Goal: Task Accomplishment & Management: Manage account settings

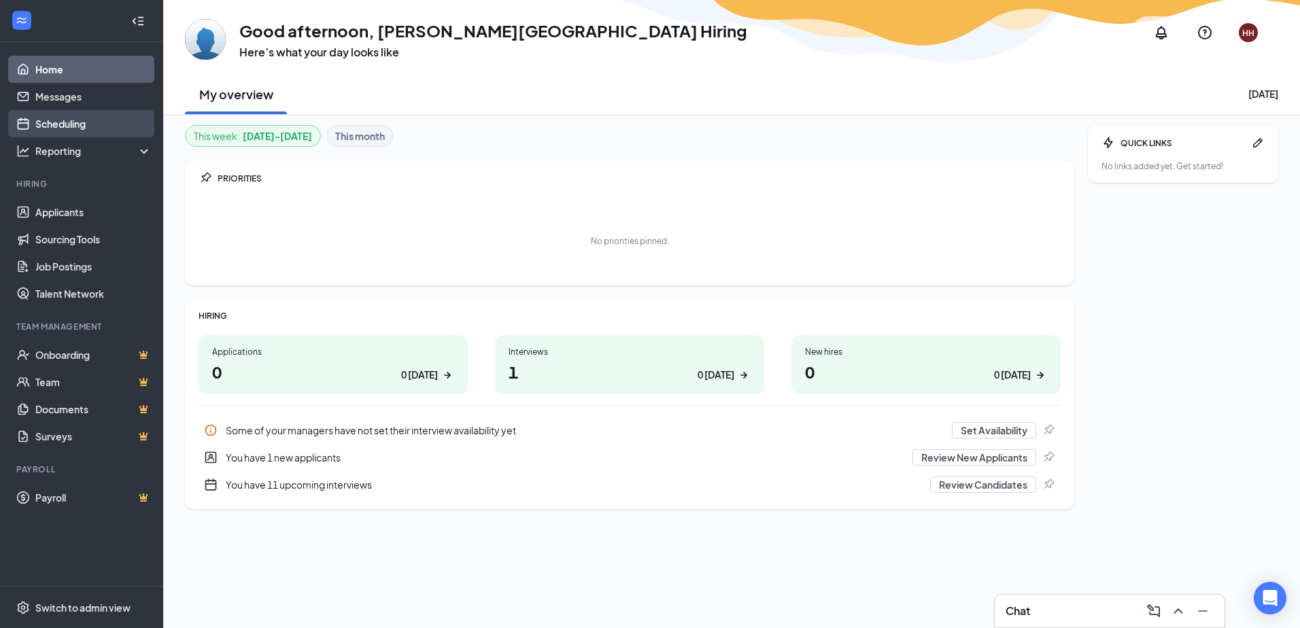
click at [82, 127] on link "Scheduling" at bounding box center [93, 123] width 116 height 27
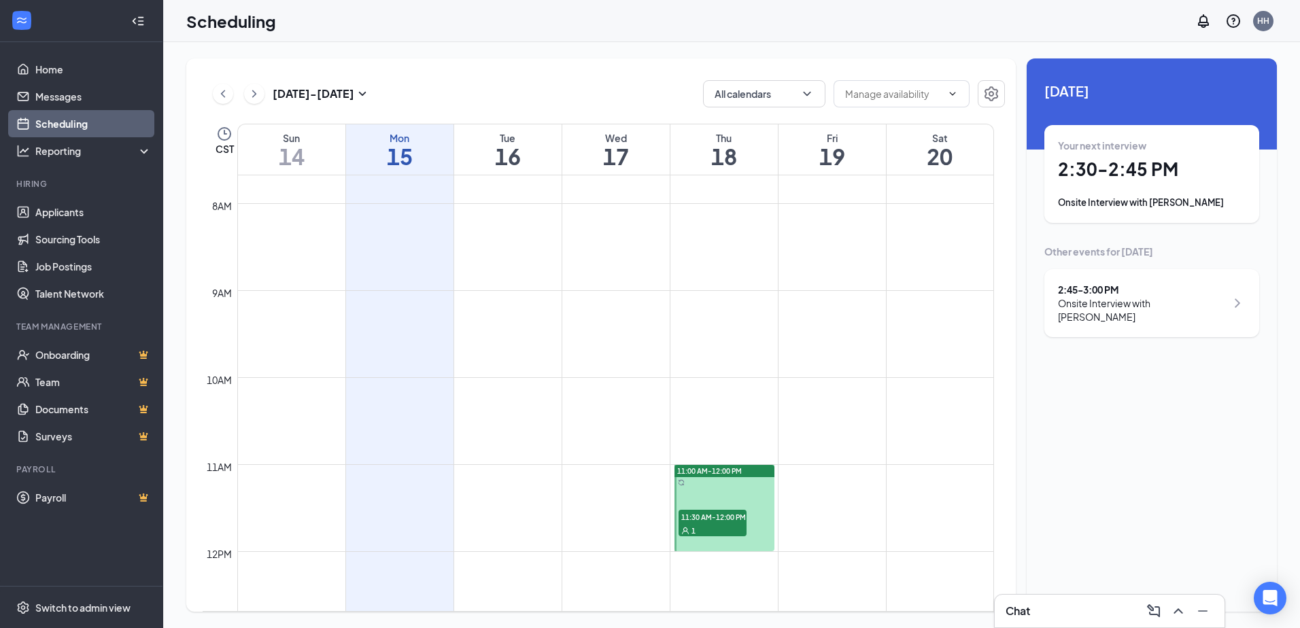
scroll to position [1008, 0]
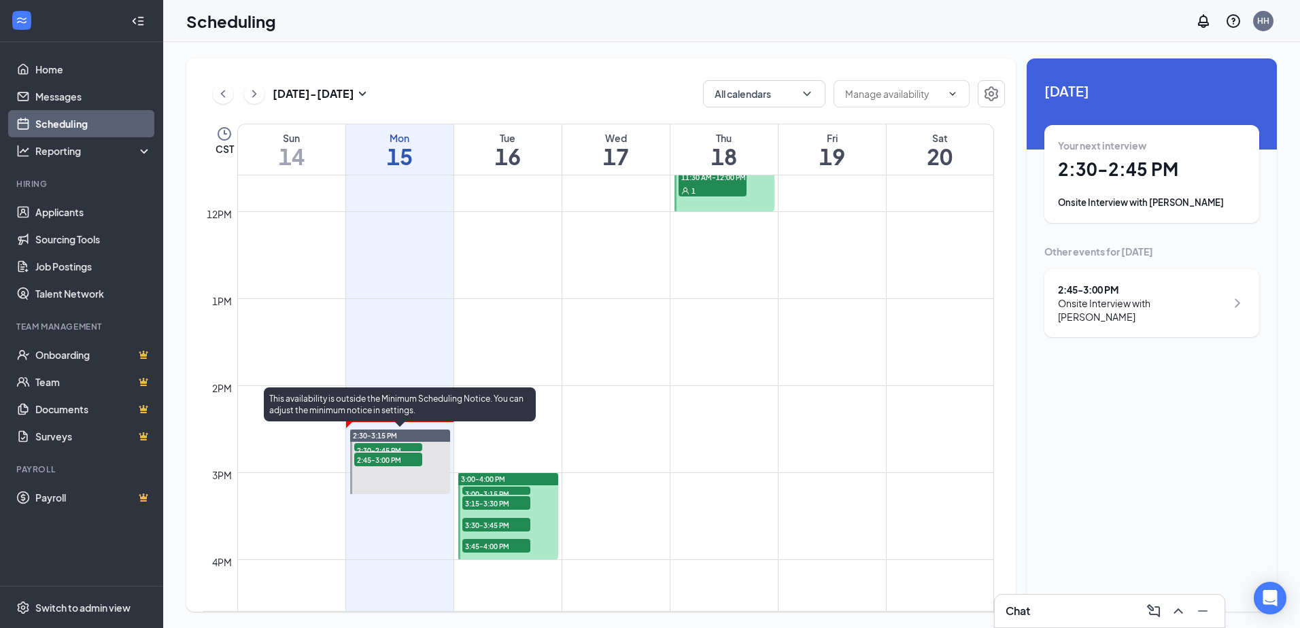
click at [414, 446] on span "2:30-2:45 PM" at bounding box center [388, 450] width 68 height 14
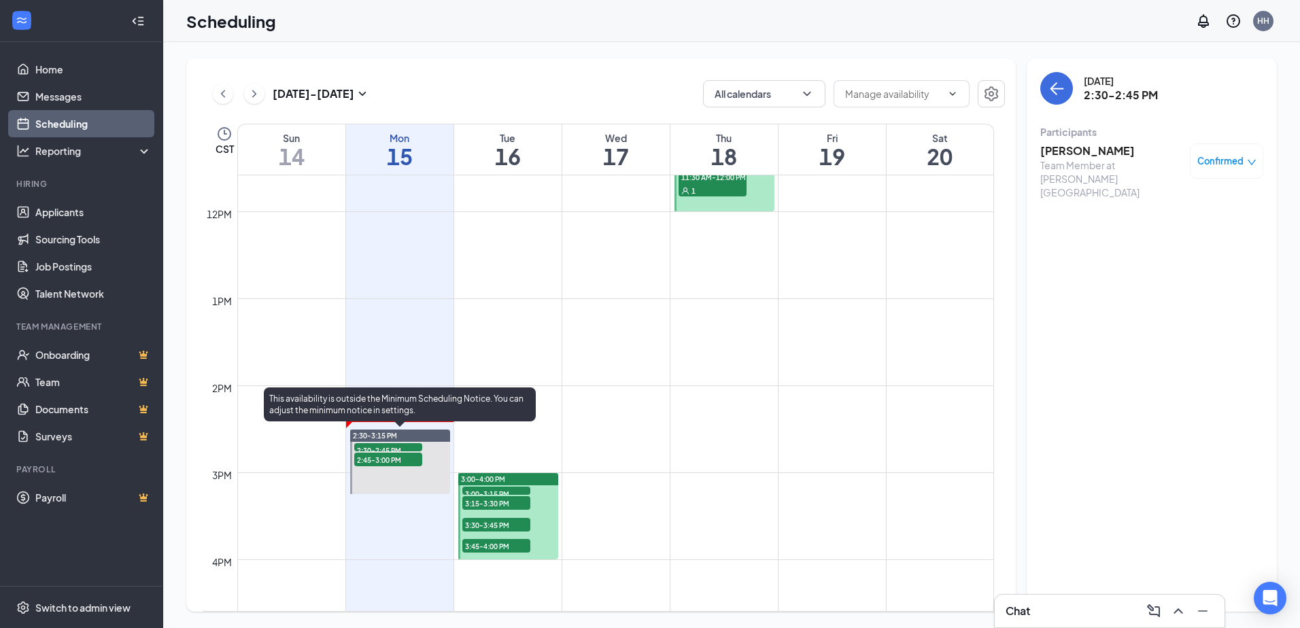
click at [413, 452] on div "2:45-3:00 PM 1" at bounding box center [388, 460] width 71 height 16
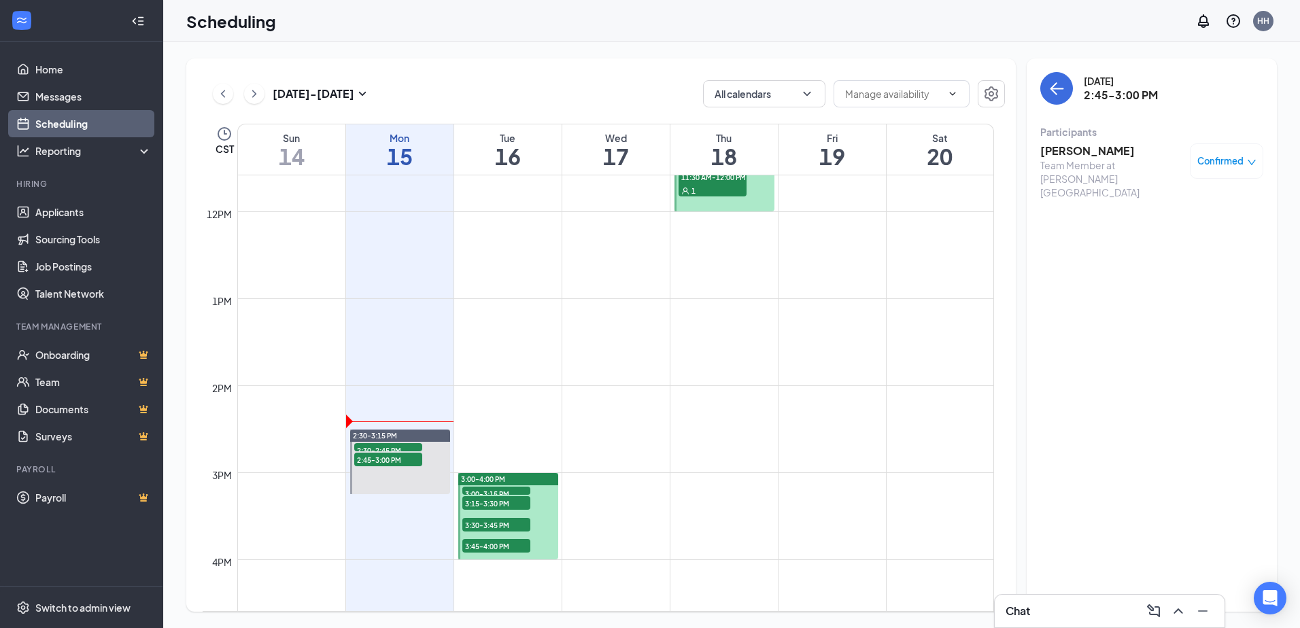
click at [490, 491] on span "3:00-3:15 PM" at bounding box center [496, 494] width 68 height 14
click at [490, 504] on span "3:15-3:30 PM" at bounding box center [496, 503] width 68 height 14
click at [500, 522] on span "3:30-3:45 PM" at bounding box center [496, 525] width 68 height 14
click at [505, 545] on span "3:45-4:00 PM" at bounding box center [496, 546] width 68 height 14
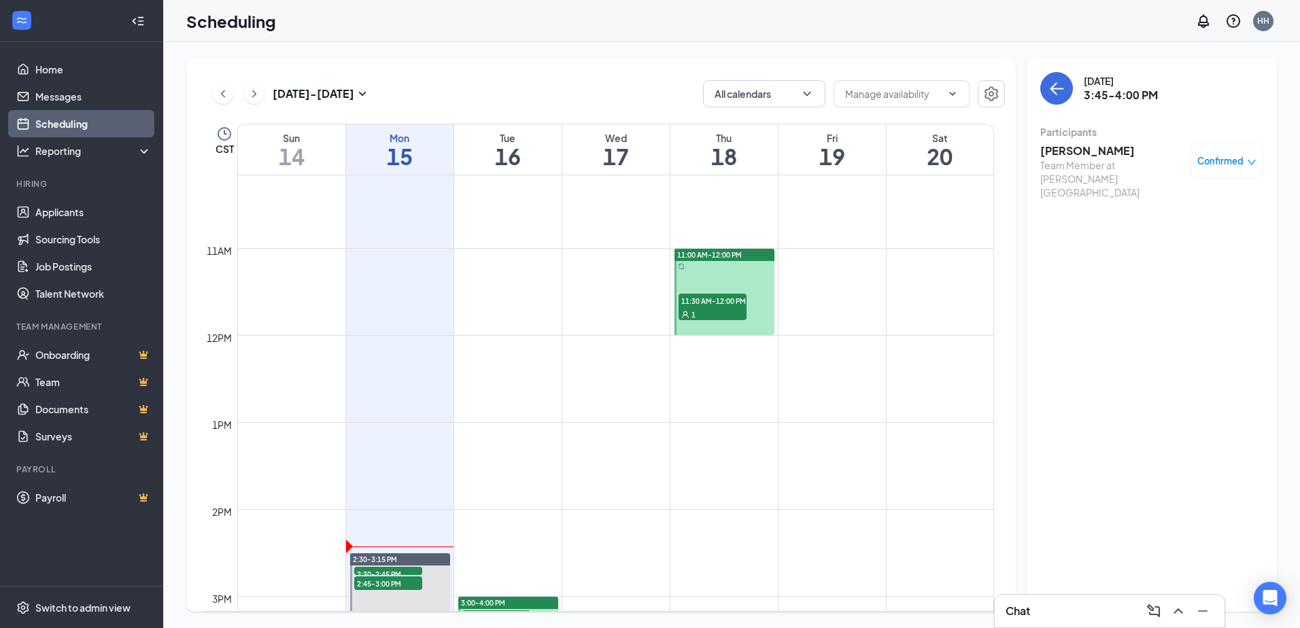
scroll to position [872, 0]
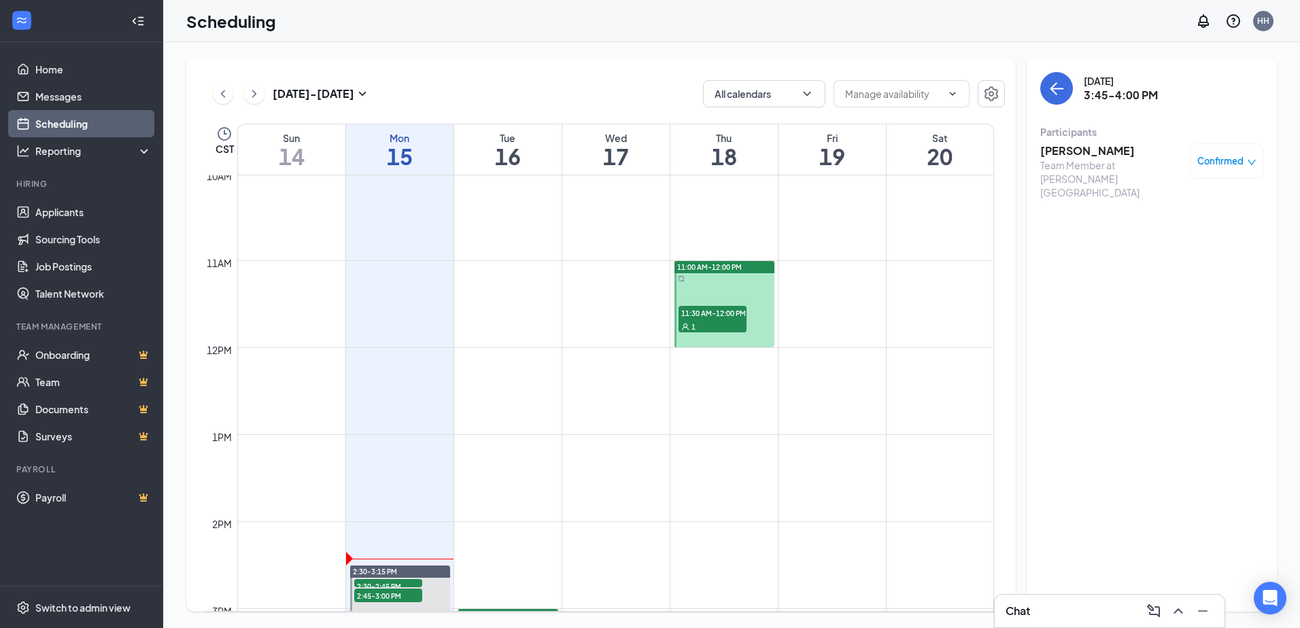
click at [707, 318] on span "11:30 AM-12:00 PM" at bounding box center [713, 313] width 68 height 14
click at [1097, 146] on h3 "[PERSON_NAME]" at bounding box center [1111, 150] width 143 height 15
click at [1097, 146] on div at bounding box center [650, 314] width 1300 height 628
click at [1087, 156] on h3 "[PERSON_NAME]" at bounding box center [1111, 150] width 143 height 15
click at [1087, 157] on h3 "[PERSON_NAME]" at bounding box center [1111, 150] width 143 height 15
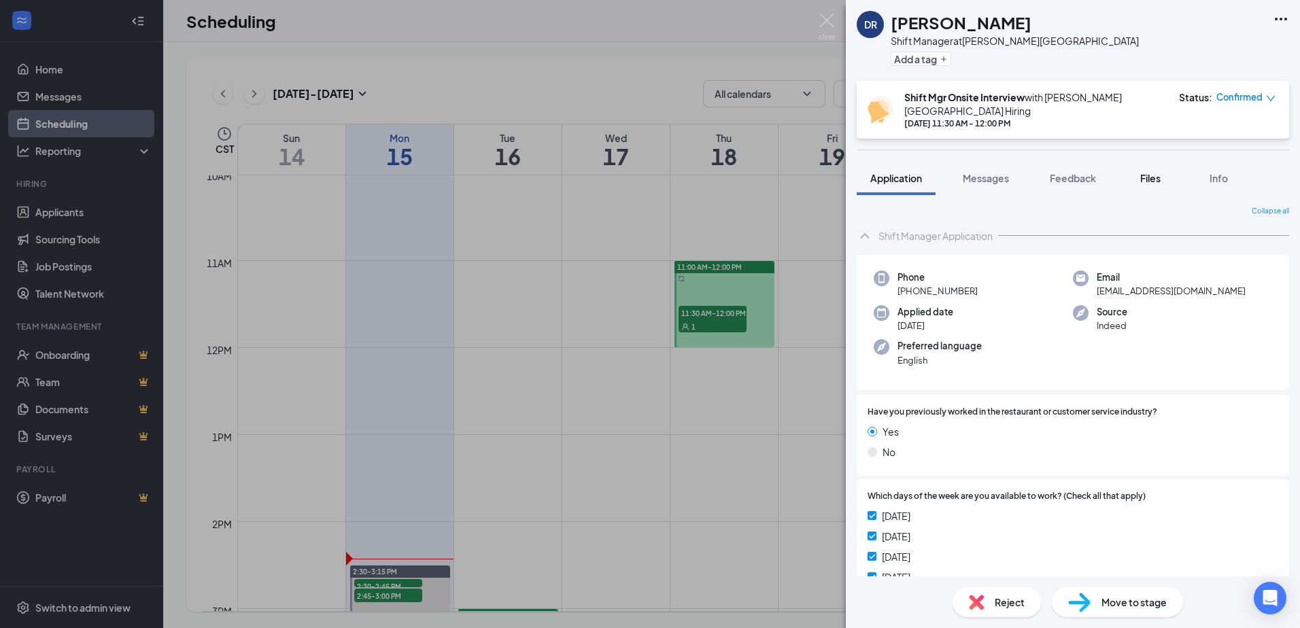
click at [1144, 172] on span "Files" at bounding box center [1150, 178] width 20 height 12
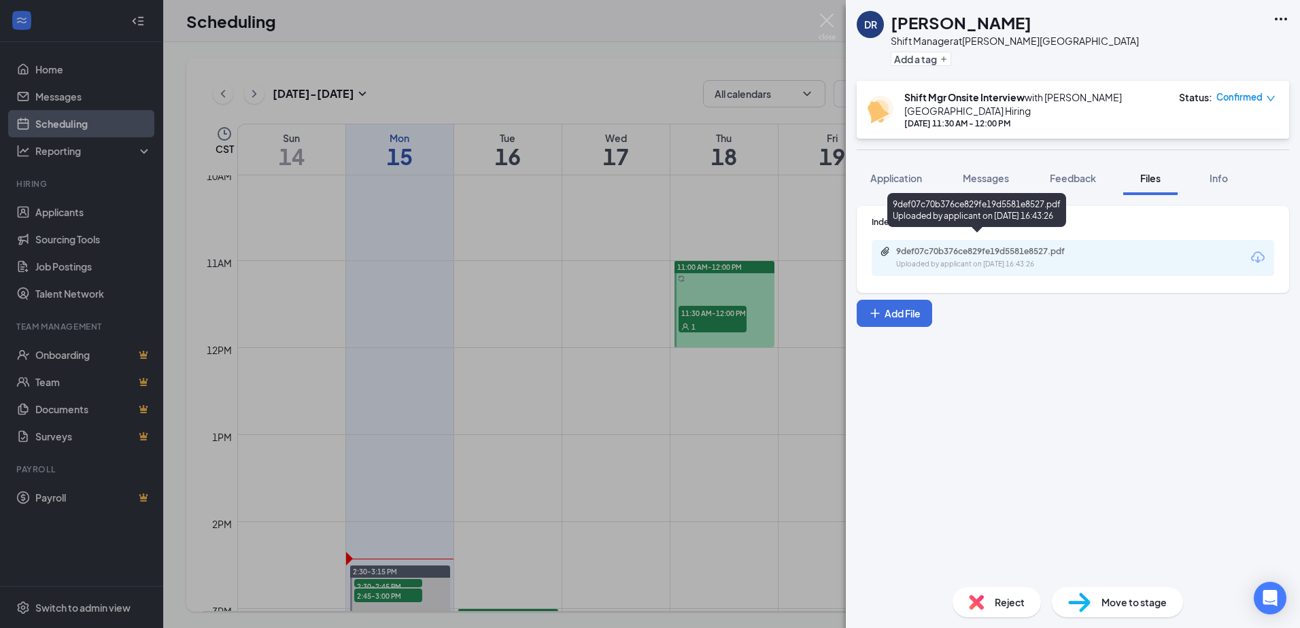
click at [1059, 246] on div "9def07c70b376ce829fe19d5581e8527.pdf" at bounding box center [991, 251] width 190 height 11
click at [707, 343] on div "[PERSON_NAME] Shift Manager at [PERSON_NAME][GEOGRAPHIC_DATA] Add a tag Shift M…" at bounding box center [650, 314] width 1300 height 628
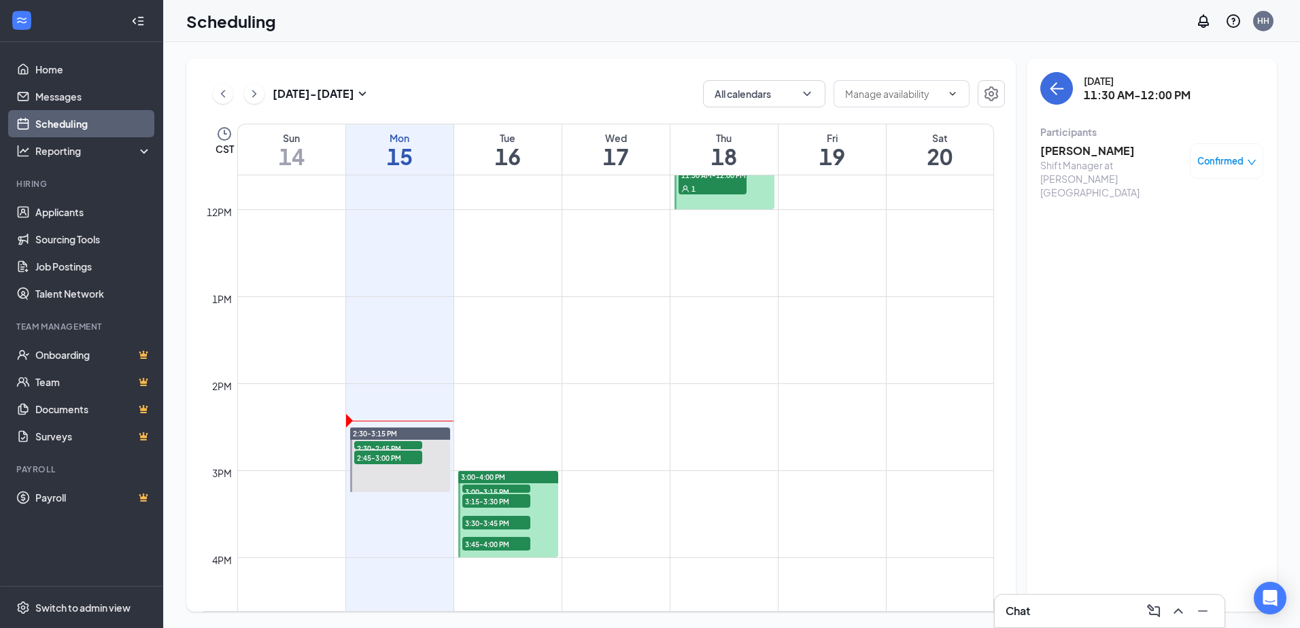
scroll to position [1144, 0]
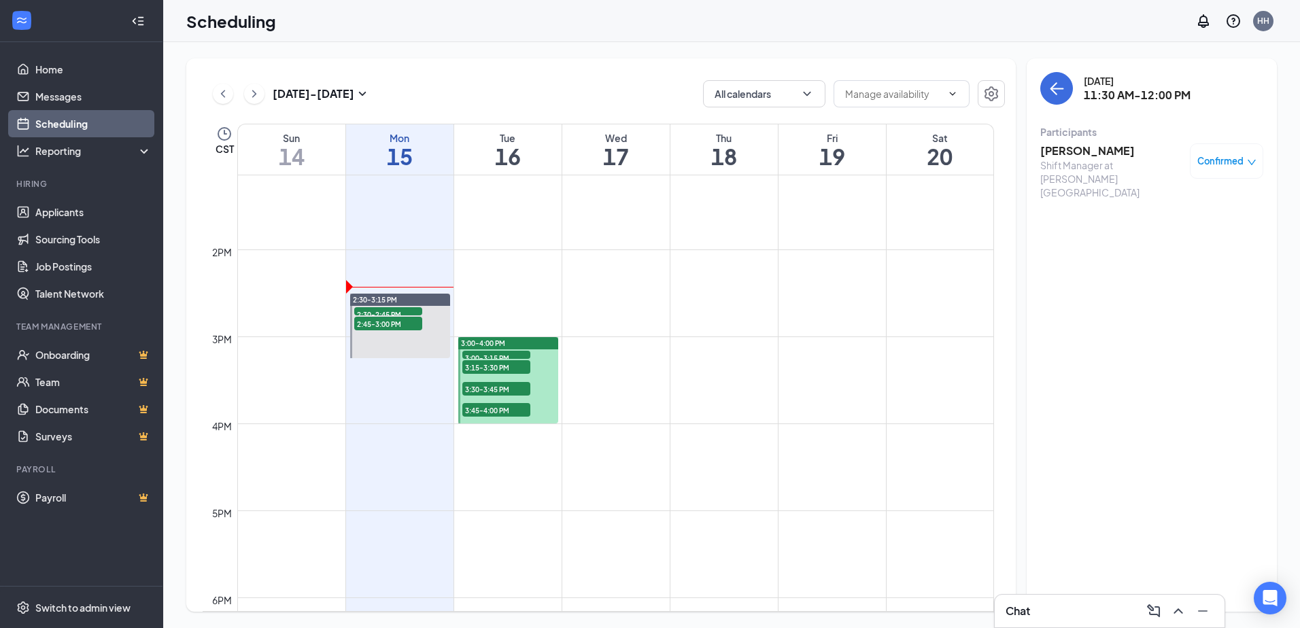
click at [498, 410] on span "3:45-4:00 PM" at bounding box center [496, 410] width 68 height 14
click at [1094, 148] on h3 "[PERSON_NAME]" at bounding box center [1111, 150] width 143 height 15
click at [1078, 151] on h3 "[PERSON_NAME]" at bounding box center [1111, 150] width 143 height 15
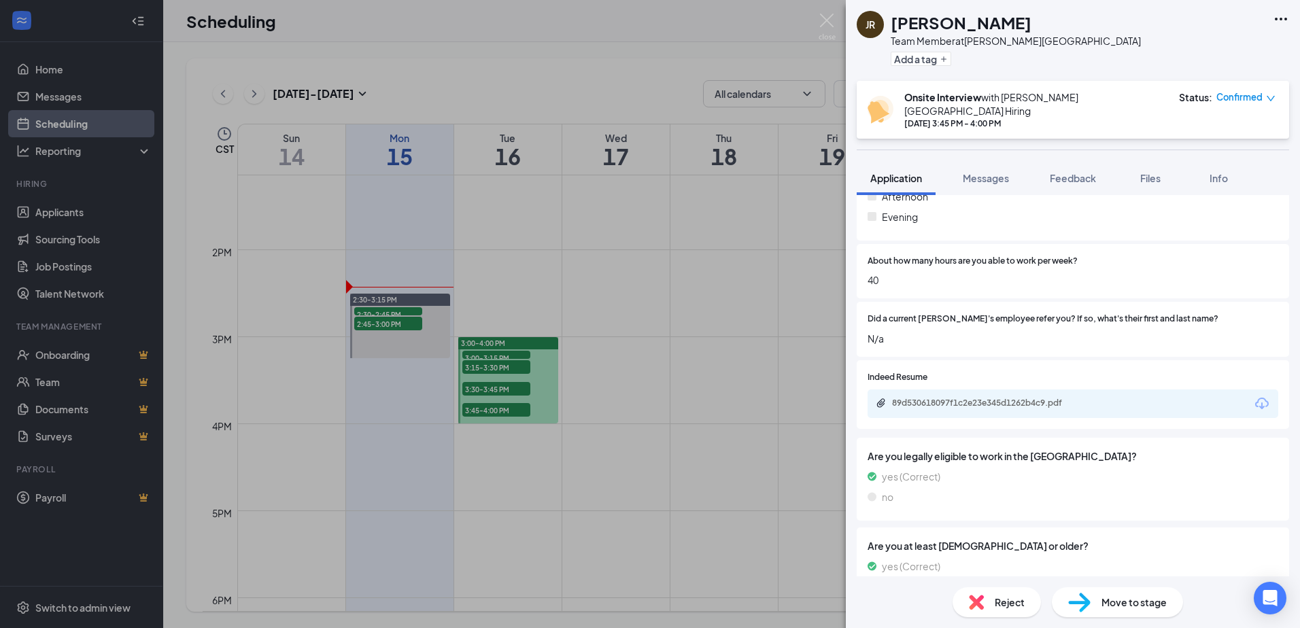
scroll to position [680, 0]
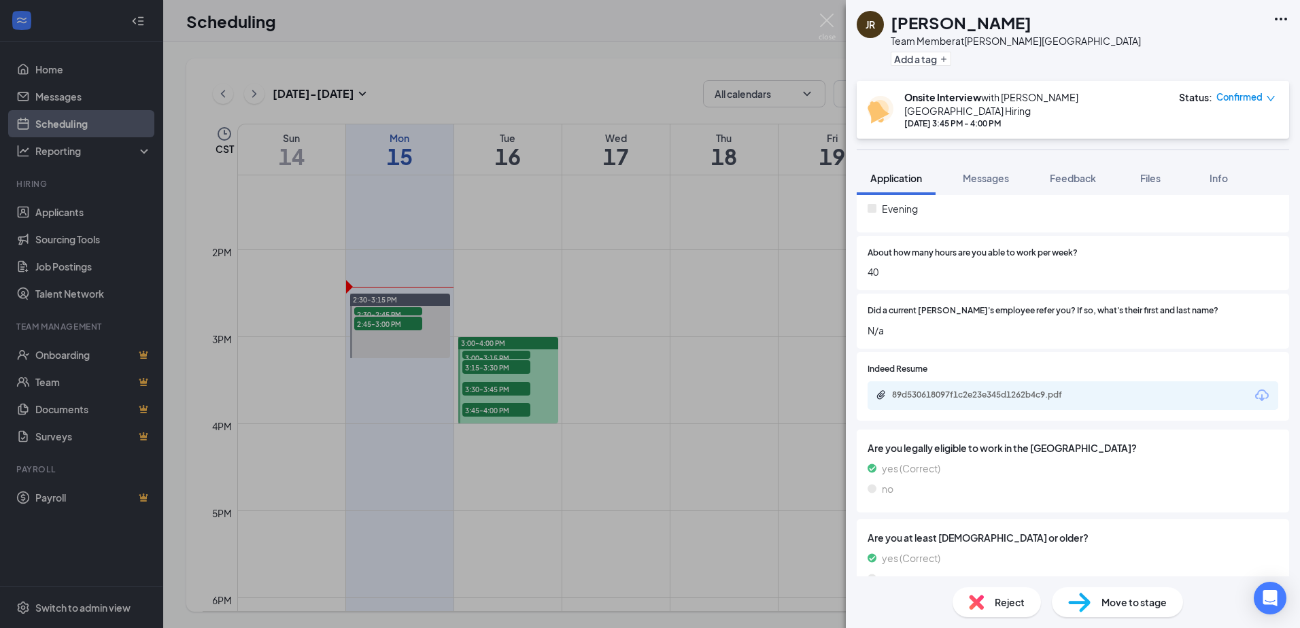
click at [1038, 381] on div "89d530618097f1c2e23e345d1262b4c9.pdf" at bounding box center [1073, 395] width 411 height 29
click at [1043, 390] on div "89d530618097f1c2e23e345d1262b4c9.pdf" at bounding box center [987, 395] width 190 height 11
click at [802, 262] on div "JR [PERSON_NAME] Team Member at [PERSON_NAME][GEOGRAPHIC_DATA] Add a tag Onsite…" at bounding box center [650, 314] width 1300 height 628
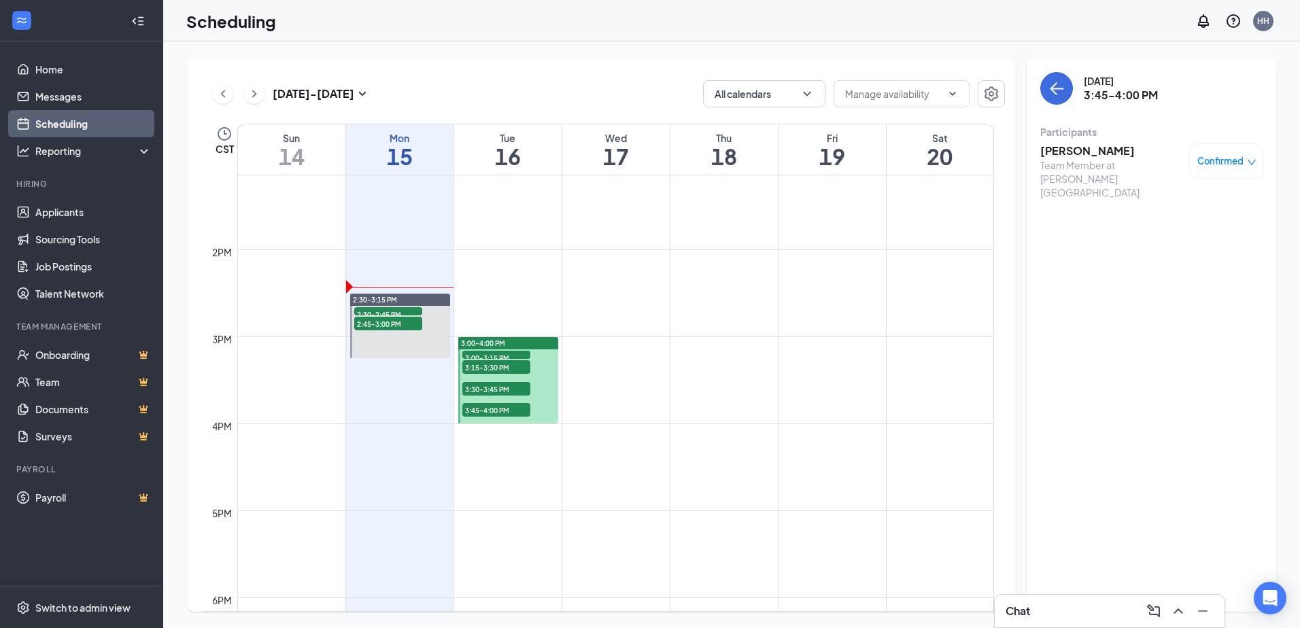
click at [505, 388] on span "3:30-3:45 PM" at bounding box center [496, 389] width 68 height 14
click at [1049, 150] on h3 "[PERSON_NAME]" at bounding box center [1111, 150] width 143 height 15
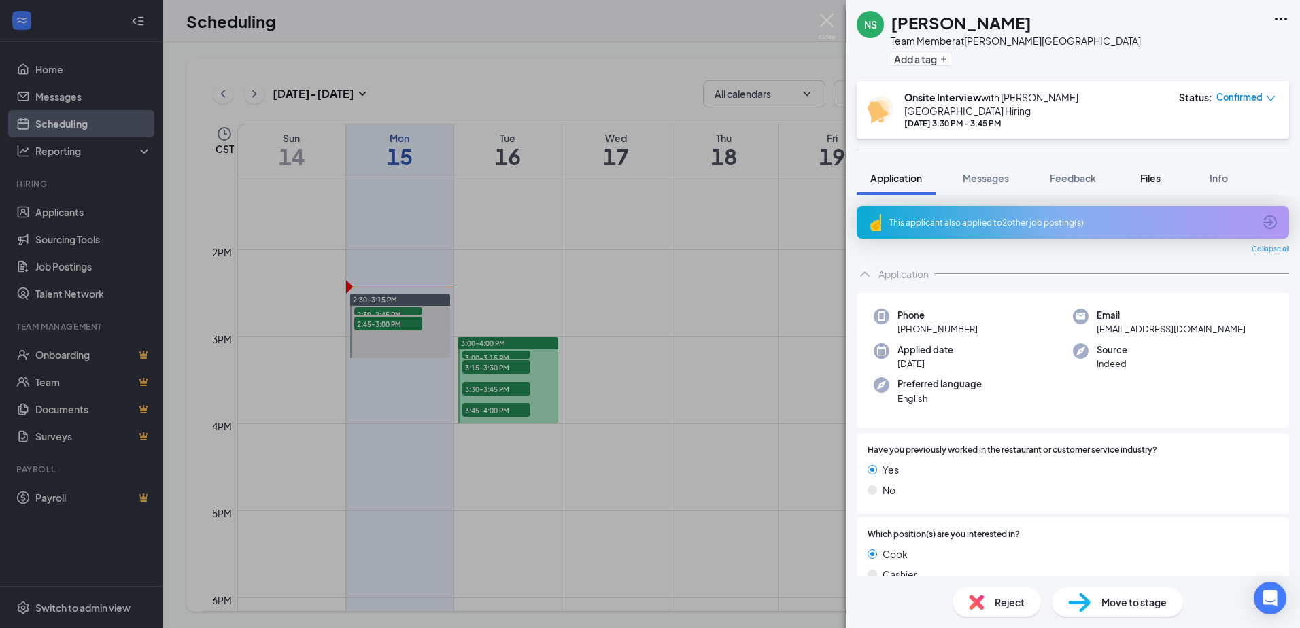
click at [1157, 172] on span "Files" at bounding box center [1150, 178] width 20 height 12
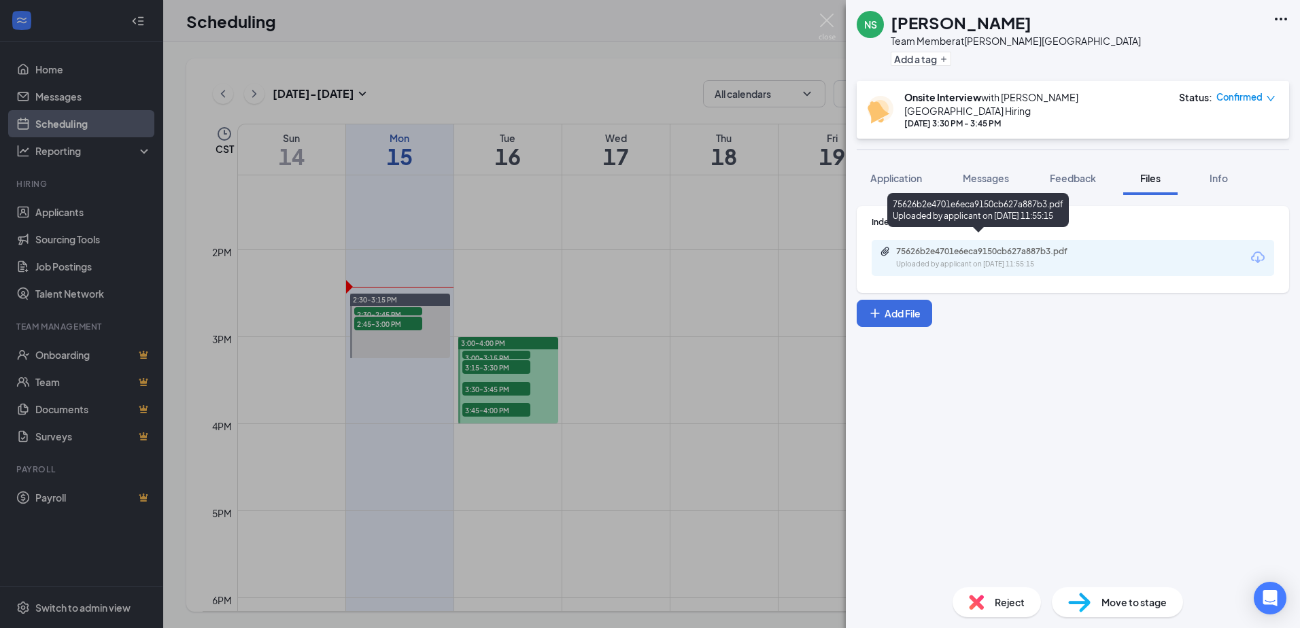
click at [1035, 246] on div "75626b2e4701e6eca9150cb627a887b3.pdf" at bounding box center [991, 251] width 190 height 11
click at [743, 335] on div "NS [PERSON_NAME] Team Member at [PERSON_NAME][GEOGRAPHIC_DATA] Add a tag Onsite…" at bounding box center [650, 314] width 1300 height 628
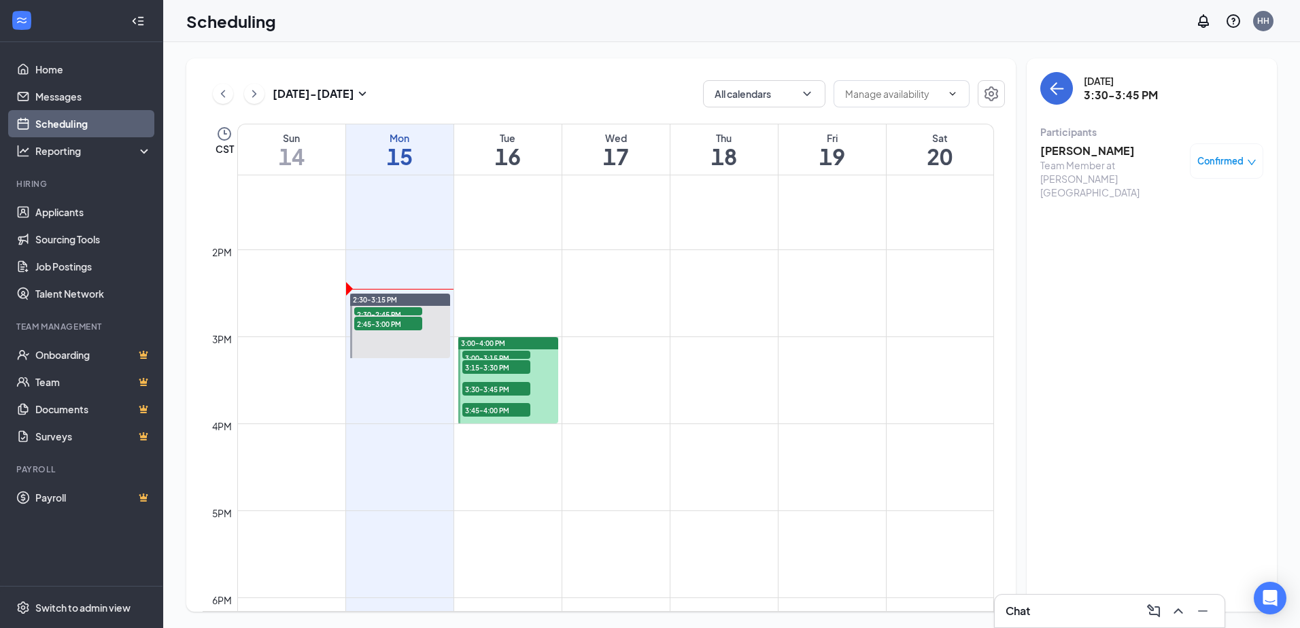
click at [478, 367] on span "3:15-3:30 PM" at bounding box center [496, 367] width 68 height 14
click at [1064, 146] on h3 "[PERSON_NAME]" at bounding box center [1111, 150] width 143 height 15
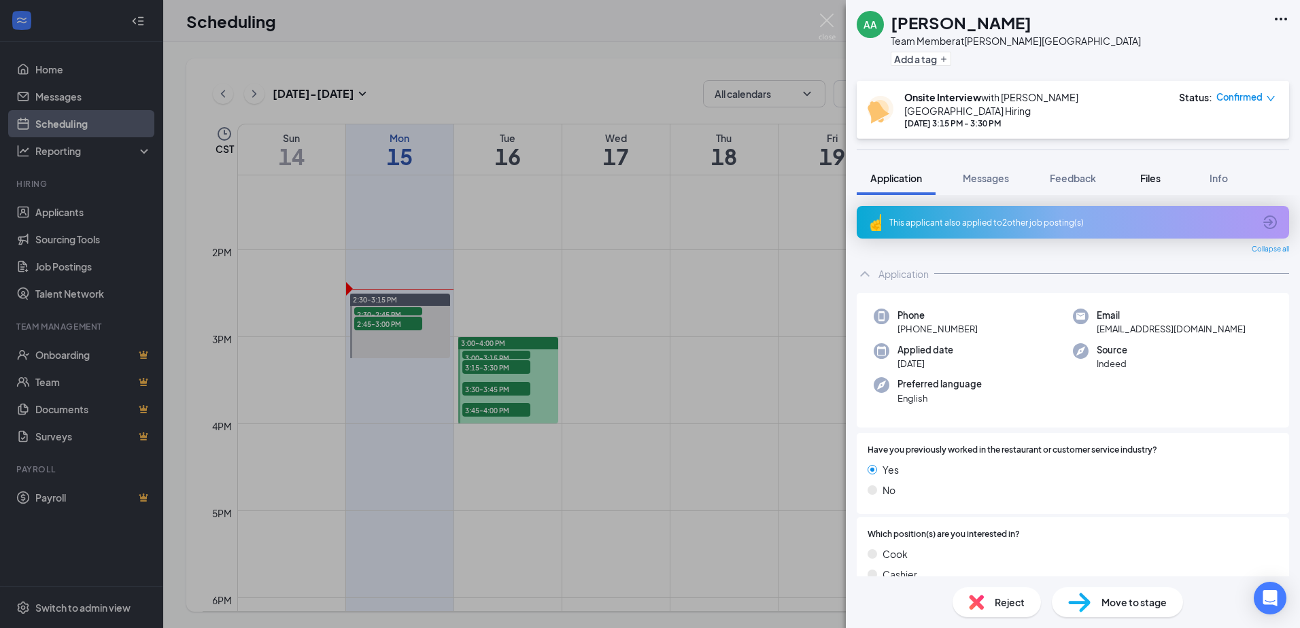
click at [1142, 172] on span "Files" at bounding box center [1150, 178] width 20 height 12
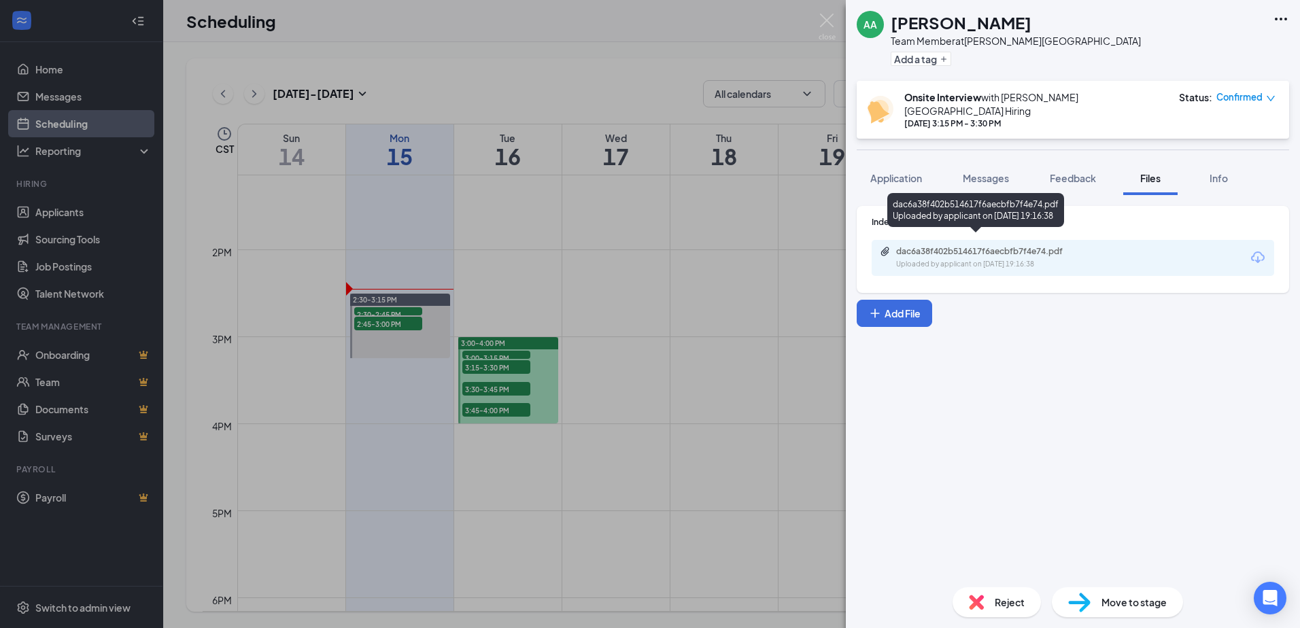
click at [971, 259] on div "Uploaded by applicant on [DATE] 19:16:38" at bounding box center [998, 264] width 204 height 11
click at [890, 173] on span "Application" at bounding box center [896, 178] width 52 height 12
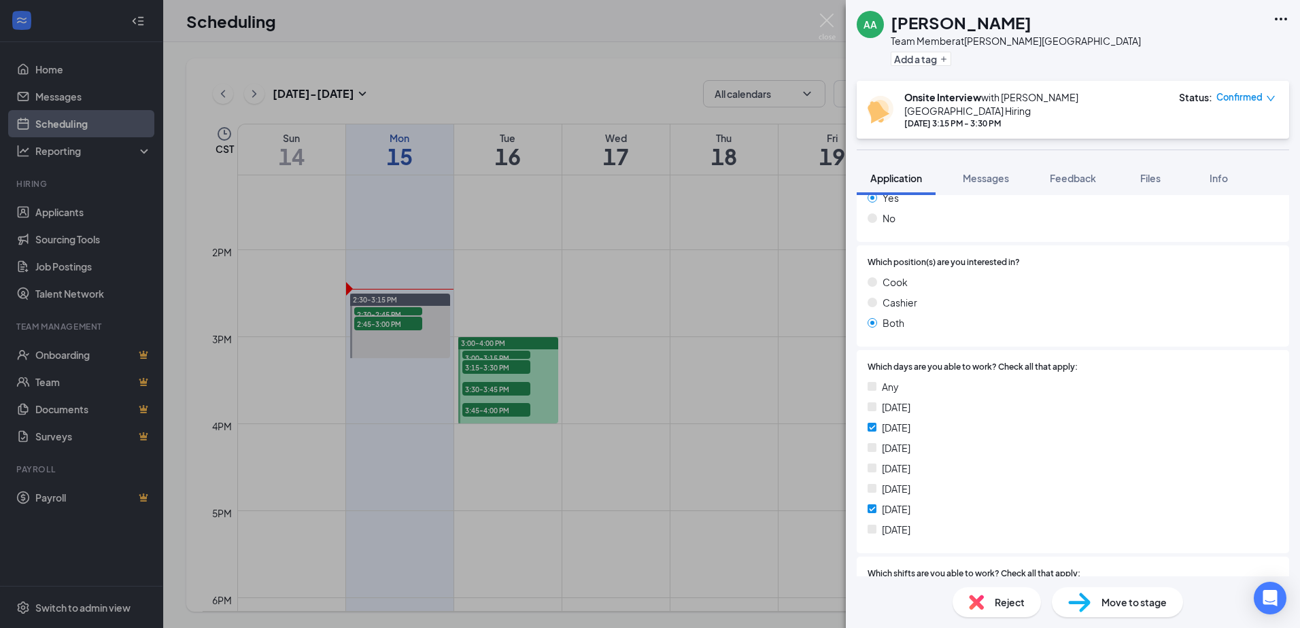
scroll to position [476, 0]
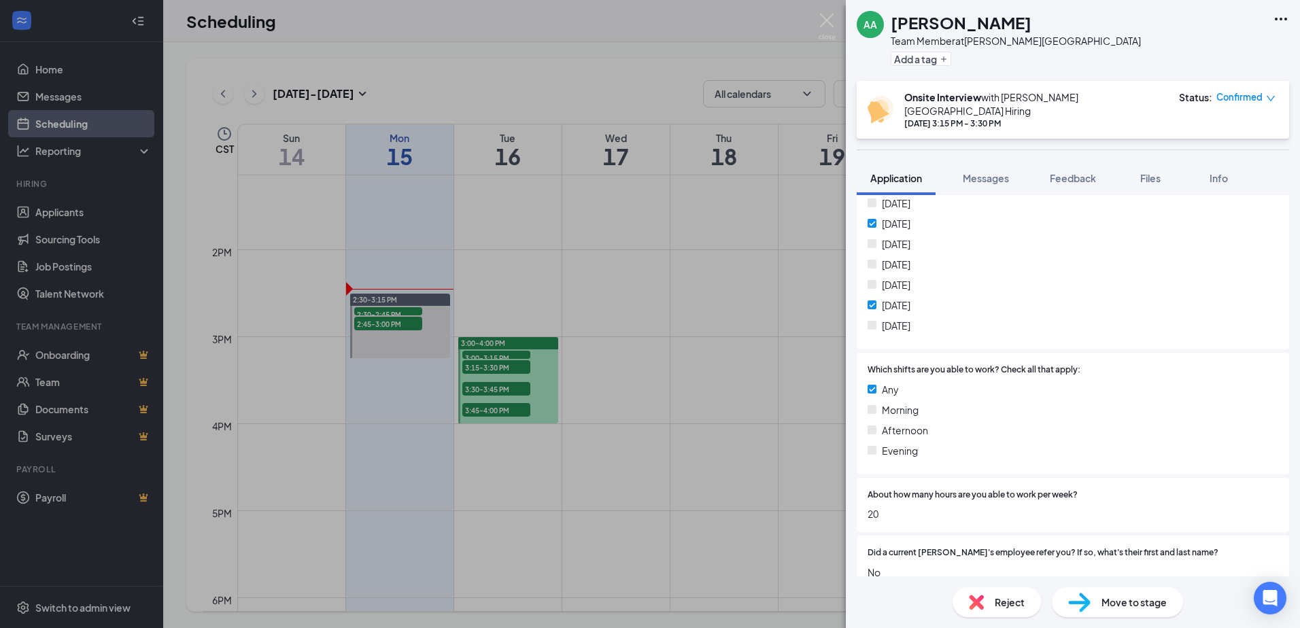
click at [1000, 610] on div "Reject" at bounding box center [997, 603] width 88 height 30
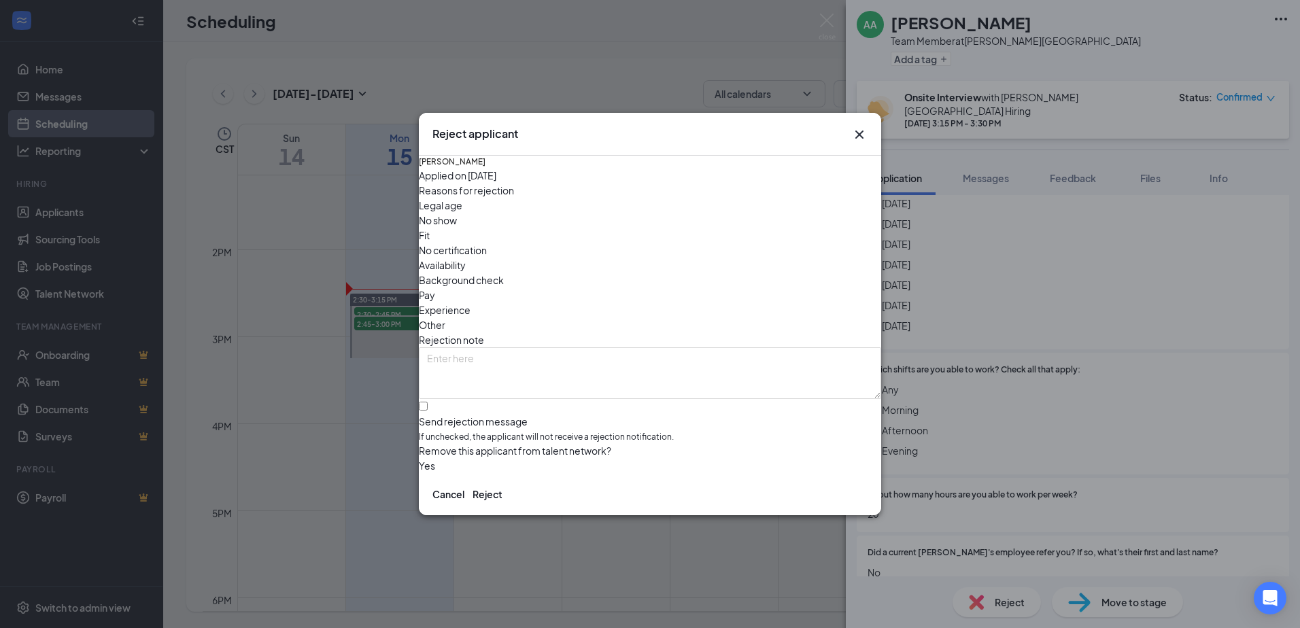
click at [466, 258] on span "Availability" at bounding box center [442, 265] width 47 height 15
click at [432, 382] on div "AA [PERSON_NAME] Applied on [DATE] Reasons for rejection Legal age No show Fit …" at bounding box center [650, 315] width 462 height 318
click at [428, 402] on input "Send rejection message If unchecked, the applicant will not receive a rejection…" at bounding box center [423, 406] width 9 height 9
checkbox input "true"
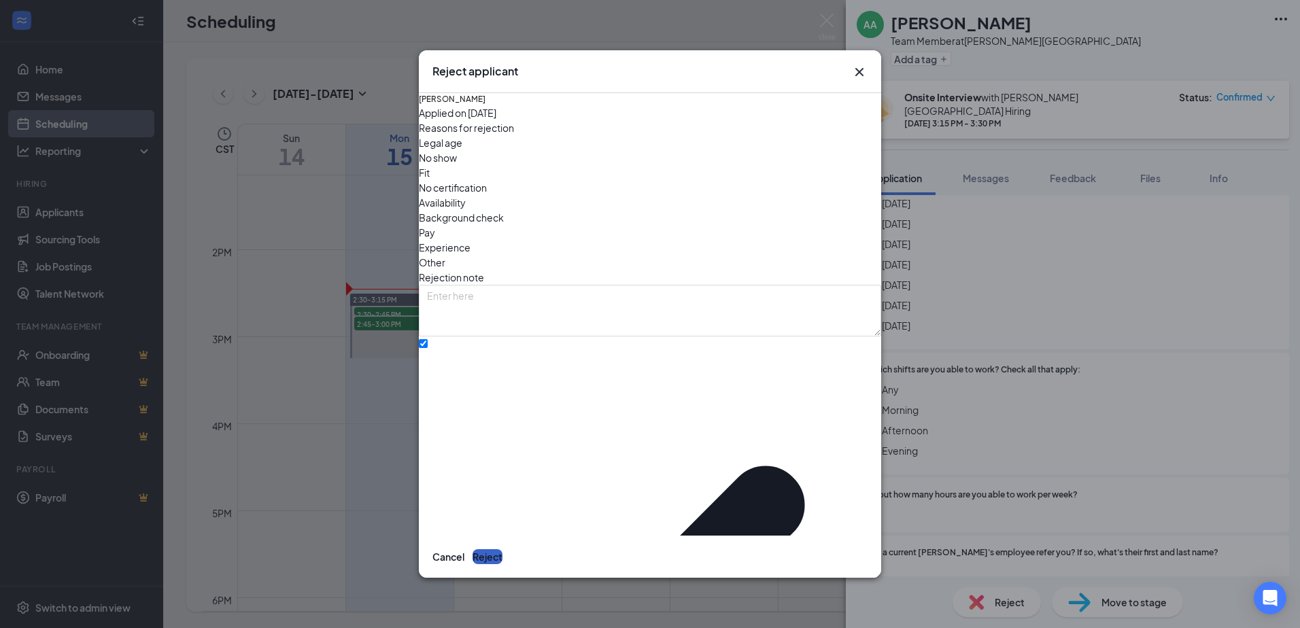
click at [503, 549] on button "Reject" at bounding box center [488, 556] width 30 height 15
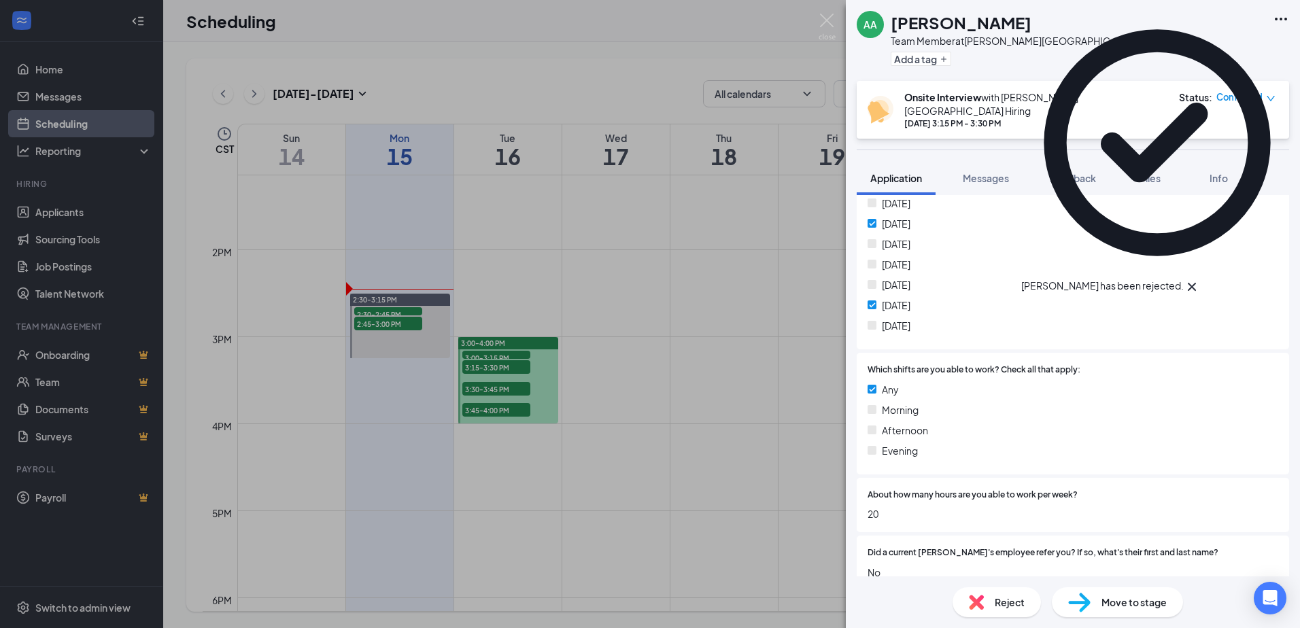
click at [624, 265] on div "AA [PERSON_NAME] Team Member at [PERSON_NAME][GEOGRAPHIC_DATA] Add a tag Onsite…" at bounding box center [650, 314] width 1300 height 628
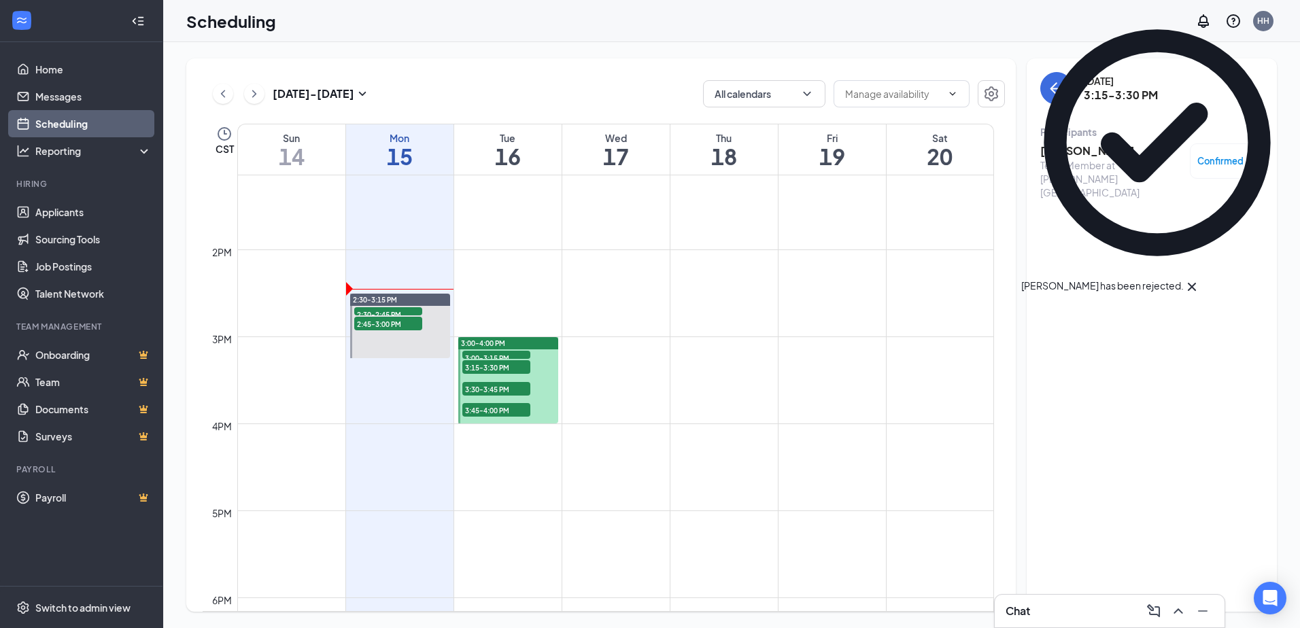
click at [481, 352] on span "3:00-3:15 PM" at bounding box center [496, 358] width 68 height 14
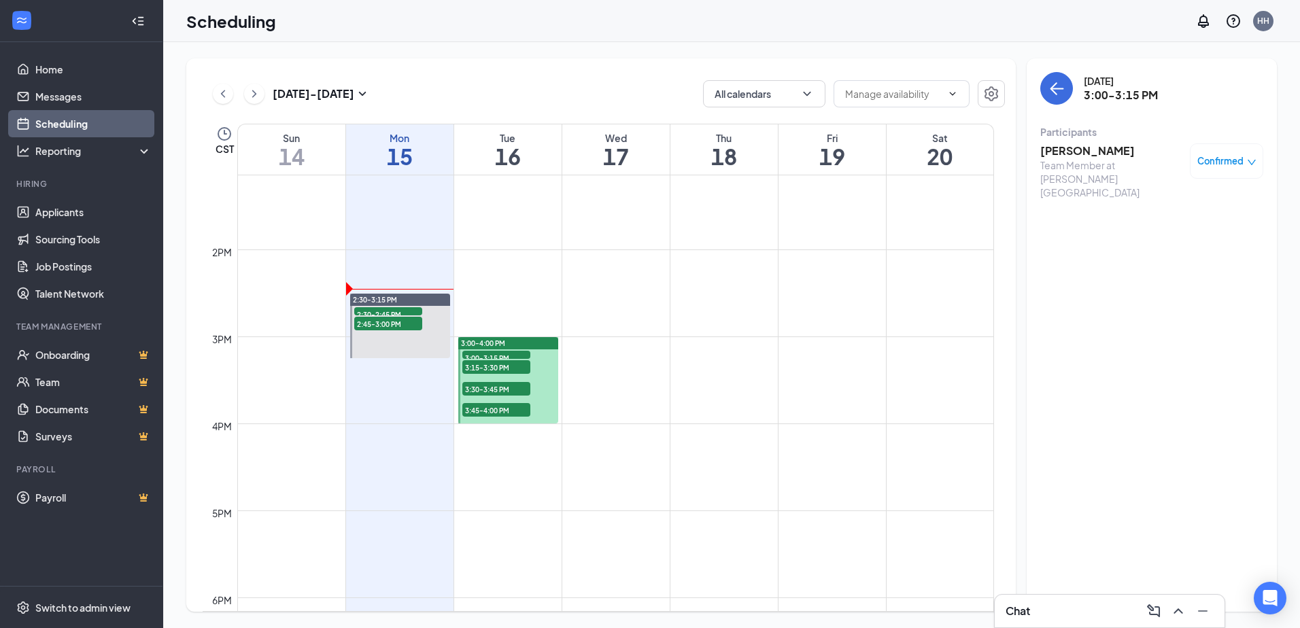
click at [1064, 153] on h3 "[PERSON_NAME]" at bounding box center [1111, 150] width 143 height 15
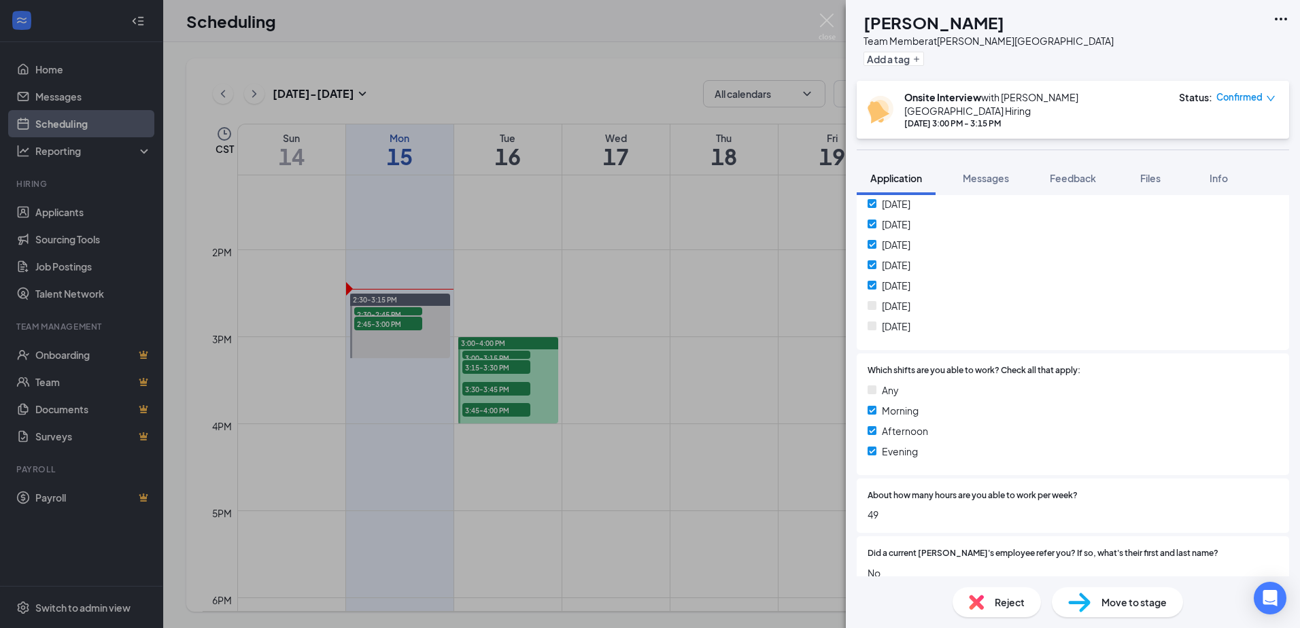
scroll to position [476, 0]
click at [1159, 172] on span "Files" at bounding box center [1150, 178] width 20 height 12
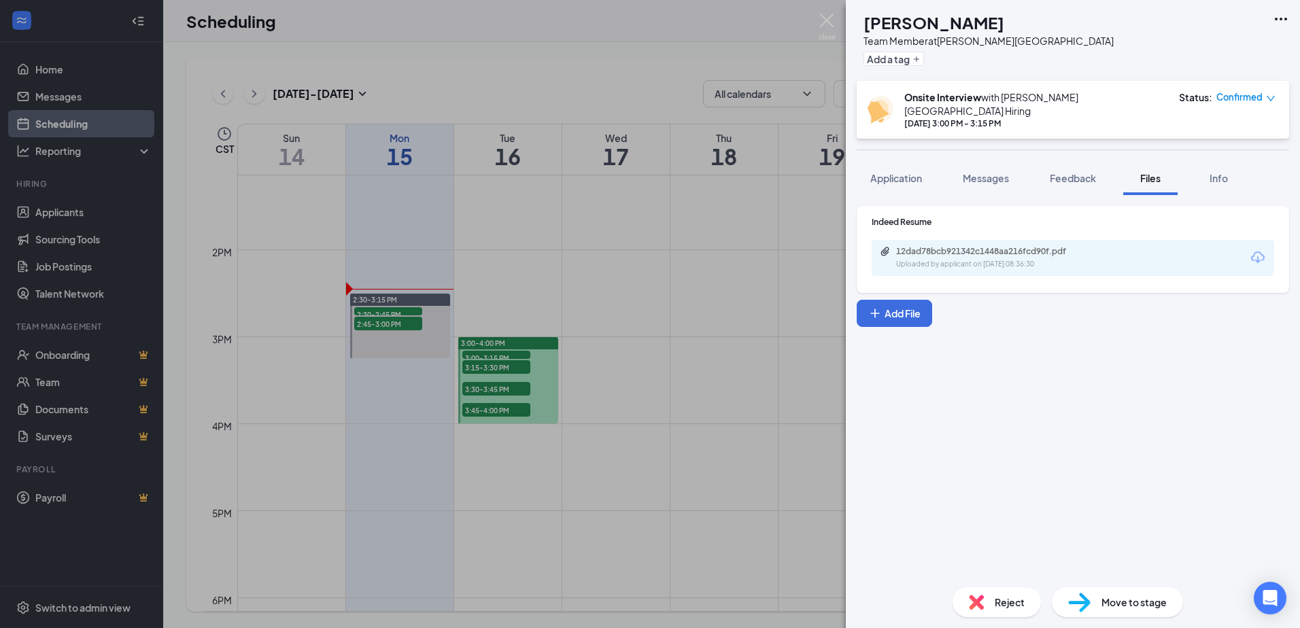
click at [1029, 246] on div "12dad78bcb921342c1448aa216fcd90f.pdf" at bounding box center [991, 251] width 190 height 11
click at [893, 172] on span "Application" at bounding box center [896, 178] width 52 height 12
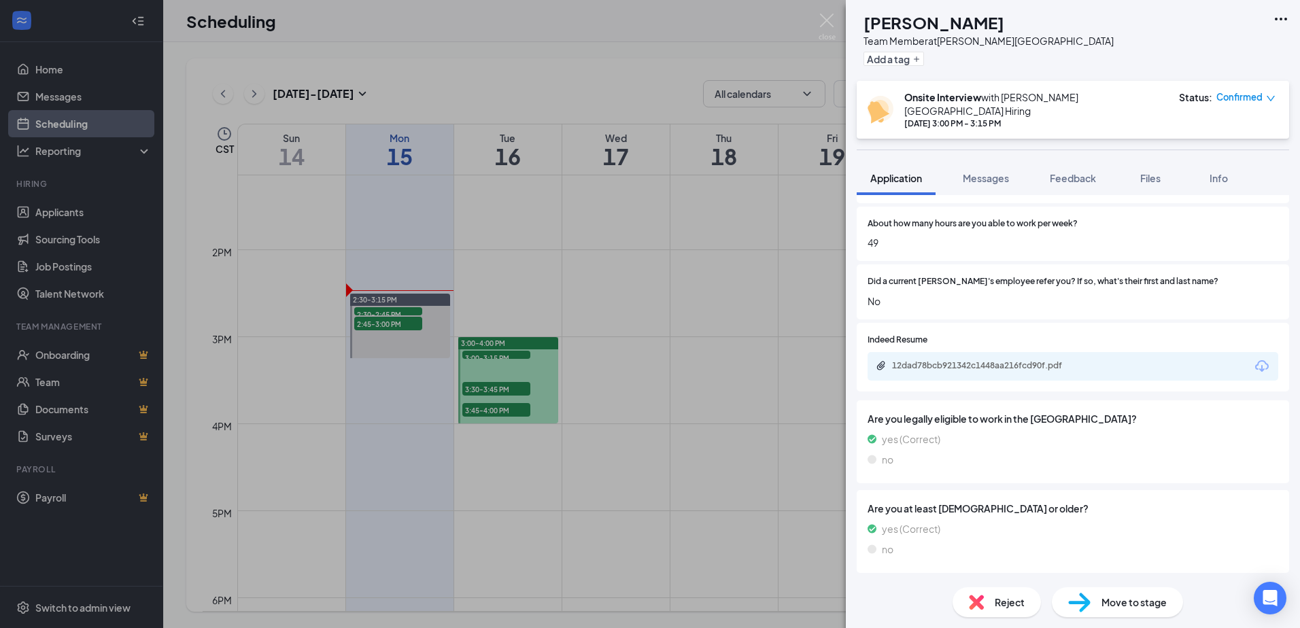
scroll to position [748, 0]
click at [1010, 601] on span "Reject" at bounding box center [1010, 602] width 30 height 15
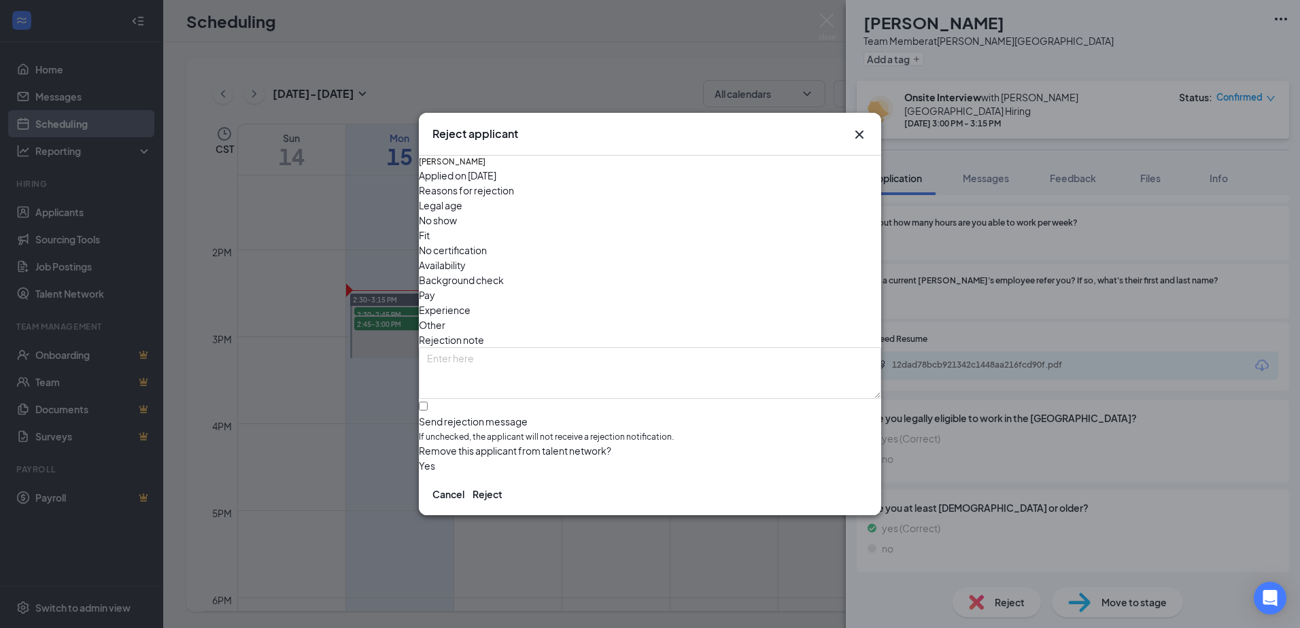
click at [466, 258] on span "Availability" at bounding box center [442, 265] width 47 height 15
click at [428, 402] on input "Send rejection message If unchecked, the applicant will not receive a rejection…" at bounding box center [423, 406] width 9 height 9
checkbox input "true"
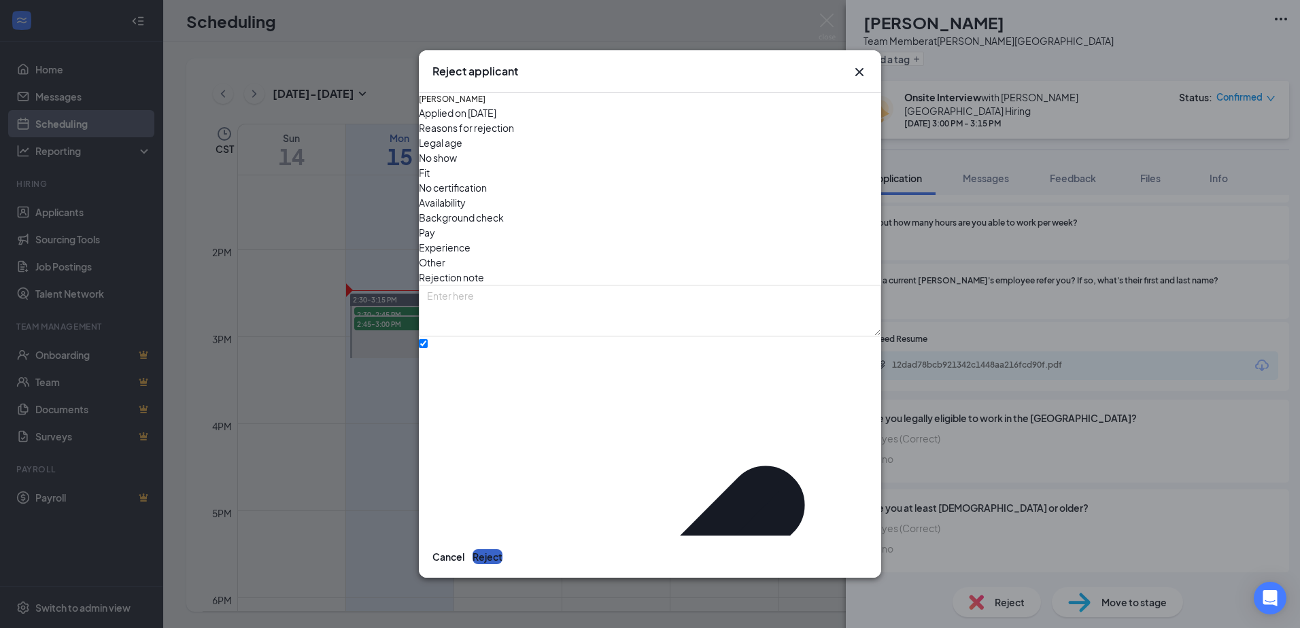
click at [503, 549] on button "Reject" at bounding box center [488, 556] width 30 height 15
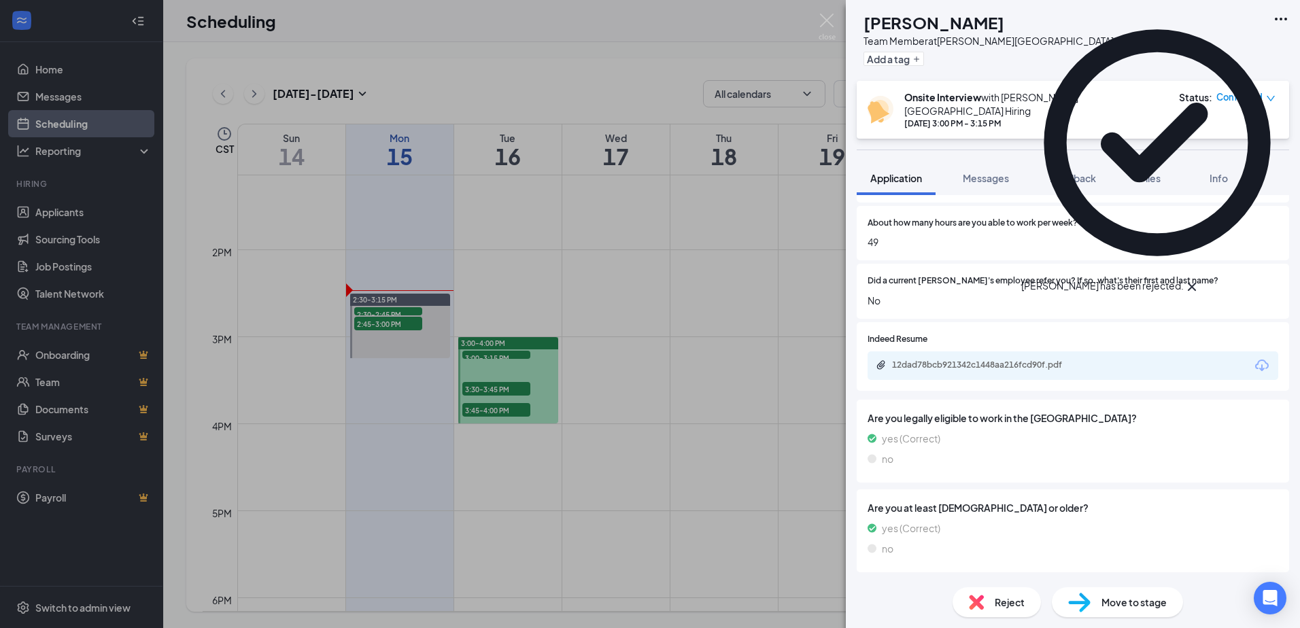
click at [545, 509] on div "DJ [PERSON_NAME] Team Member at [PERSON_NAME][GEOGRAPHIC_DATA] Add a tag Onsite…" at bounding box center [650, 314] width 1300 height 628
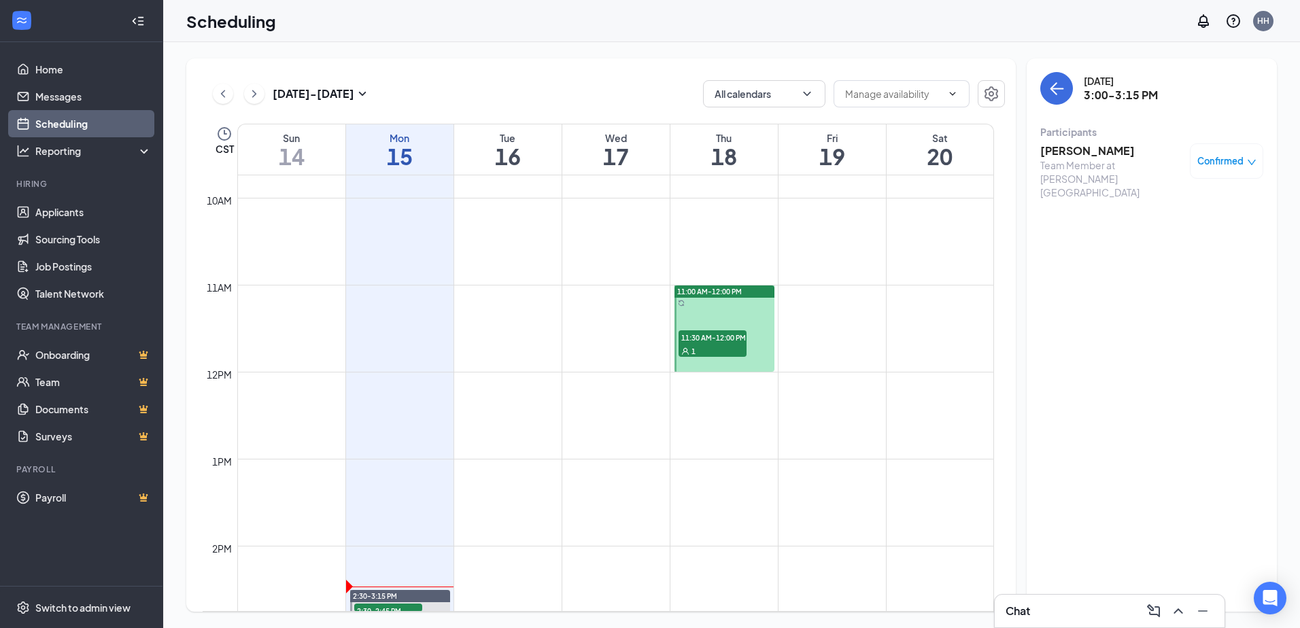
scroll to position [837, 0]
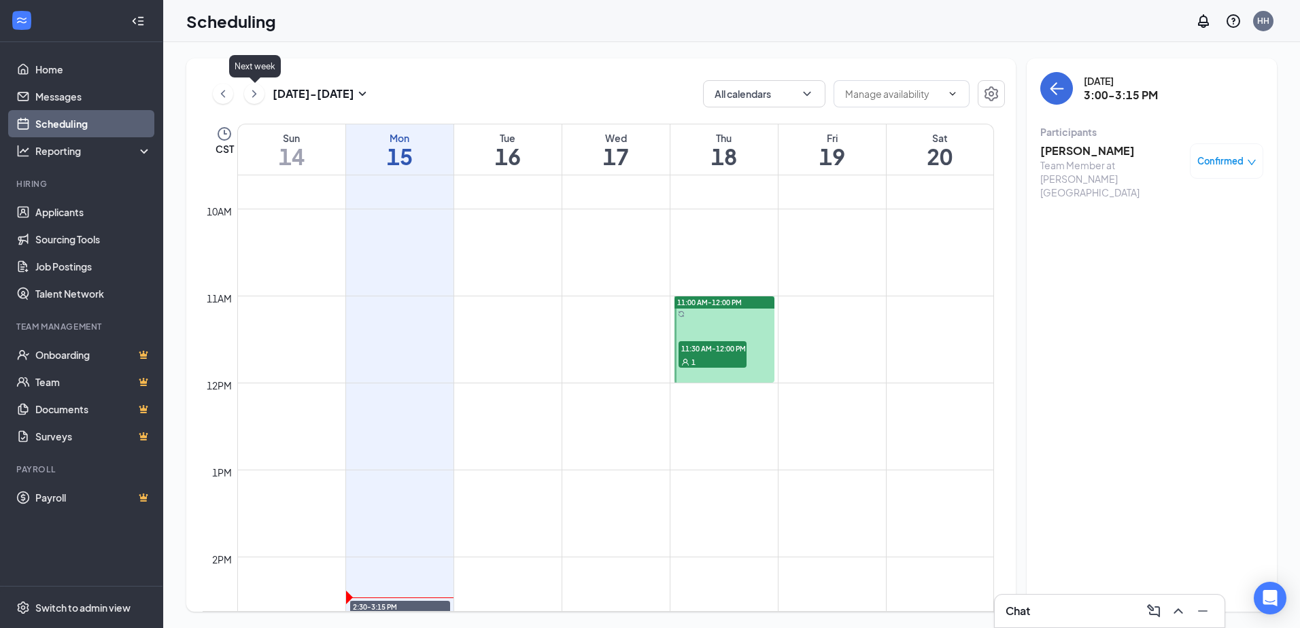
click at [254, 92] on icon "ChevronRight" at bounding box center [254, 93] width 4 height 7
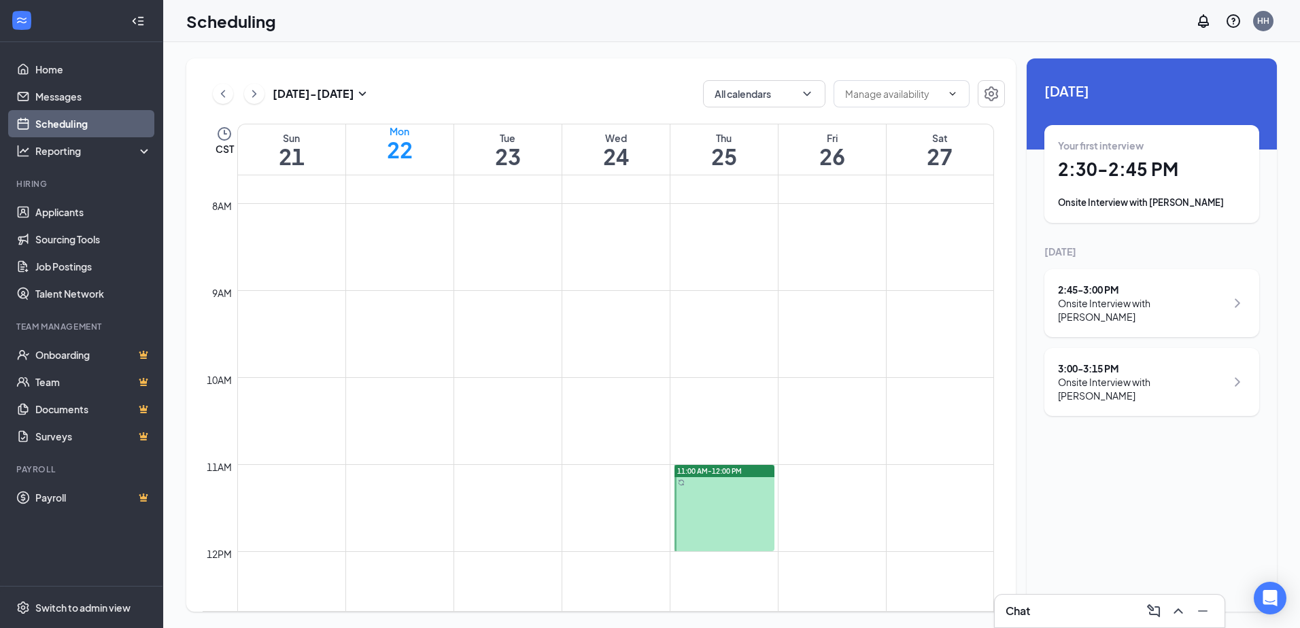
scroll to position [1008, 0]
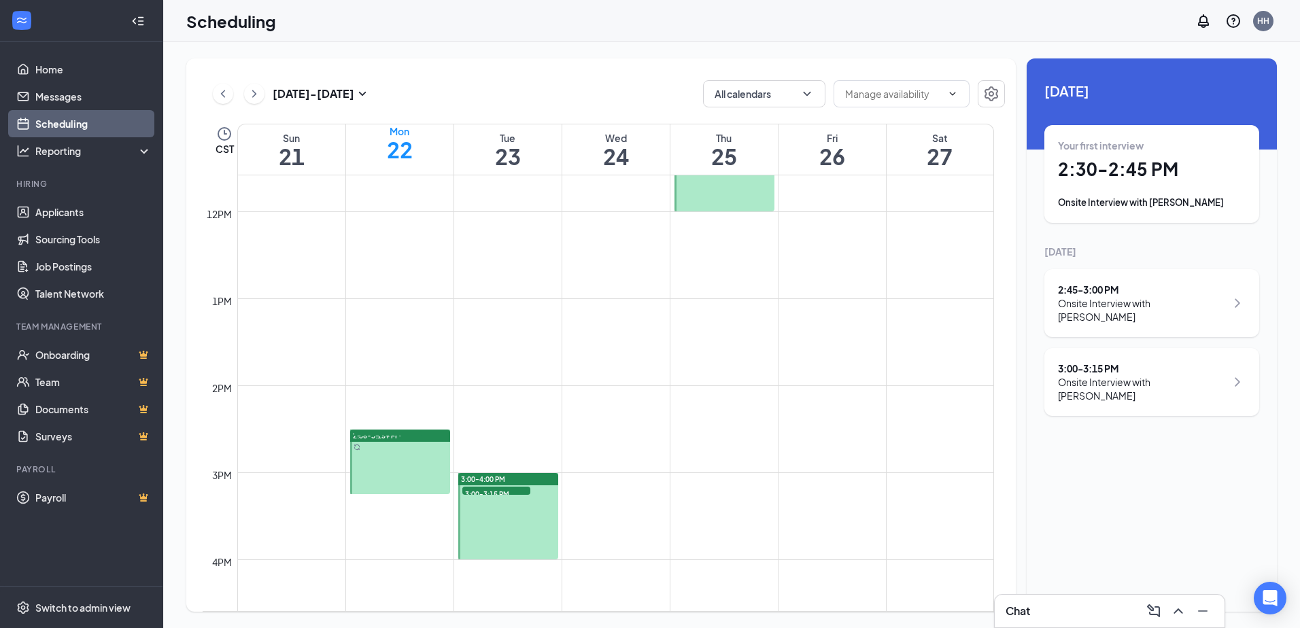
click at [413, 445] on span "2:30-2:45 PM" at bounding box center [388, 438] width 68 height 14
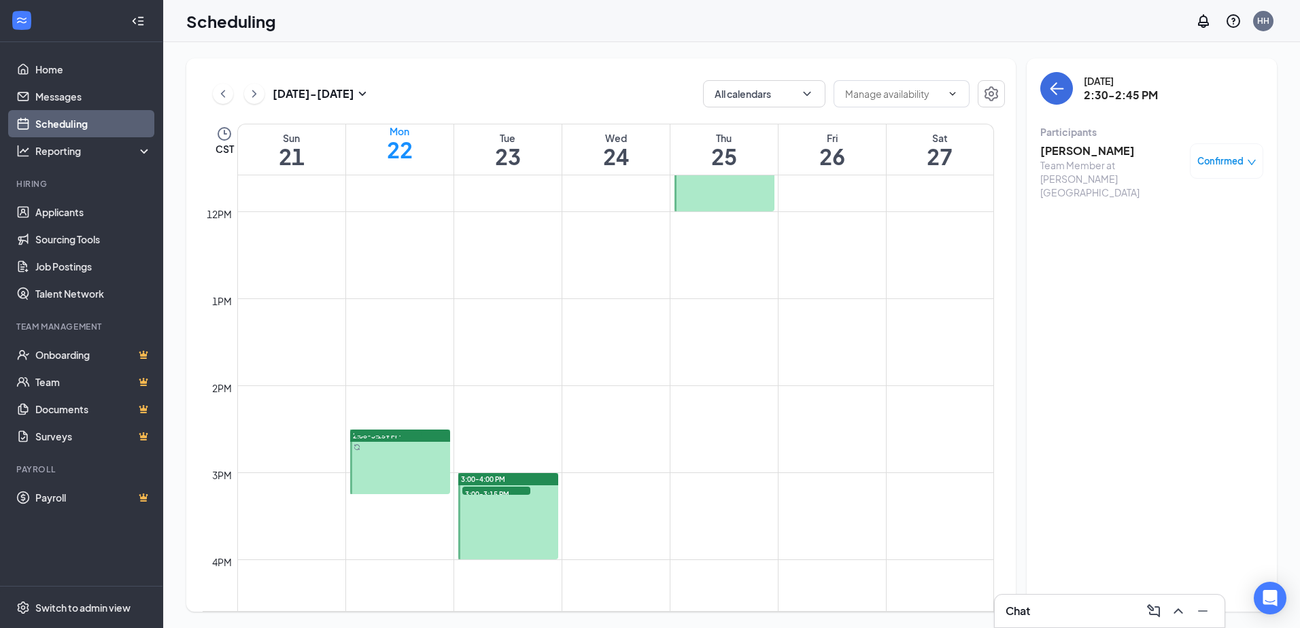
click at [1089, 148] on h3 "[PERSON_NAME]" at bounding box center [1111, 150] width 143 height 15
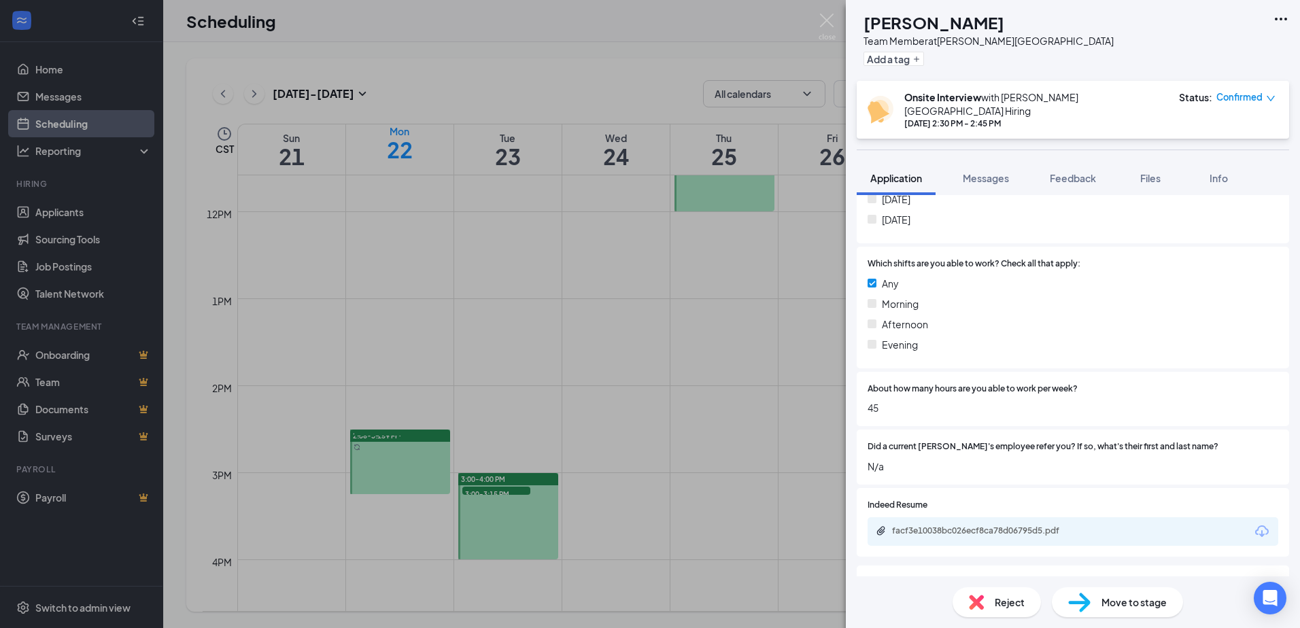
scroll to position [612, 0]
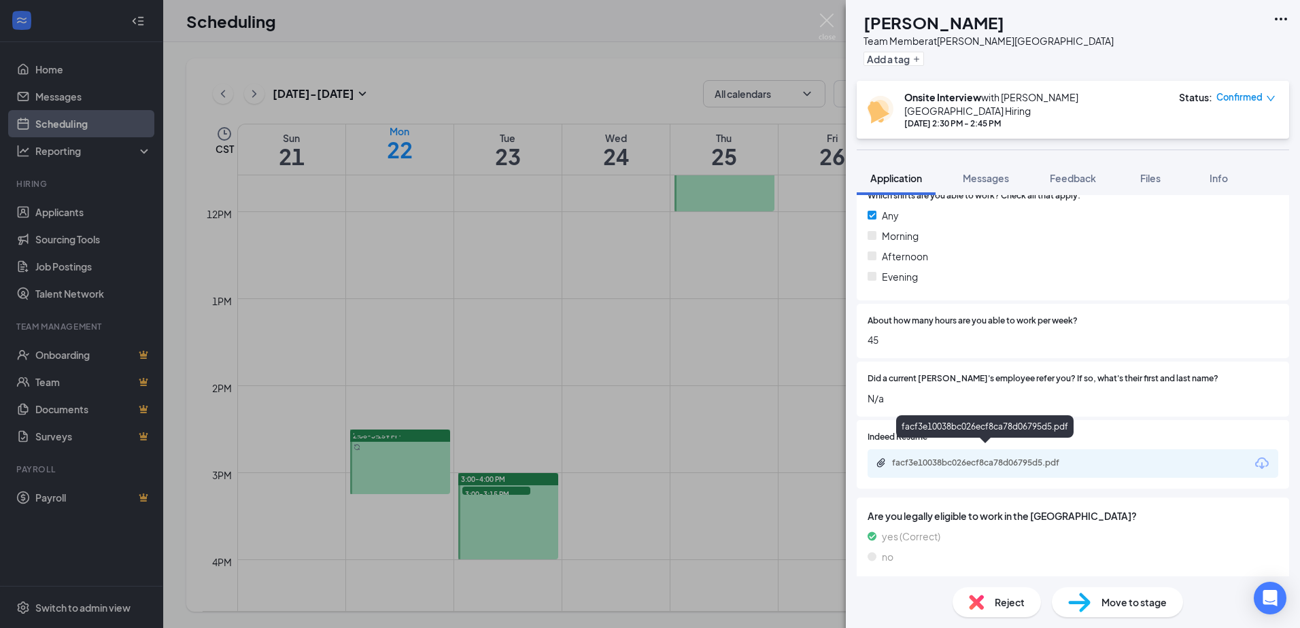
click at [962, 458] on div "facf3e10038bc026ecf8ca78d06795d5.pdf" at bounding box center [987, 463] width 190 height 11
click at [617, 369] on div "ED [PERSON_NAME] Team Member at [PERSON_NAME][GEOGRAPHIC_DATA] Add a tag Onsite…" at bounding box center [650, 314] width 1300 height 628
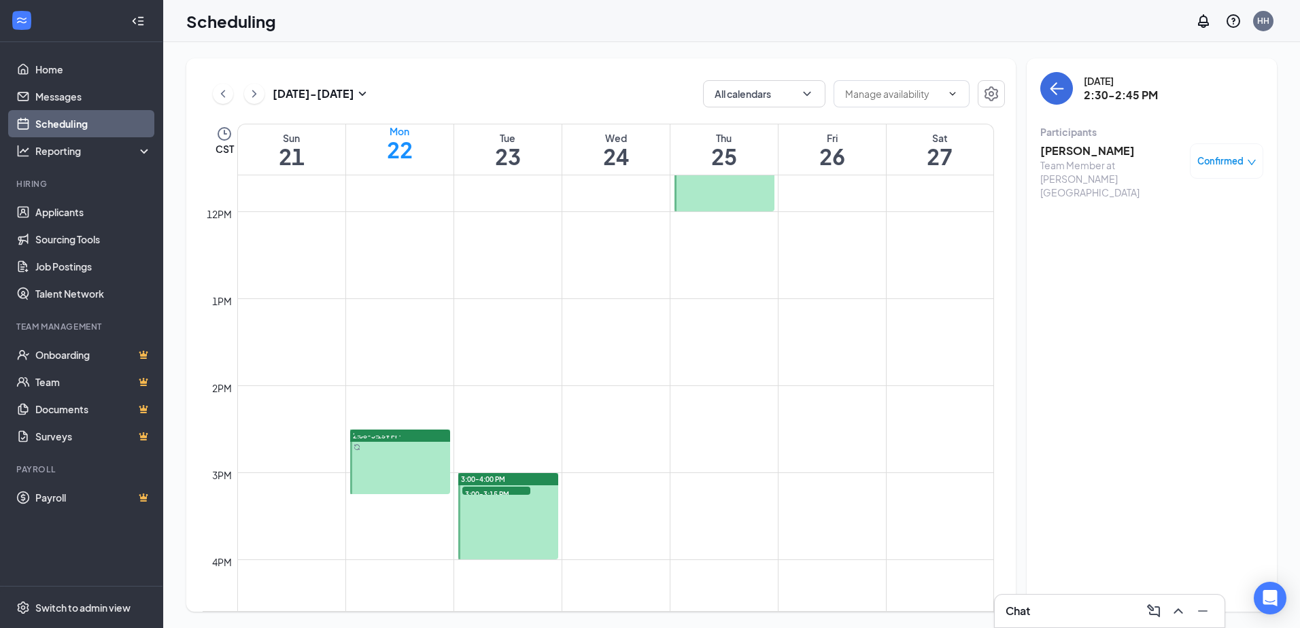
click at [373, 445] on span "2:45-3:00 PM" at bounding box center [388, 438] width 68 height 14
click at [1051, 158] on h3 "[PERSON_NAME]" at bounding box center [1111, 150] width 143 height 15
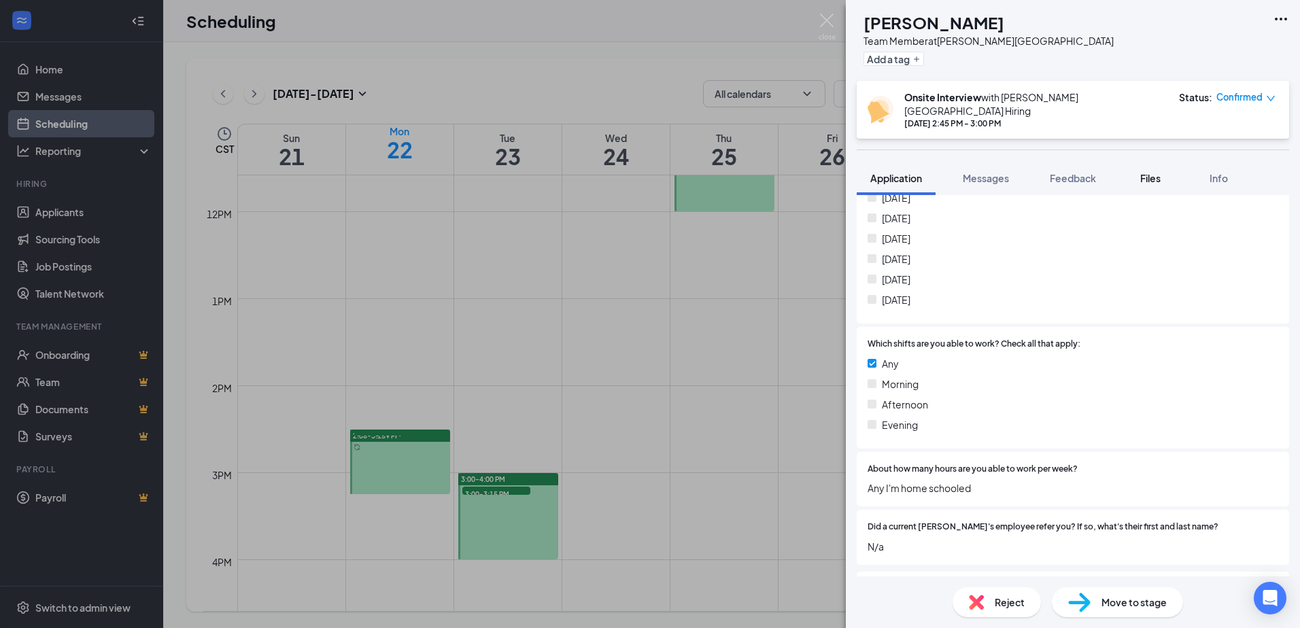
scroll to position [476, 0]
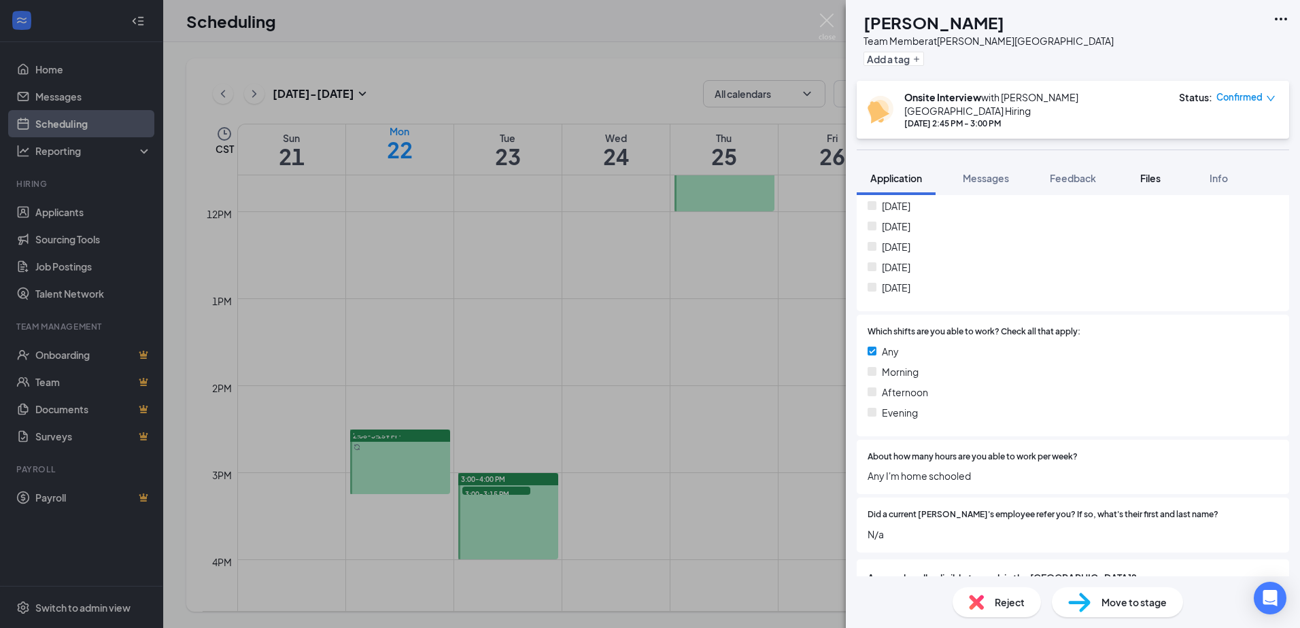
click at [1153, 172] on span "Files" at bounding box center [1150, 178] width 20 height 12
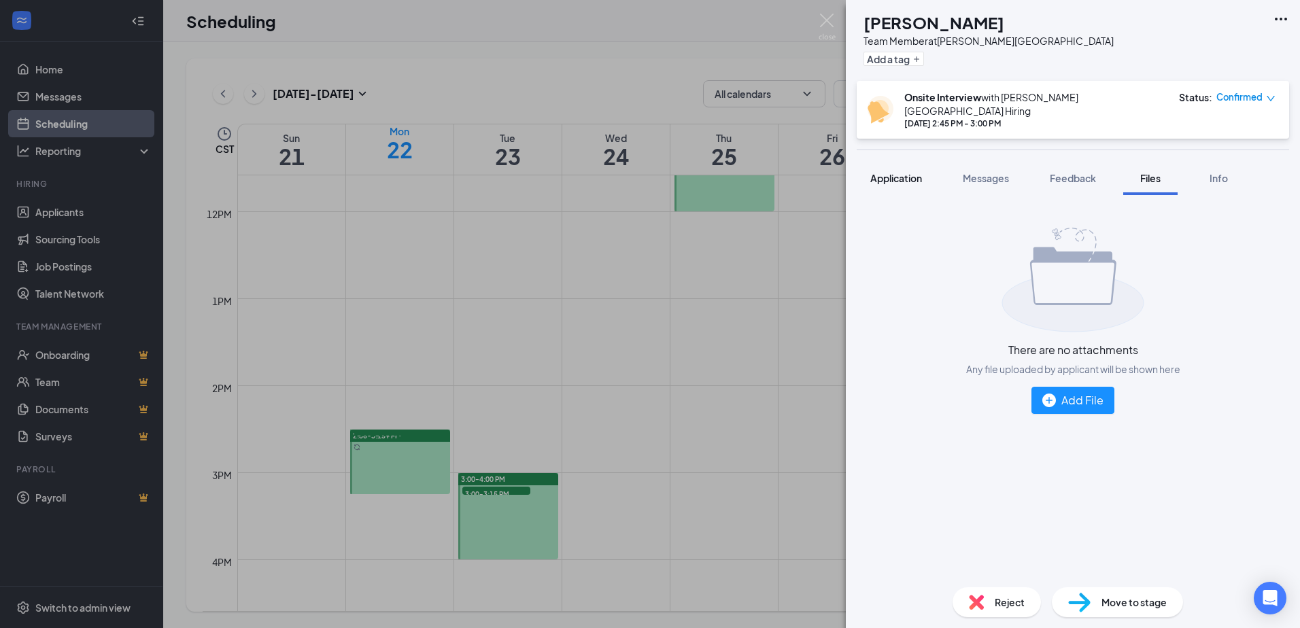
click at [883, 161] on button "Application" at bounding box center [896, 178] width 79 height 34
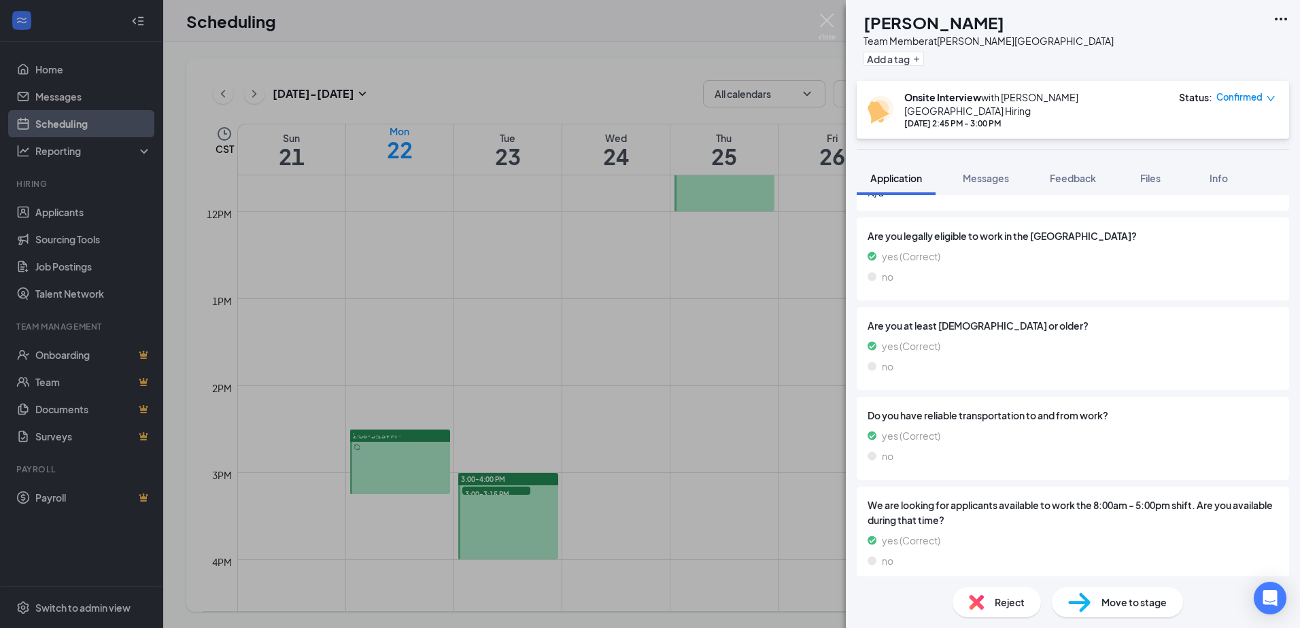
scroll to position [819, 0]
click at [628, 347] on div "MB [PERSON_NAME] Team Member at [PERSON_NAME][GEOGRAPHIC_DATA] Add a tag Onsite…" at bounding box center [650, 314] width 1300 height 628
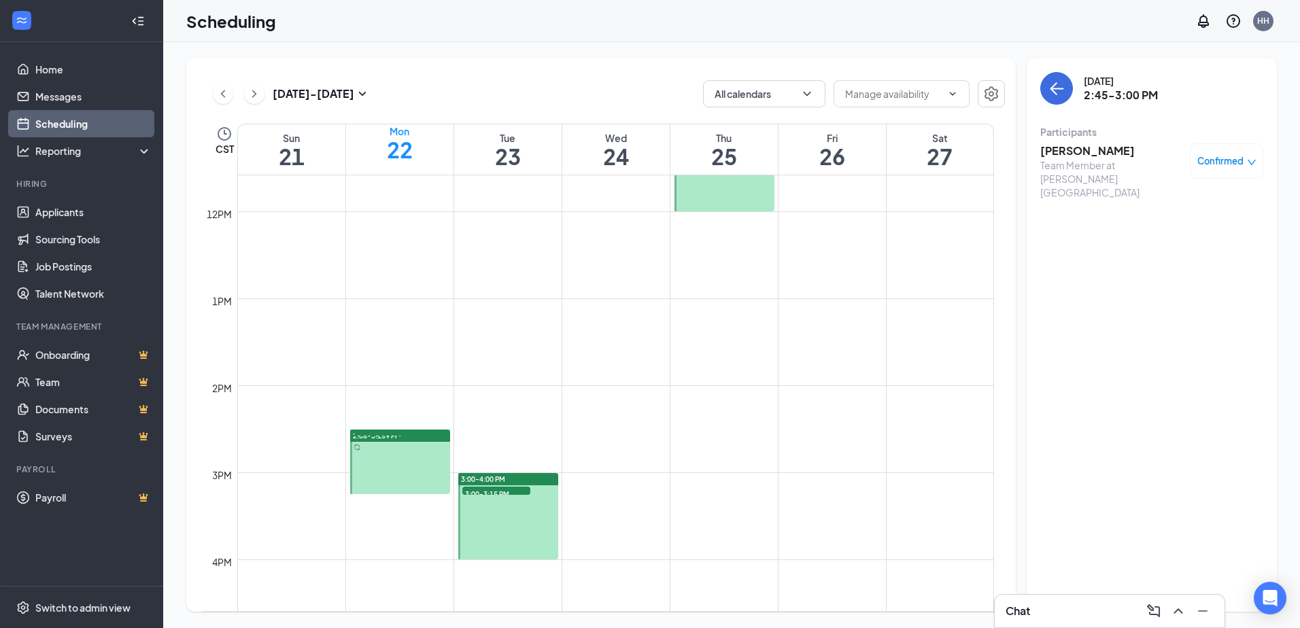
click at [389, 445] on span "2:45-3:00 PM" at bounding box center [388, 438] width 68 height 14
click at [388, 445] on span "2:30-2:45 PM" at bounding box center [388, 438] width 68 height 14
click at [418, 445] on span "3:00-3:15 PM" at bounding box center [388, 438] width 68 height 14
click at [1086, 147] on h3 "[PERSON_NAME]" at bounding box center [1111, 150] width 143 height 15
click at [1086, 147] on div at bounding box center [650, 314] width 1300 height 628
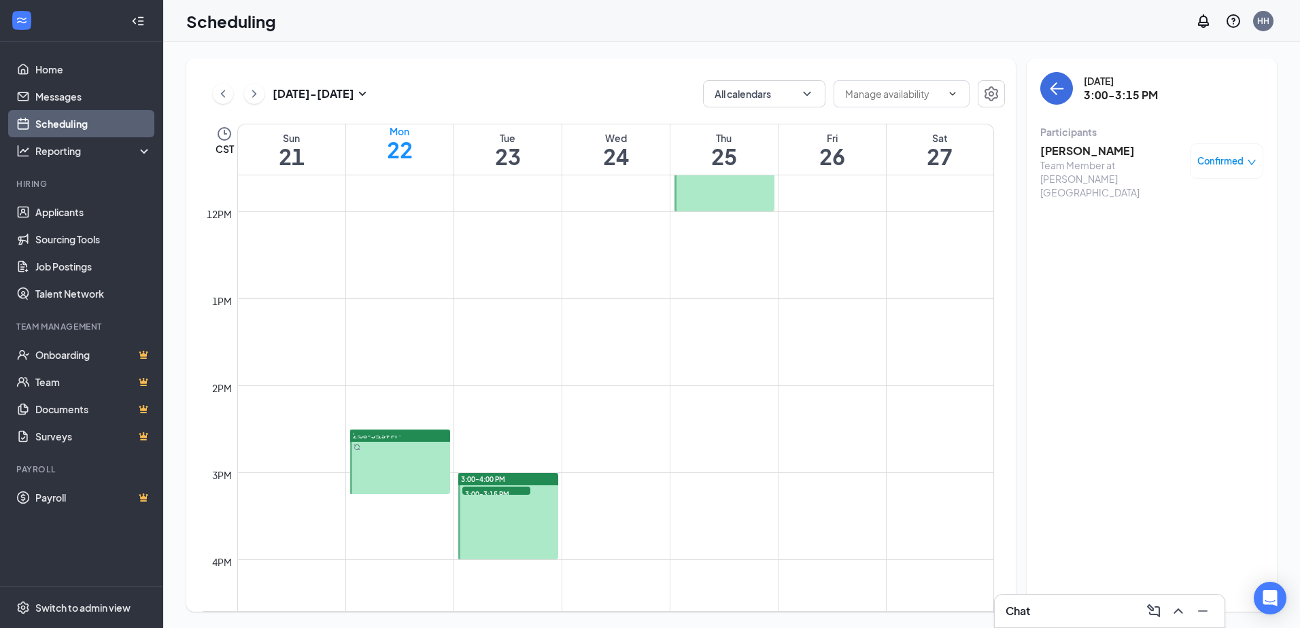
click at [1087, 150] on h3 "[PERSON_NAME]" at bounding box center [1111, 150] width 143 height 15
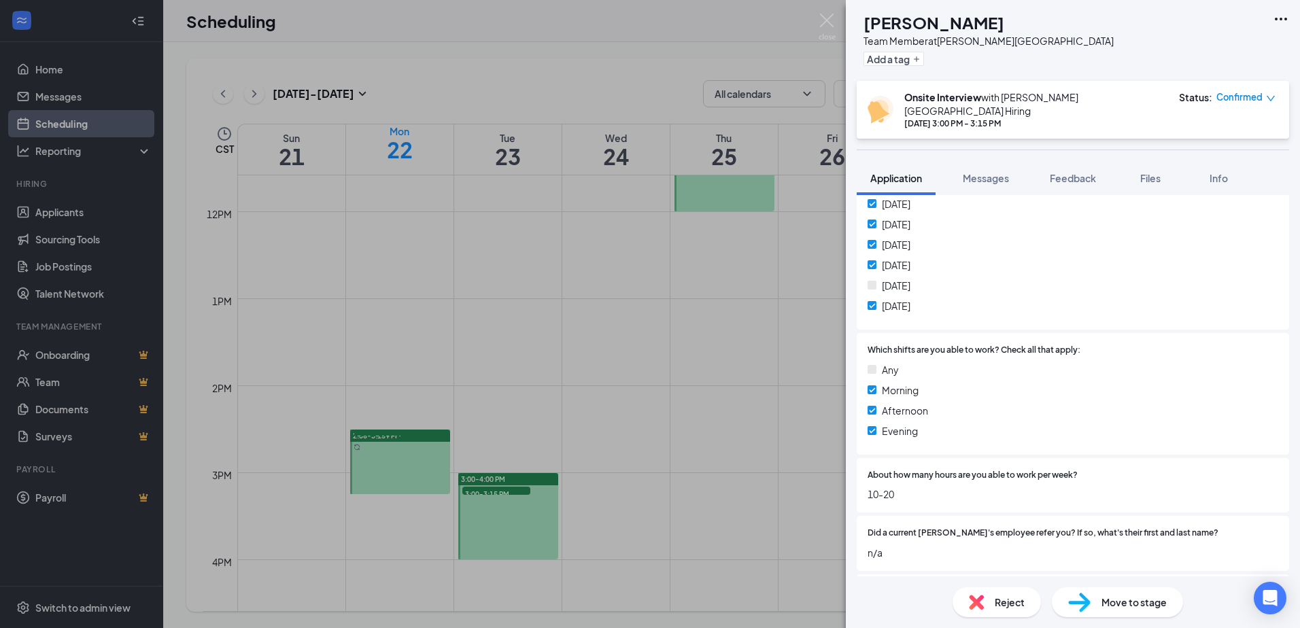
scroll to position [612, 0]
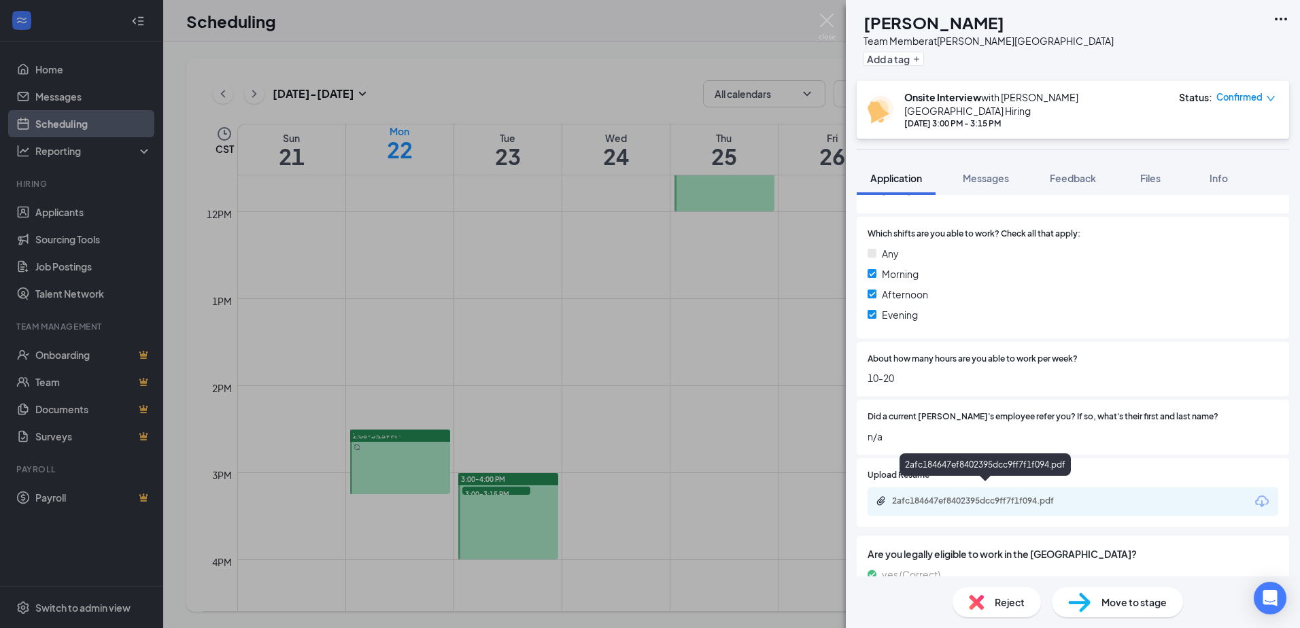
click at [970, 500] on div "2afc184647ef8402395dcc9ff7f1f094.pdf" at bounding box center [1073, 502] width 411 height 29
click at [970, 498] on div "2afc184647ef8402395dcc9ff7f1f094.pdf" at bounding box center [1073, 502] width 411 height 29
click at [969, 496] on div "2afc184647ef8402395dcc9ff7f1f094.pdf" at bounding box center [987, 501] width 190 height 11
click at [694, 224] on div "NS [PERSON_NAME] Team Member at [PERSON_NAME][GEOGRAPHIC_DATA] Add a tag Onsite…" at bounding box center [650, 314] width 1300 height 628
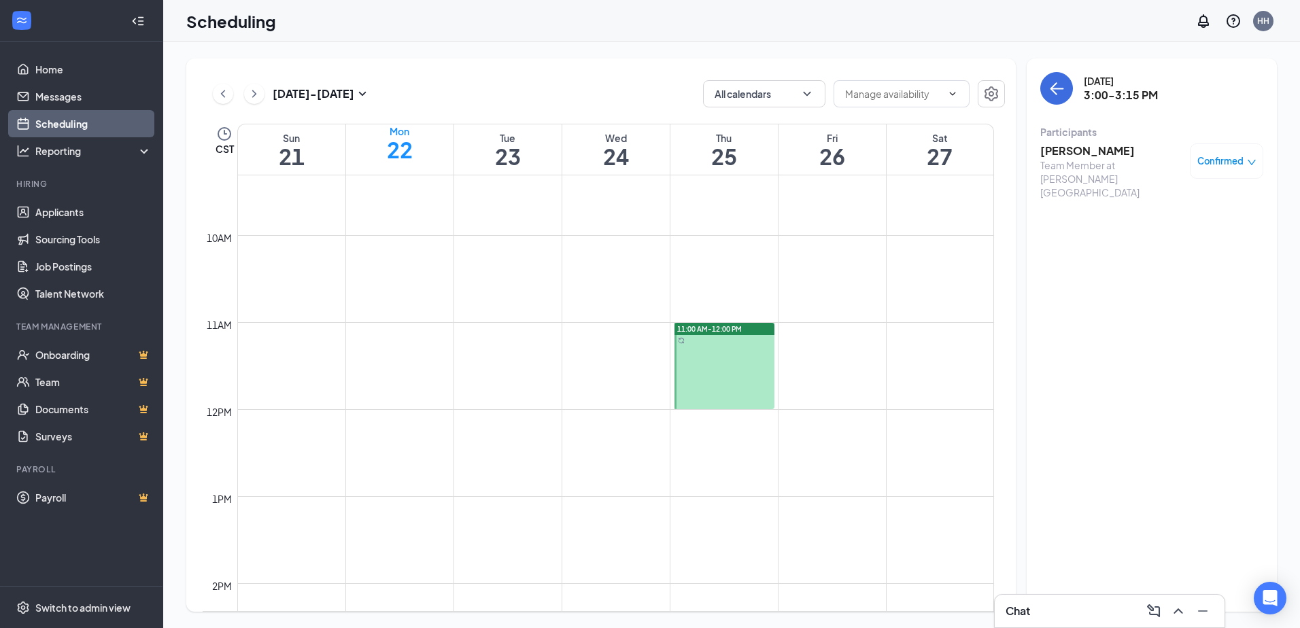
scroll to position [804, 0]
click at [251, 96] on icon "ChevronRight" at bounding box center [255, 94] width 14 height 16
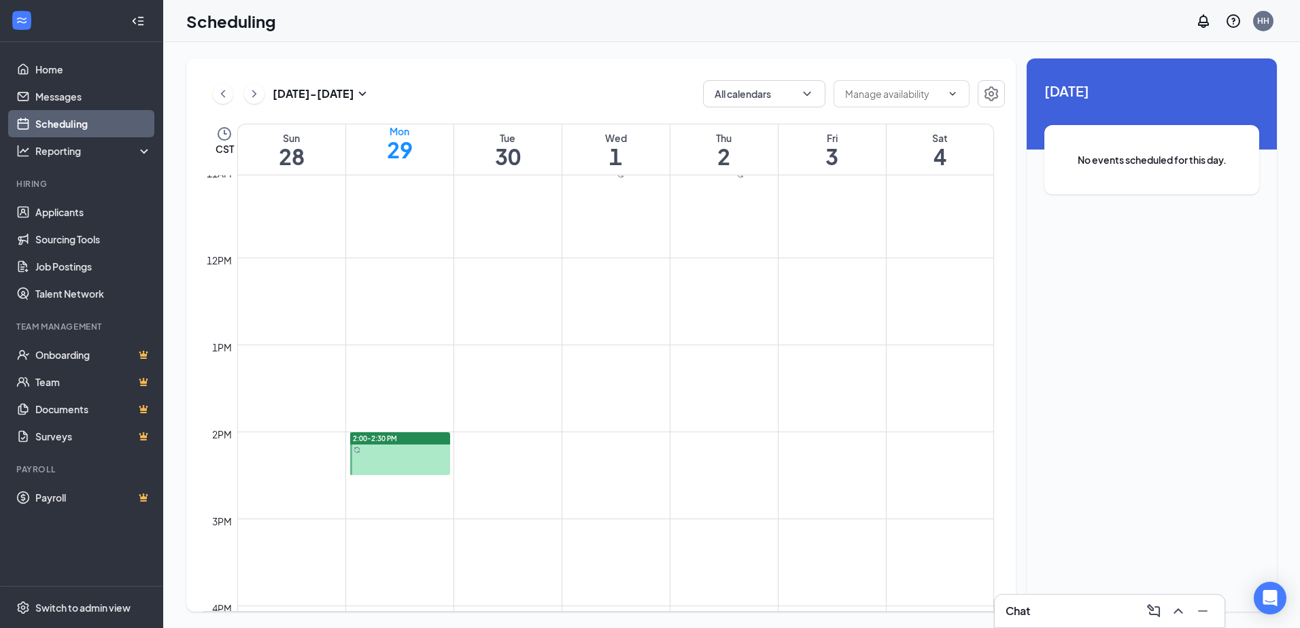
scroll to position [1076, 0]
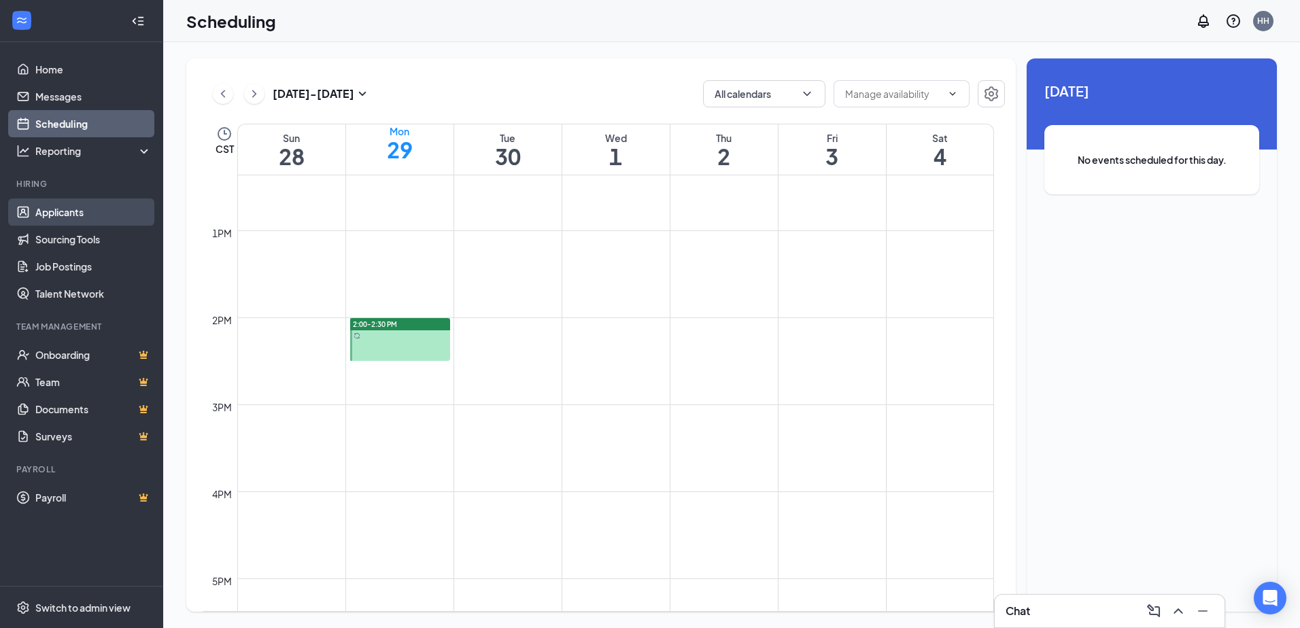
click at [60, 202] on link "Applicants" at bounding box center [93, 212] width 116 height 27
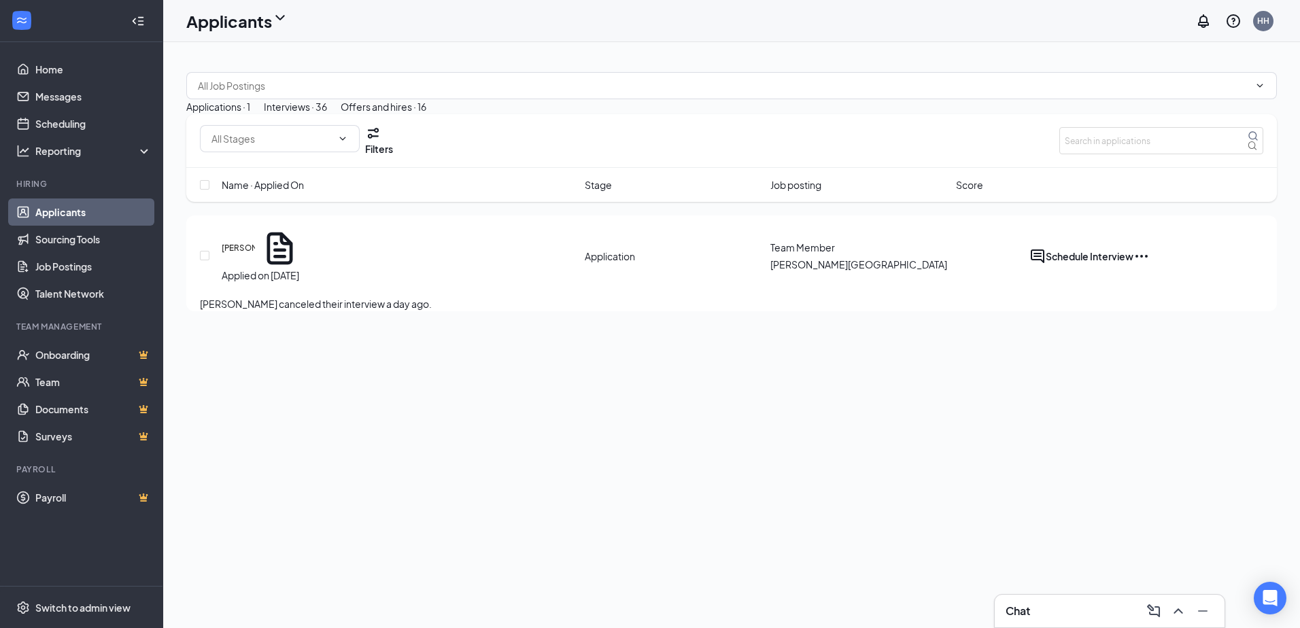
click at [327, 114] on div "Interviews · 36" at bounding box center [295, 106] width 63 height 15
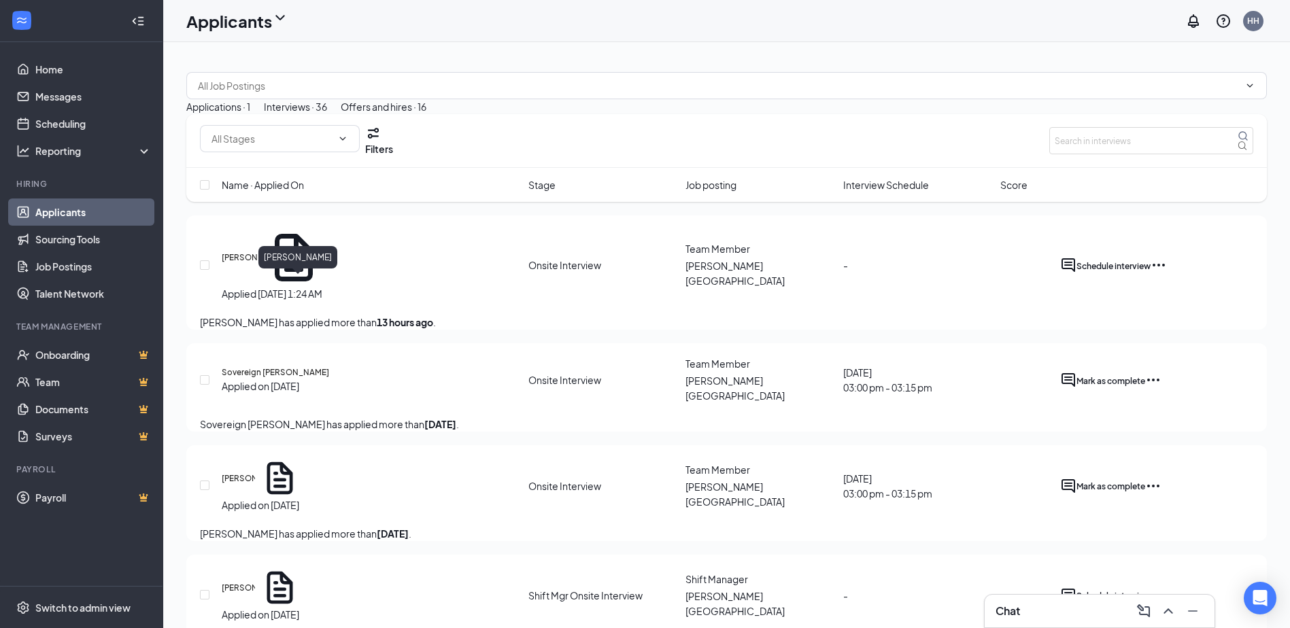
click at [260, 264] on h5 "[PERSON_NAME]" at bounding box center [241, 258] width 38 height 12
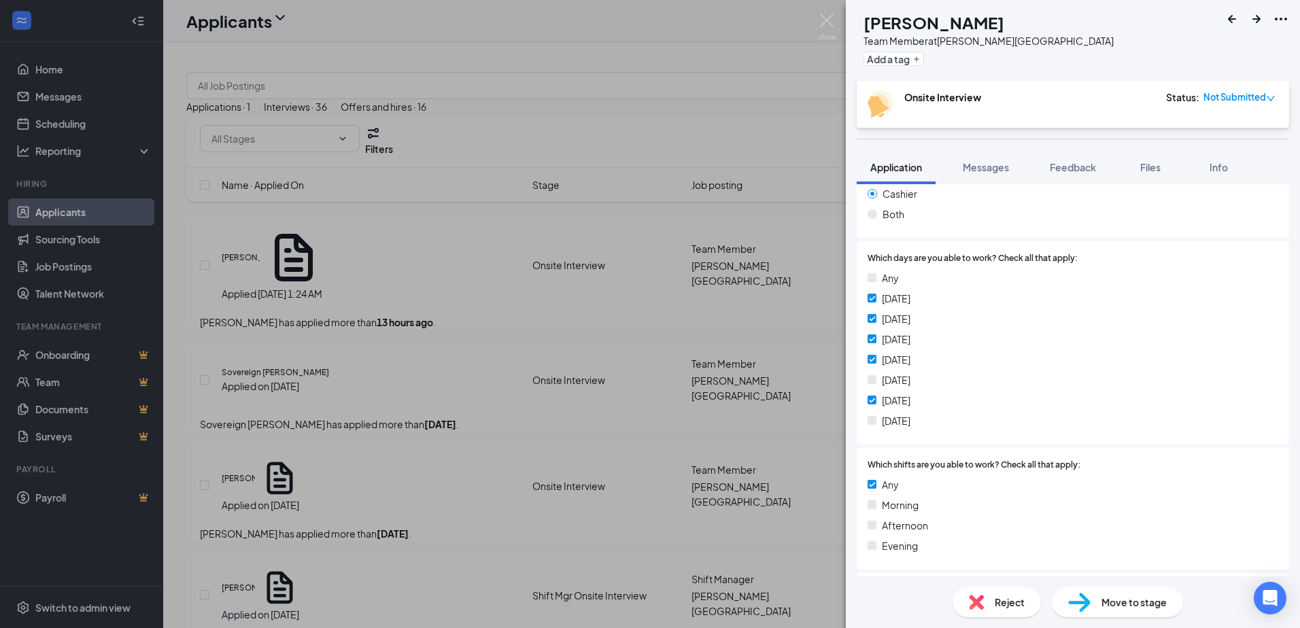
scroll to position [340, 0]
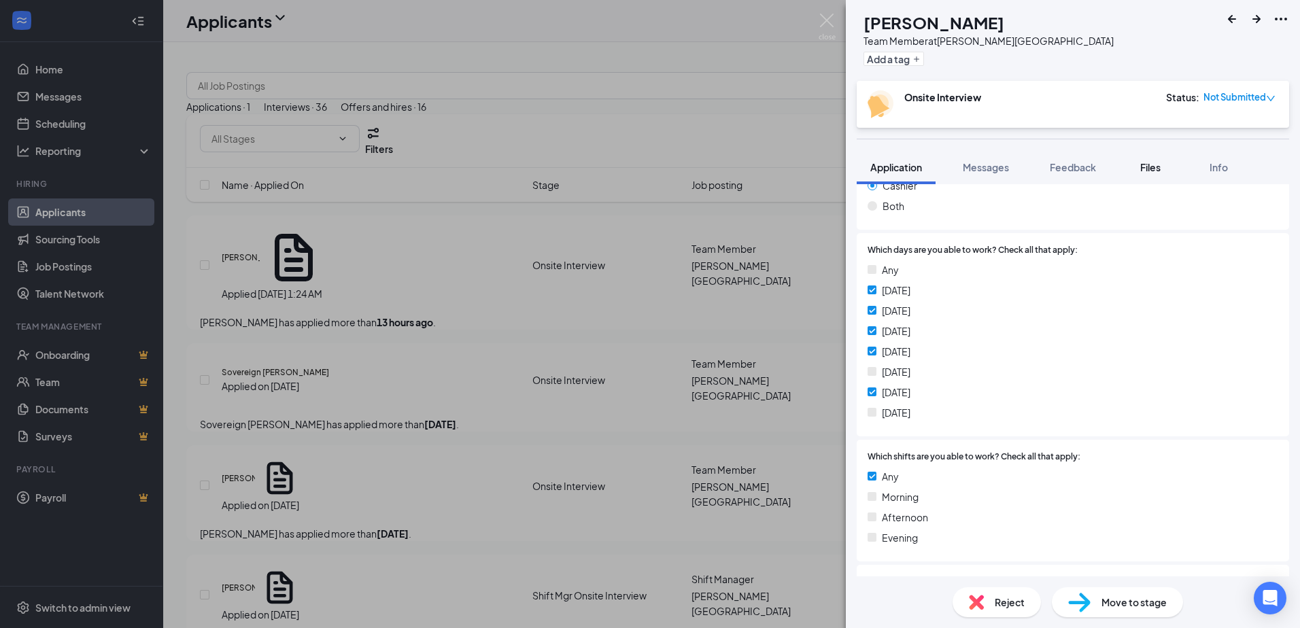
click at [1144, 167] on span "Files" at bounding box center [1150, 167] width 20 height 12
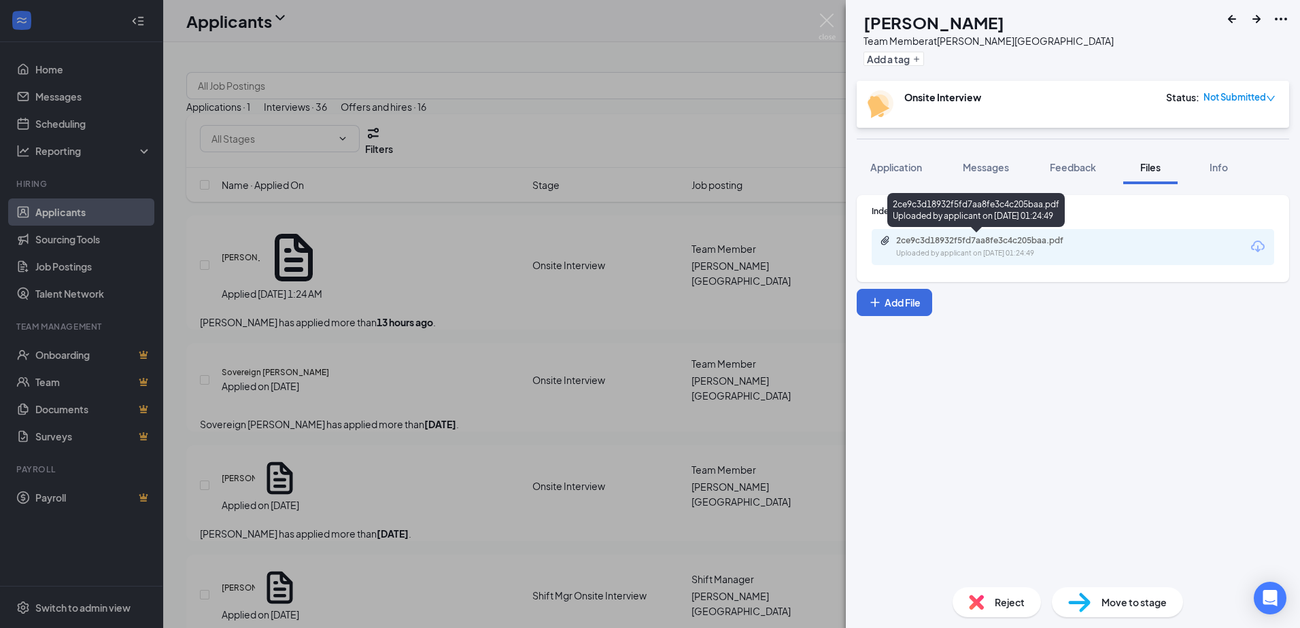
click at [987, 252] on div "Uploaded by applicant on [DATE] 01:24:49" at bounding box center [998, 253] width 204 height 11
click at [611, 207] on div "BC [PERSON_NAME] Team Member at [PERSON_NAME][GEOGRAPHIC_DATA] Add a tag Onsite…" at bounding box center [650, 314] width 1300 height 628
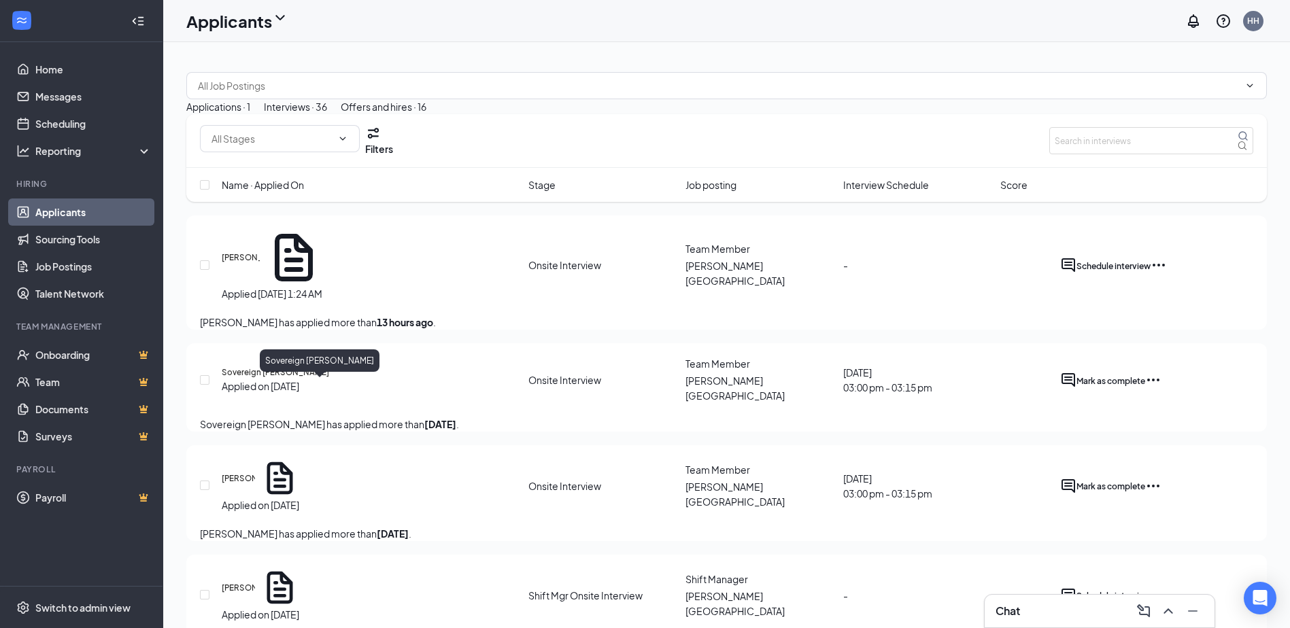
click at [325, 379] on h5 "Sovereign [PERSON_NAME]" at bounding box center [275, 373] width 107 height 12
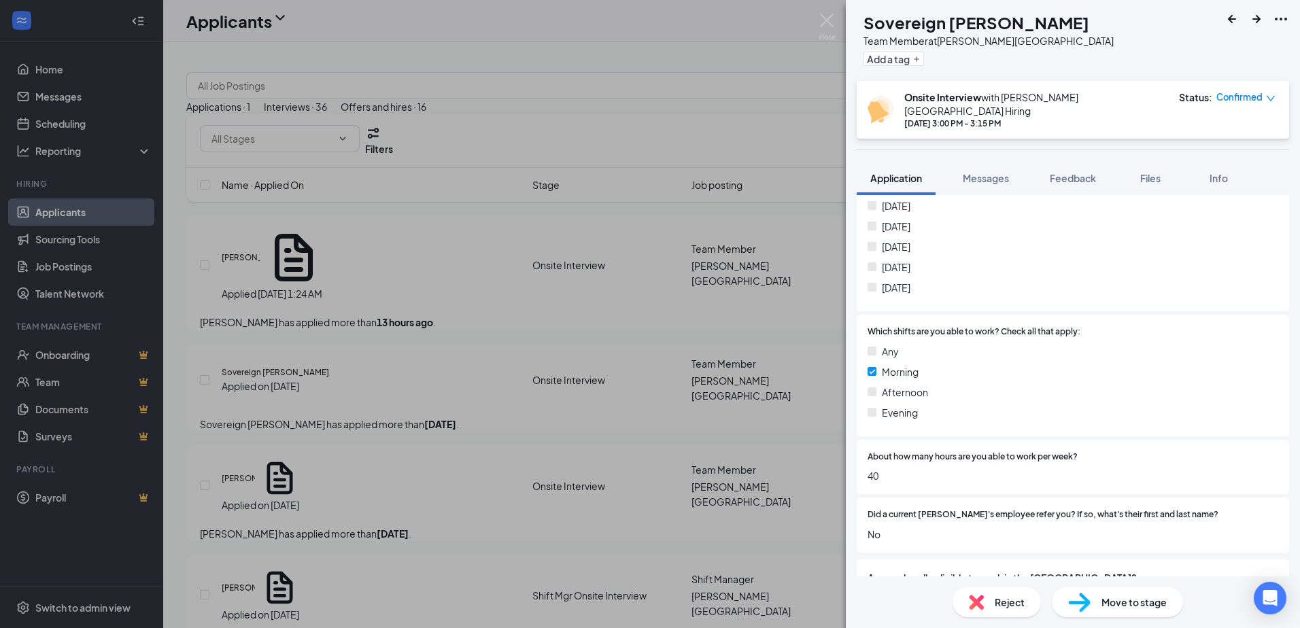
scroll to position [816, 0]
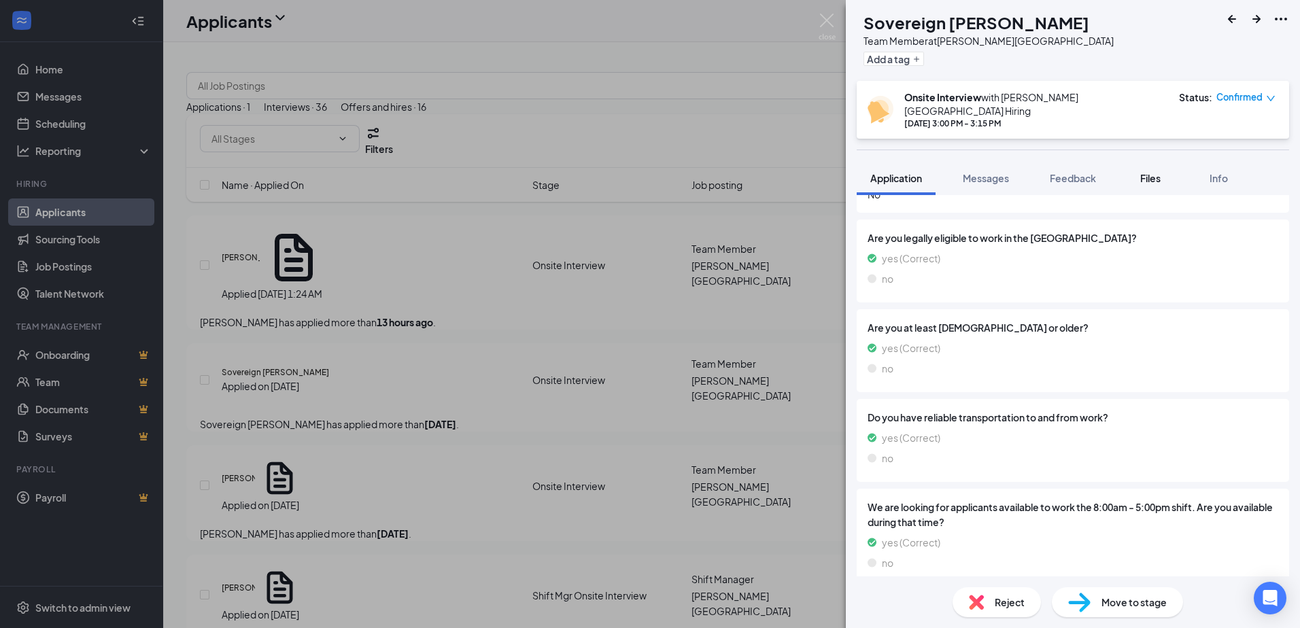
click at [1144, 172] on span "Files" at bounding box center [1150, 178] width 20 height 12
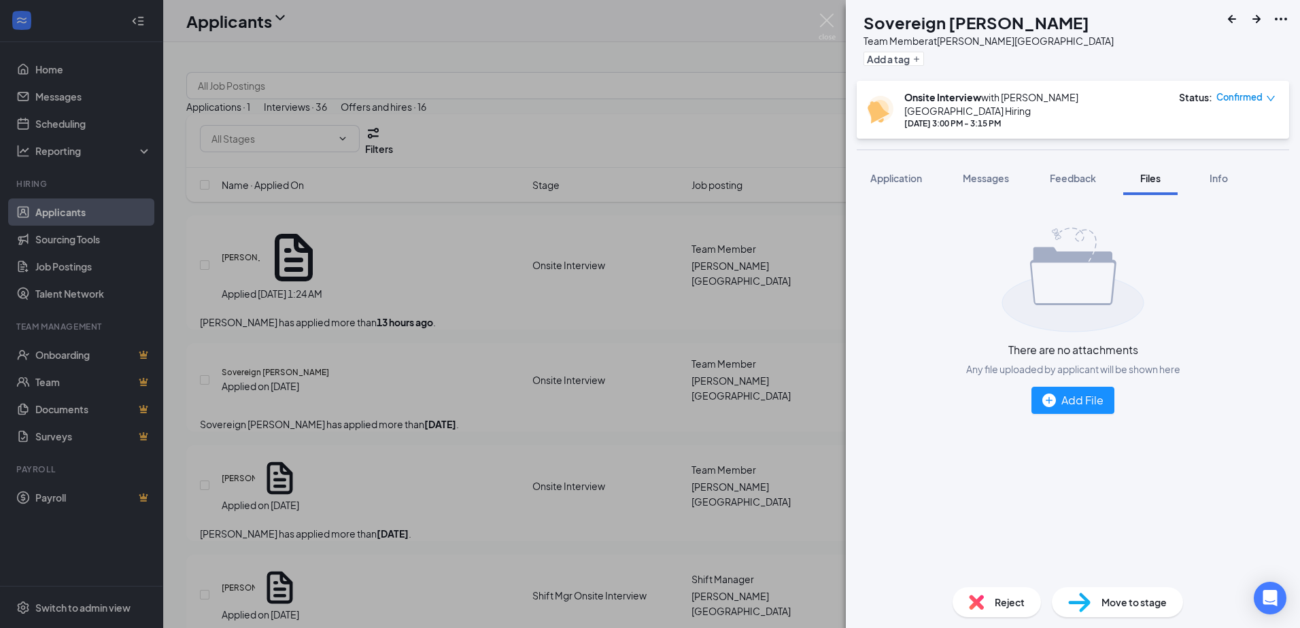
click at [683, 267] on div "SE Sovereign [PERSON_NAME] Team Member at [PERSON_NAME][GEOGRAPHIC_DATA] Add a …" at bounding box center [650, 314] width 1300 height 628
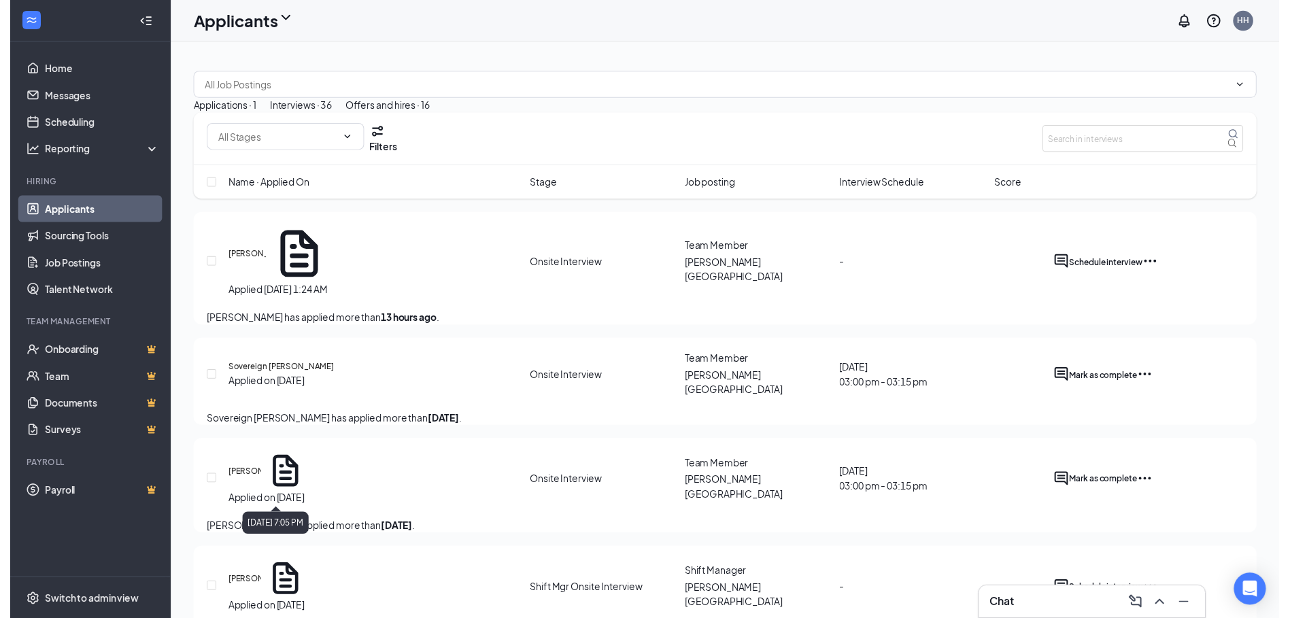
scroll to position [204, 0]
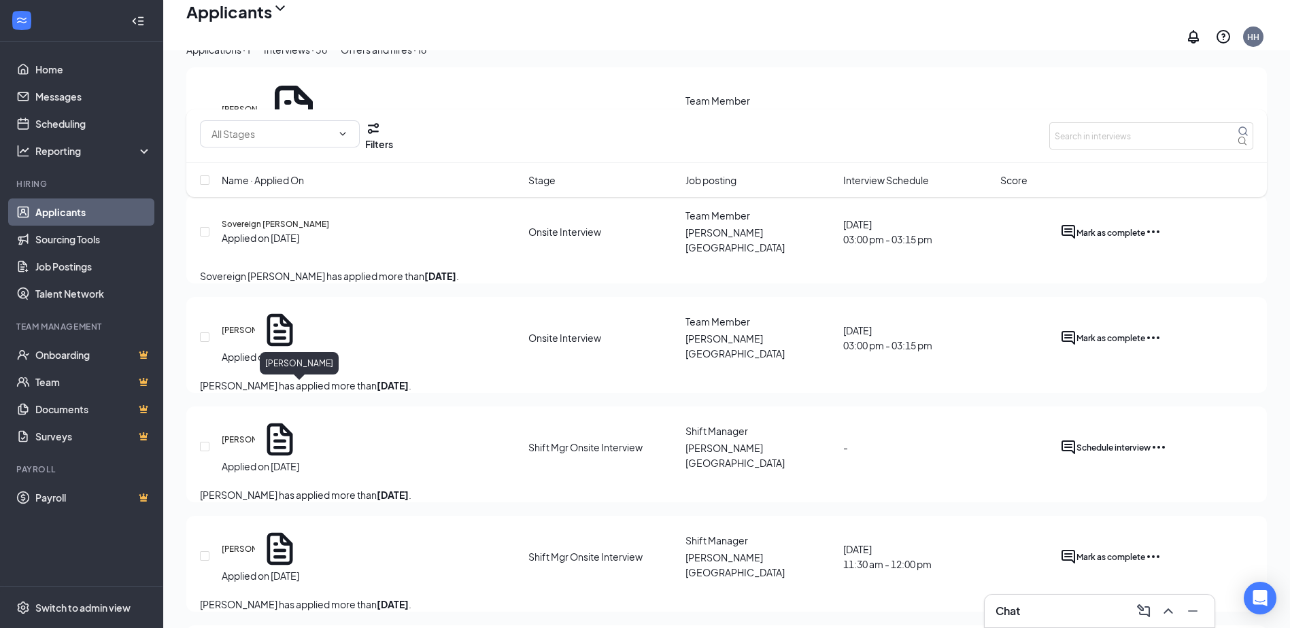
click at [255, 434] on h5 "[PERSON_NAME]" at bounding box center [238, 440] width 33 height 12
click at [314, 385] on body "Home Messages Scheduling Reporting Hiring Applicants Sourcing Tools Job Posting…" at bounding box center [645, 110] width 1290 height 628
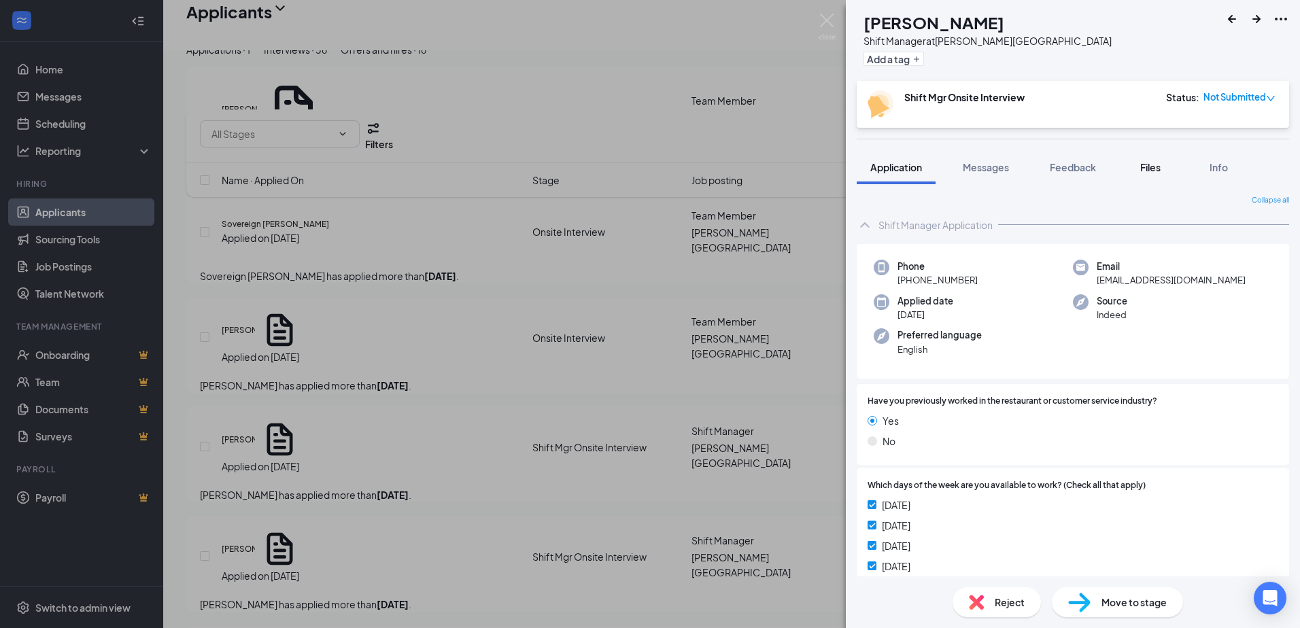
click at [1155, 173] on div "Files" at bounding box center [1150, 167] width 27 height 14
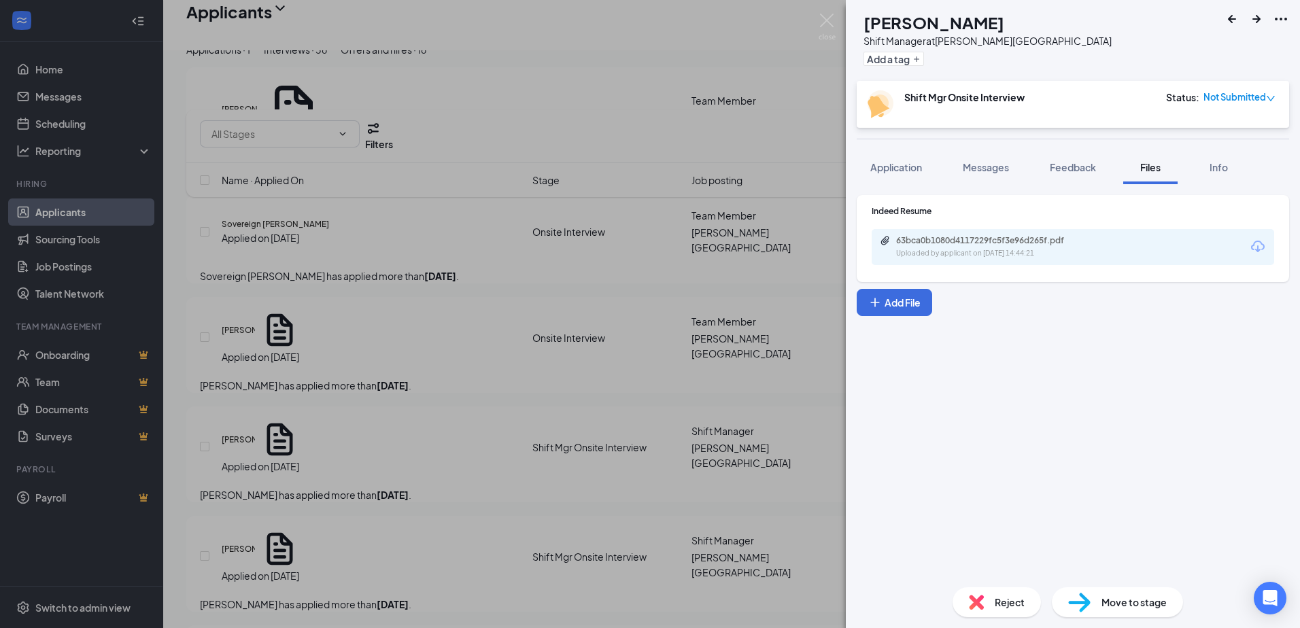
click at [1002, 260] on div "63bca0b1080d4117229fc5f3e96d265f.pdf Uploaded by applicant on [DATE] 14:44:21" at bounding box center [1073, 247] width 403 height 36
click at [1002, 251] on div "Uploaded by applicant on [DATE] 14:44:21" at bounding box center [998, 253] width 204 height 11
click at [555, 443] on div "[PERSON_NAME] Shift Manager at [PERSON_NAME][GEOGRAPHIC_DATA] Add a tag Shift M…" at bounding box center [650, 314] width 1300 height 628
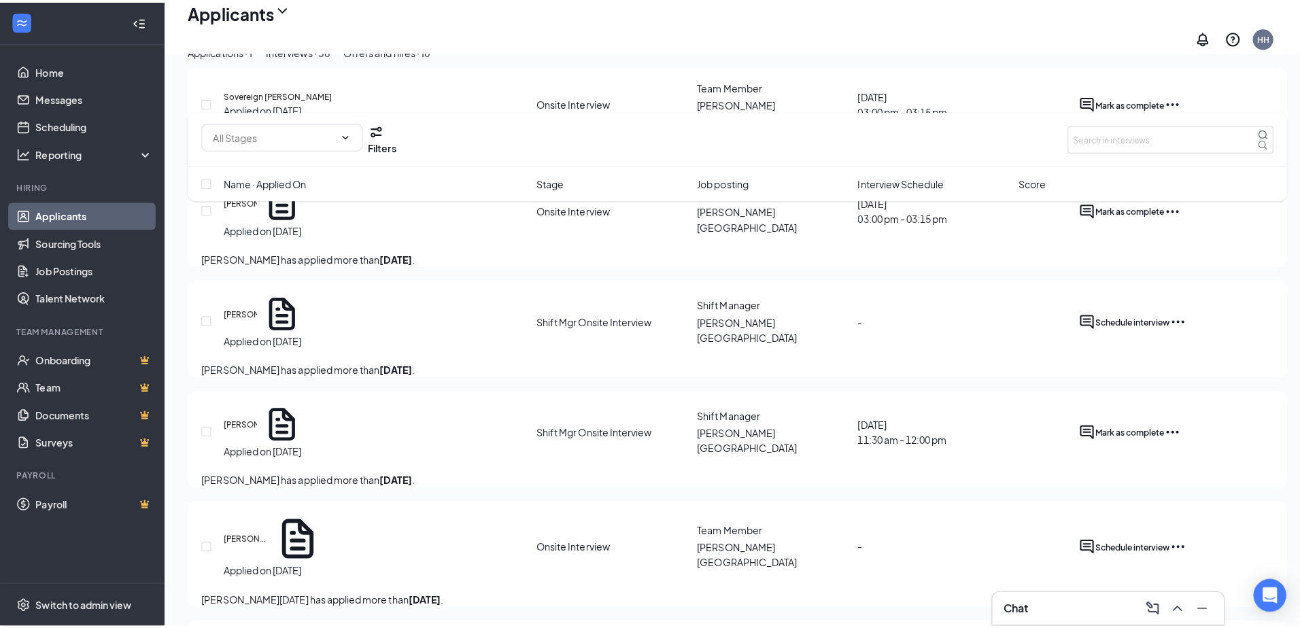
scroll to position [340, 0]
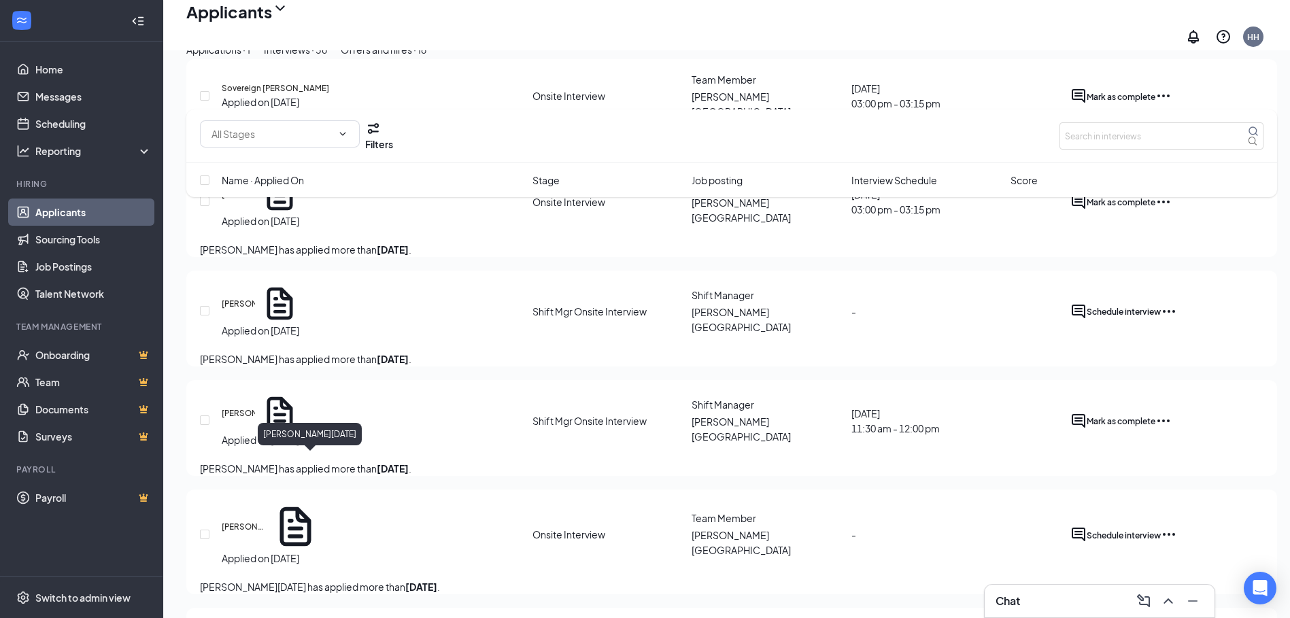
click at [267, 521] on h5 "[PERSON_NAME][DATE]" at bounding box center [244, 527] width 45 height 12
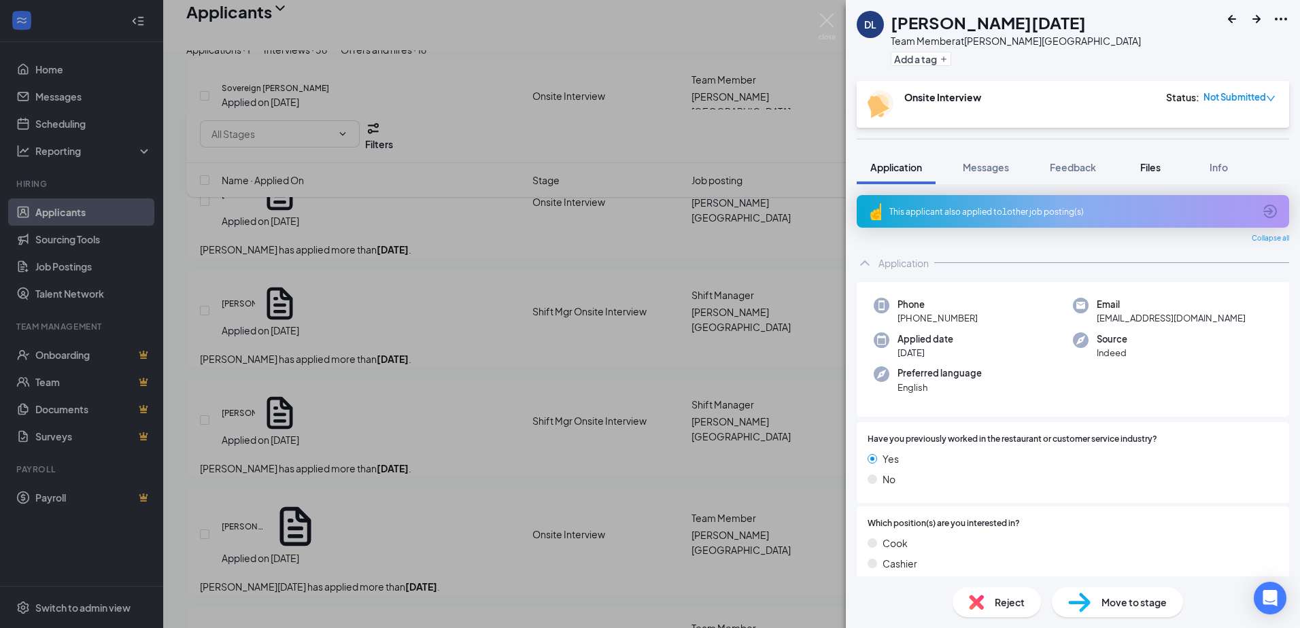
click at [1146, 167] on span "Files" at bounding box center [1150, 167] width 20 height 12
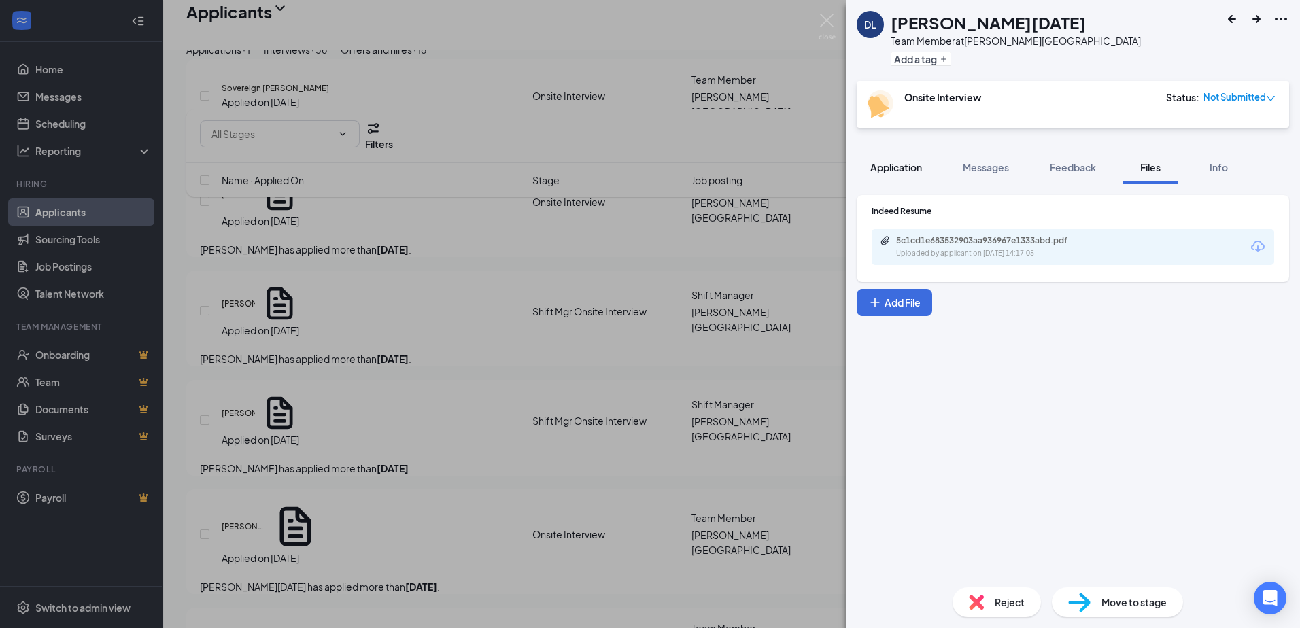
click at [907, 160] on div "Application" at bounding box center [896, 167] width 52 height 14
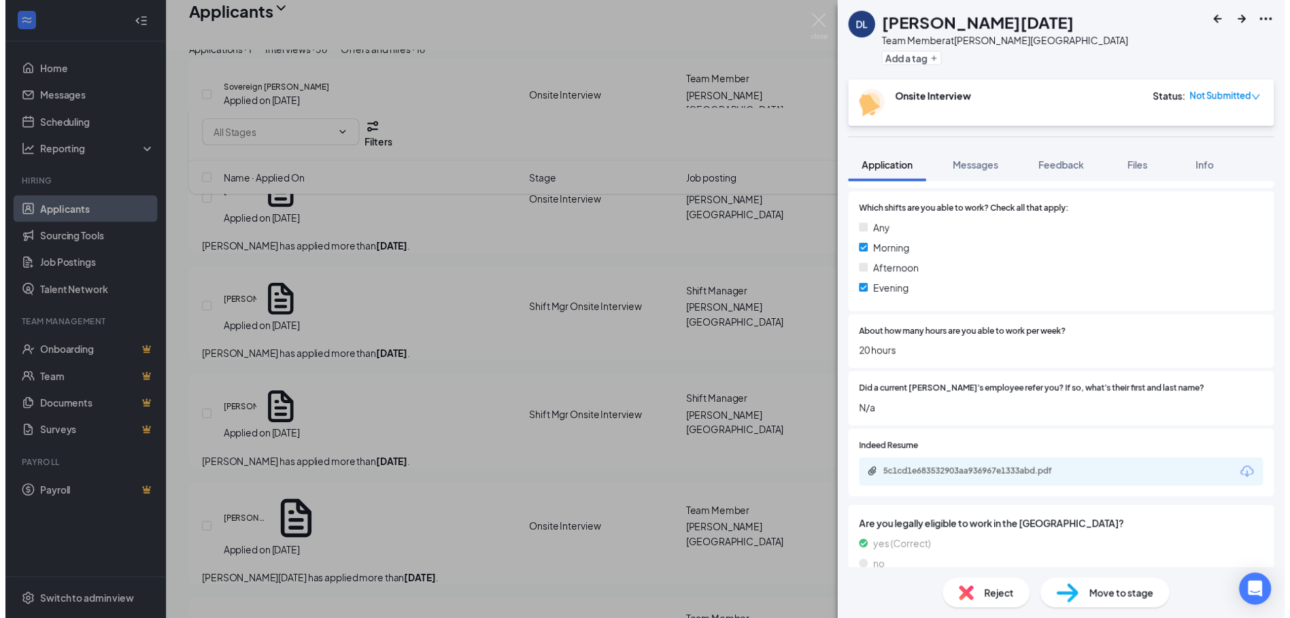
scroll to position [680, 0]
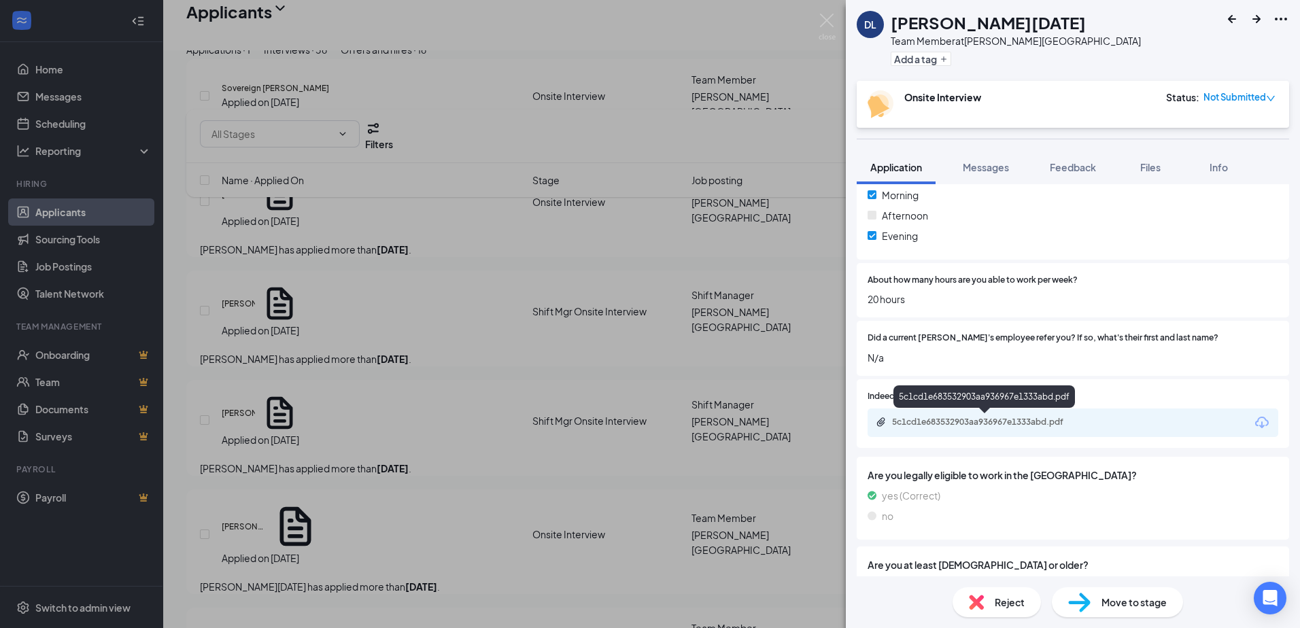
click at [987, 422] on div "5c1cd1e683532903aa936967e1333abd.pdf" at bounding box center [987, 422] width 190 height 11
click at [992, 598] on div "Reject" at bounding box center [997, 603] width 88 height 30
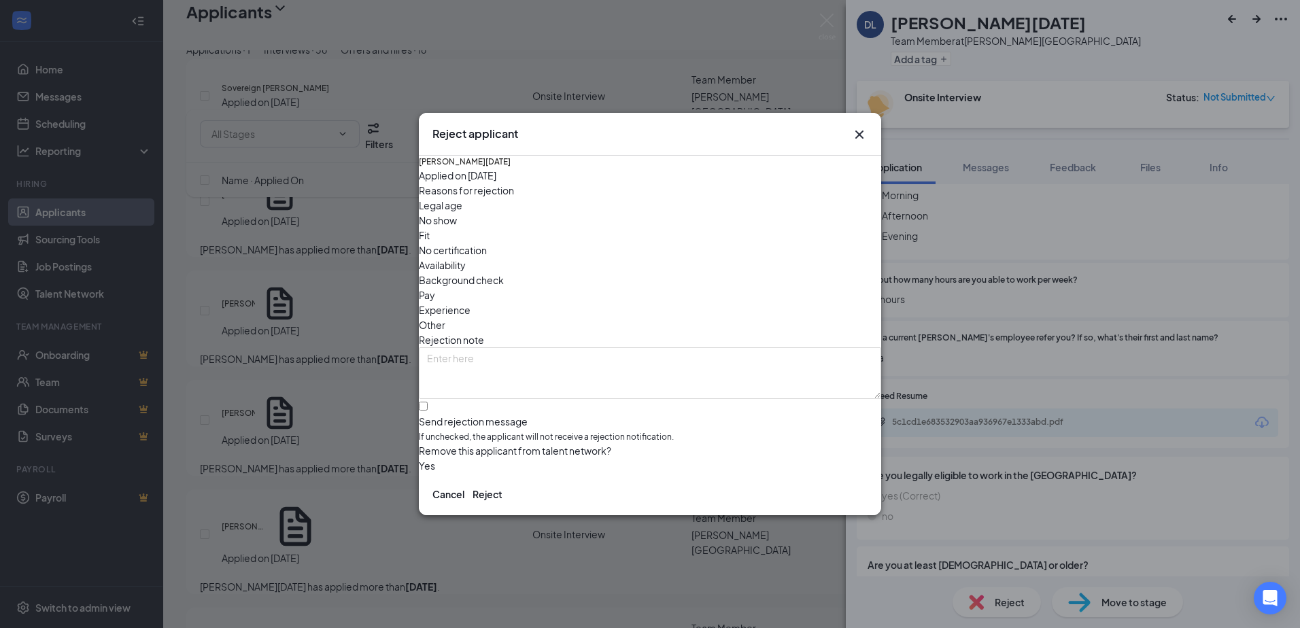
click at [466, 258] on span "Availability" at bounding box center [442, 265] width 47 height 15
click at [428, 402] on input "Send rejection message If unchecked, the applicant will not receive a rejection…" at bounding box center [423, 406] width 9 height 9
checkbox input "true"
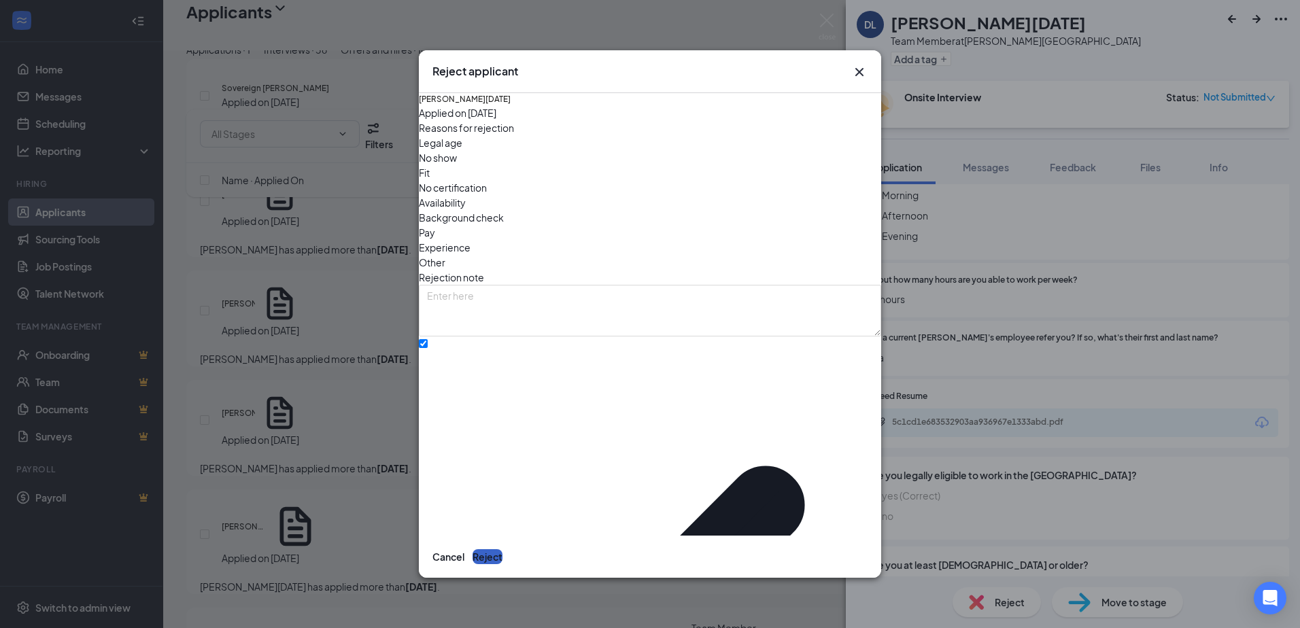
click at [503, 549] on button "Reject" at bounding box center [488, 556] width 30 height 15
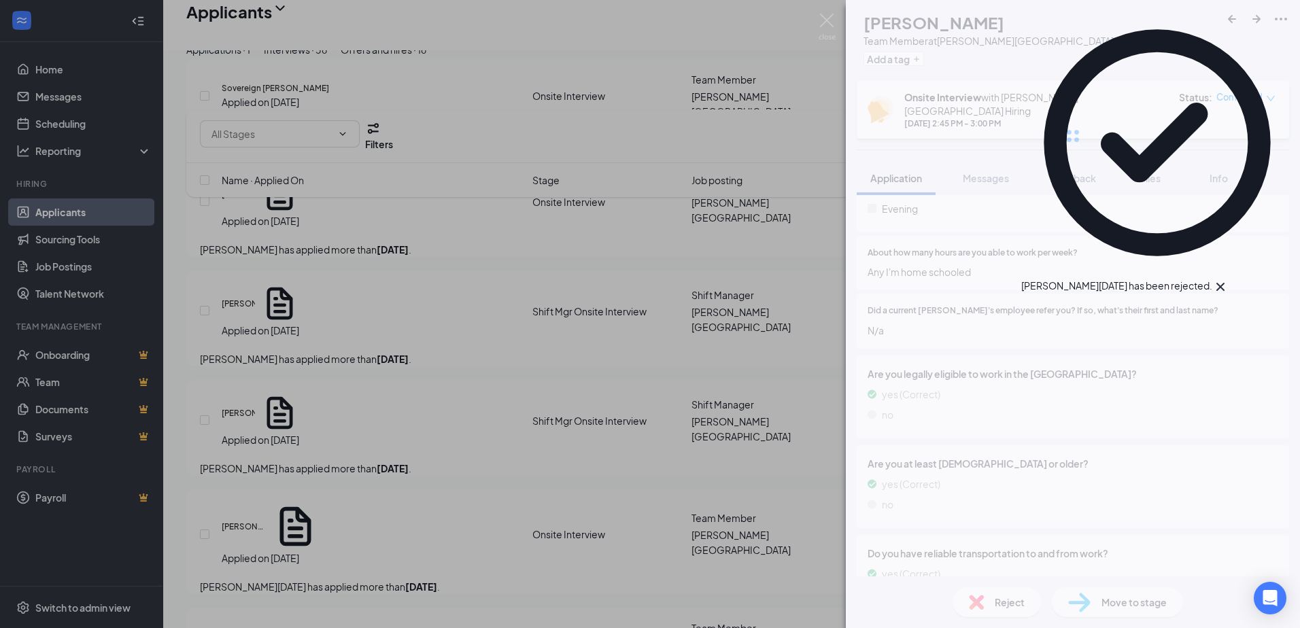
click at [391, 449] on div "MB [PERSON_NAME] Team Member at [PERSON_NAME][GEOGRAPHIC_DATA] Add a tag Onsite…" at bounding box center [650, 314] width 1300 height 628
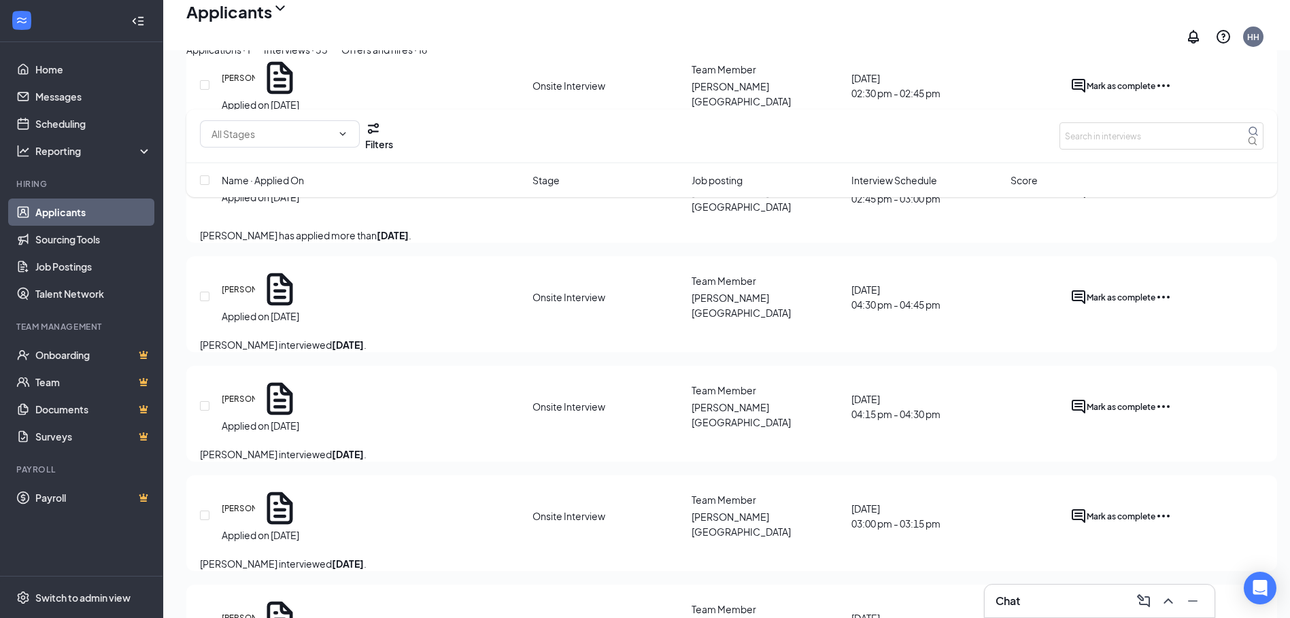
scroll to position [1224, 0]
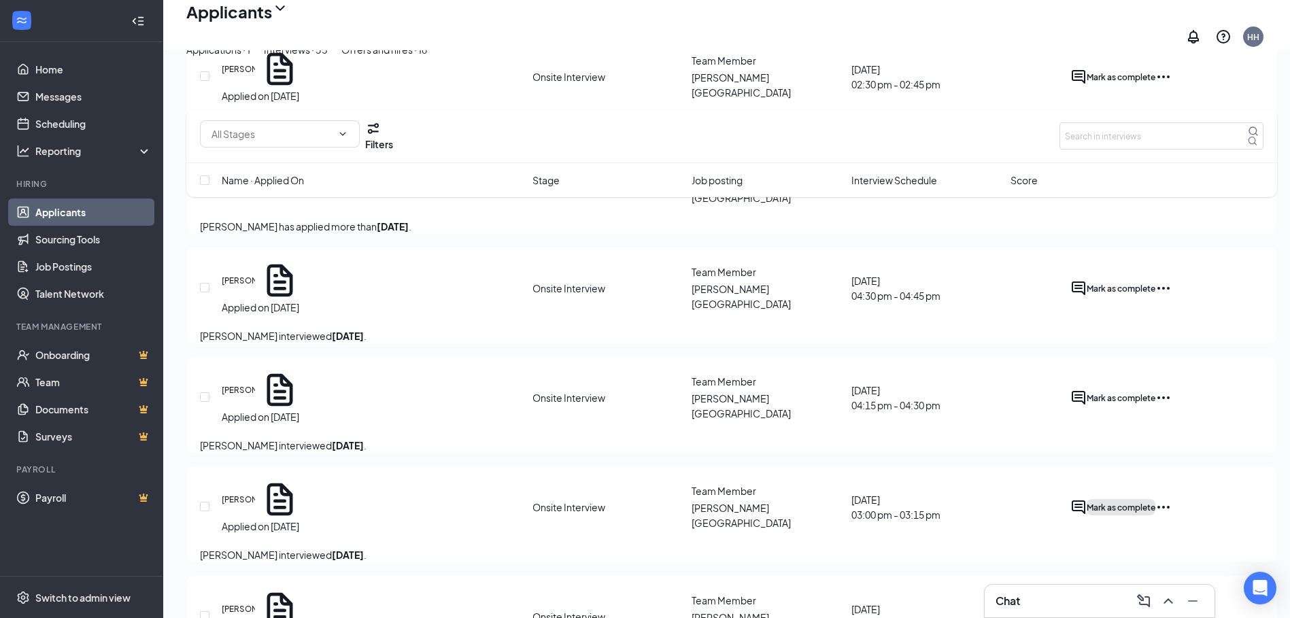
click at [1155, 503] on span "Mark as complete" at bounding box center [1121, 508] width 69 height 10
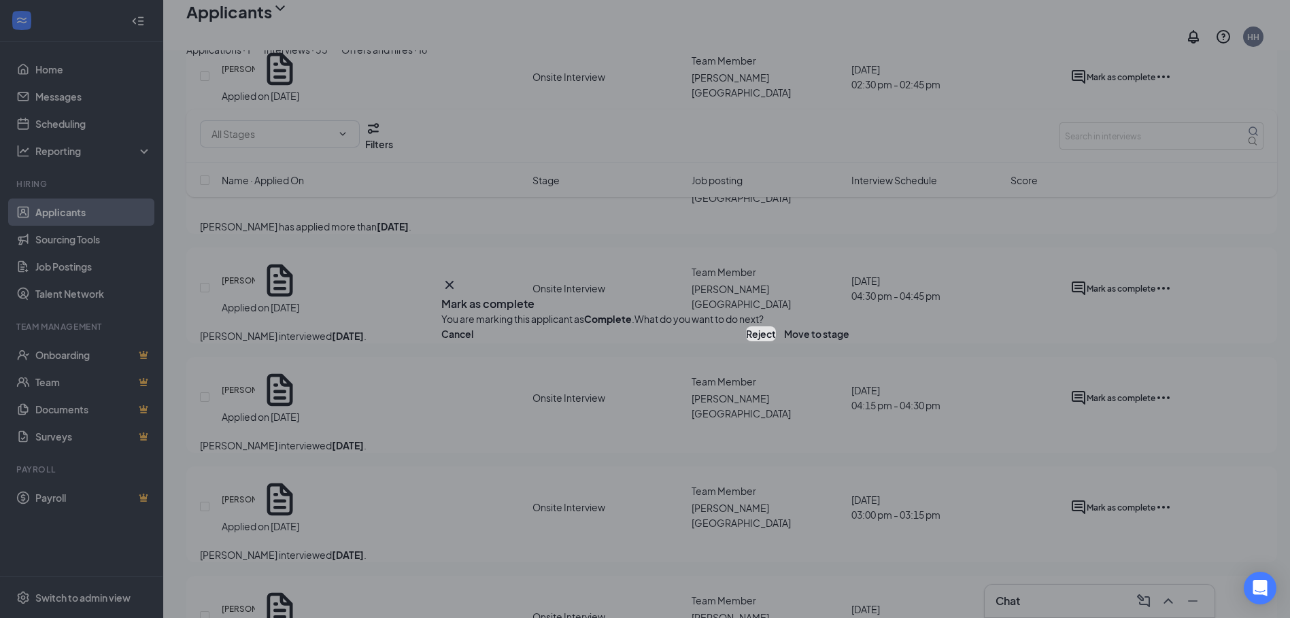
click at [746, 341] on button "Reject" at bounding box center [761, 333] width 30 height 15
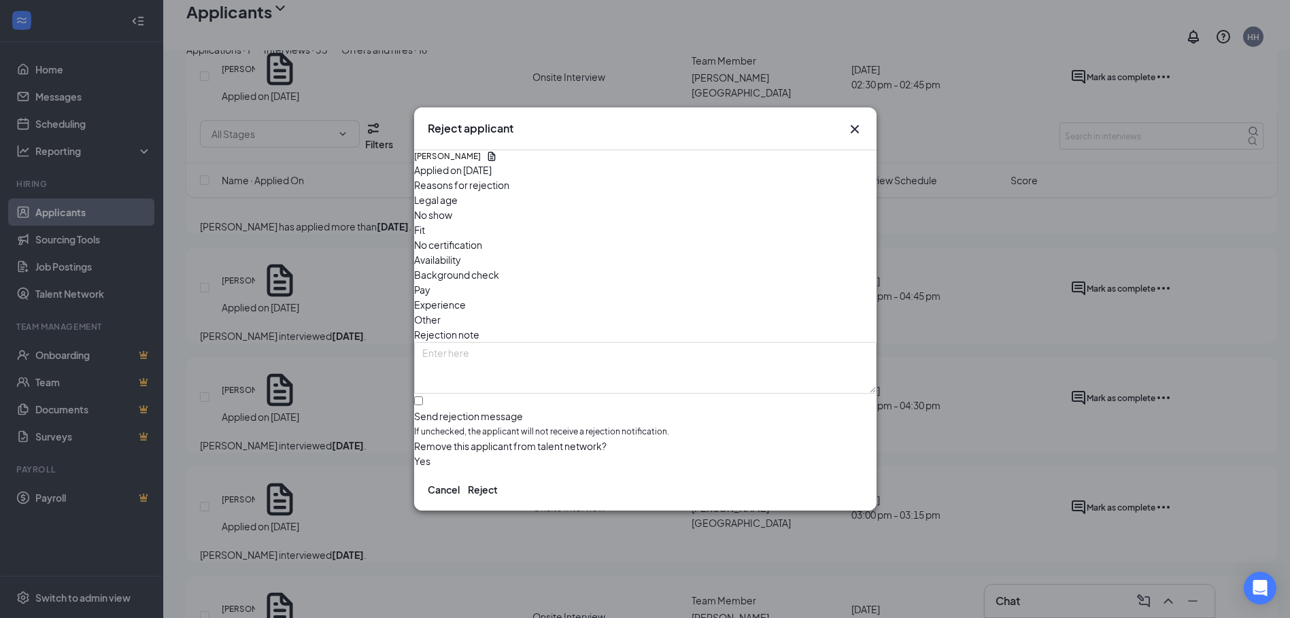
click at [452, 222] on span "No show" at bounding box center [433, 214] width 38 height 15
click at [498, 488] on button "Reject" at bounding box center [483, 489] width 30 height 15
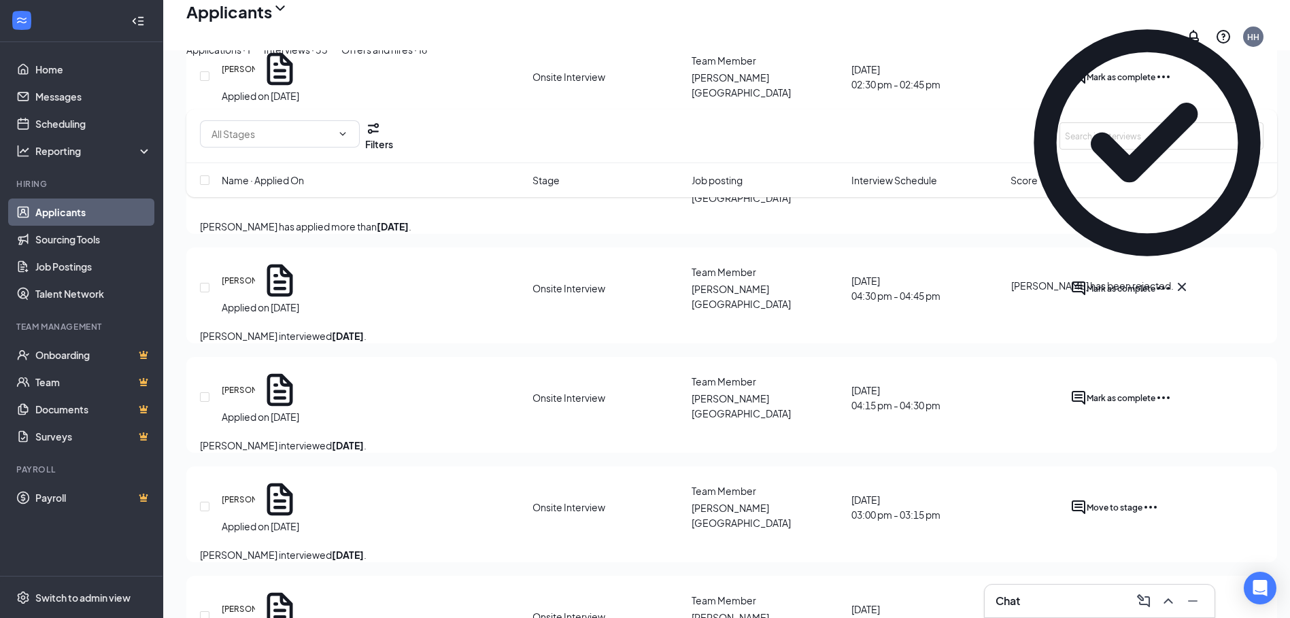
scroll to position [1360, 0]
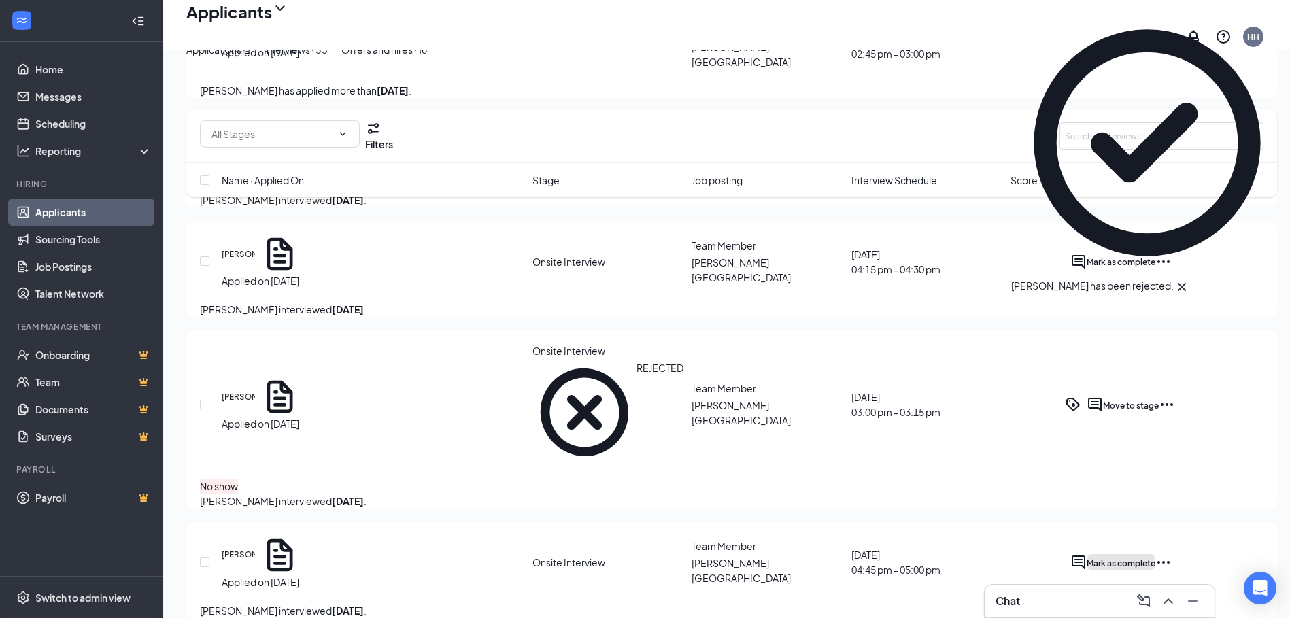
click at [1155, 554] on button "Mark as complete" at bounding box center [1121, 562] width 69 height 16
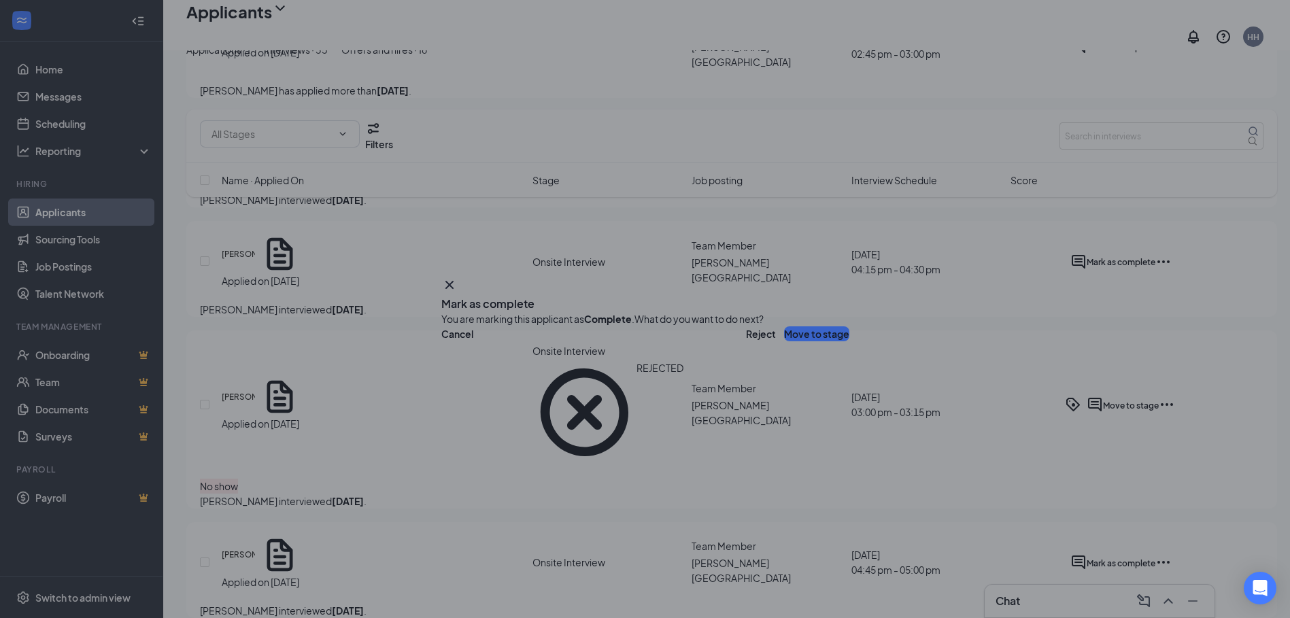
click at [787, 341] on button "Move to stage" at bounding box center [816, 333] width 65 height 15
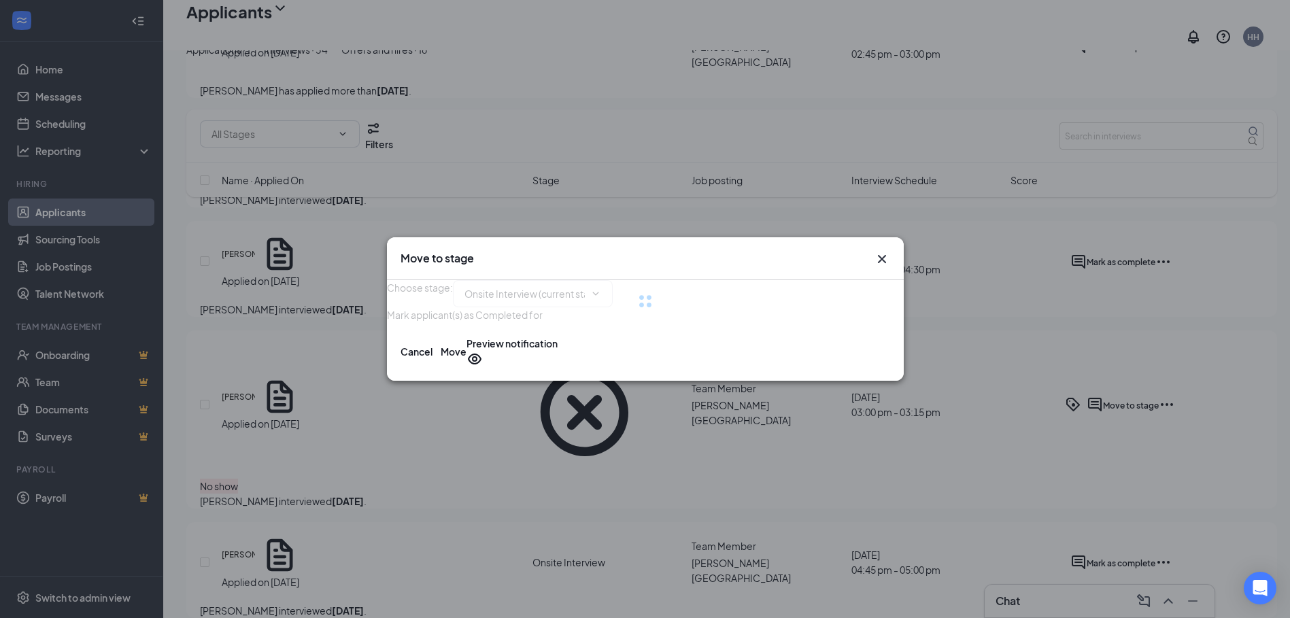
type input "Hiring Complete (final stage)"
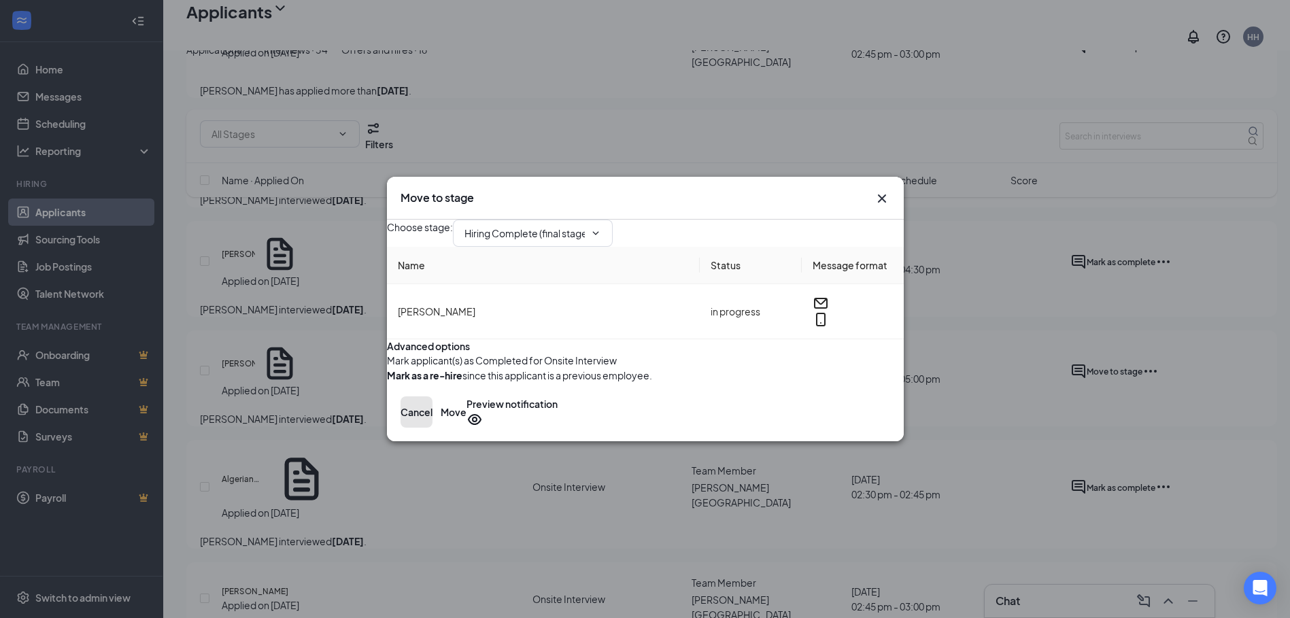
click at [432, 428] on button "Cancel" at bounding box center [417, 411] width 32 height 31
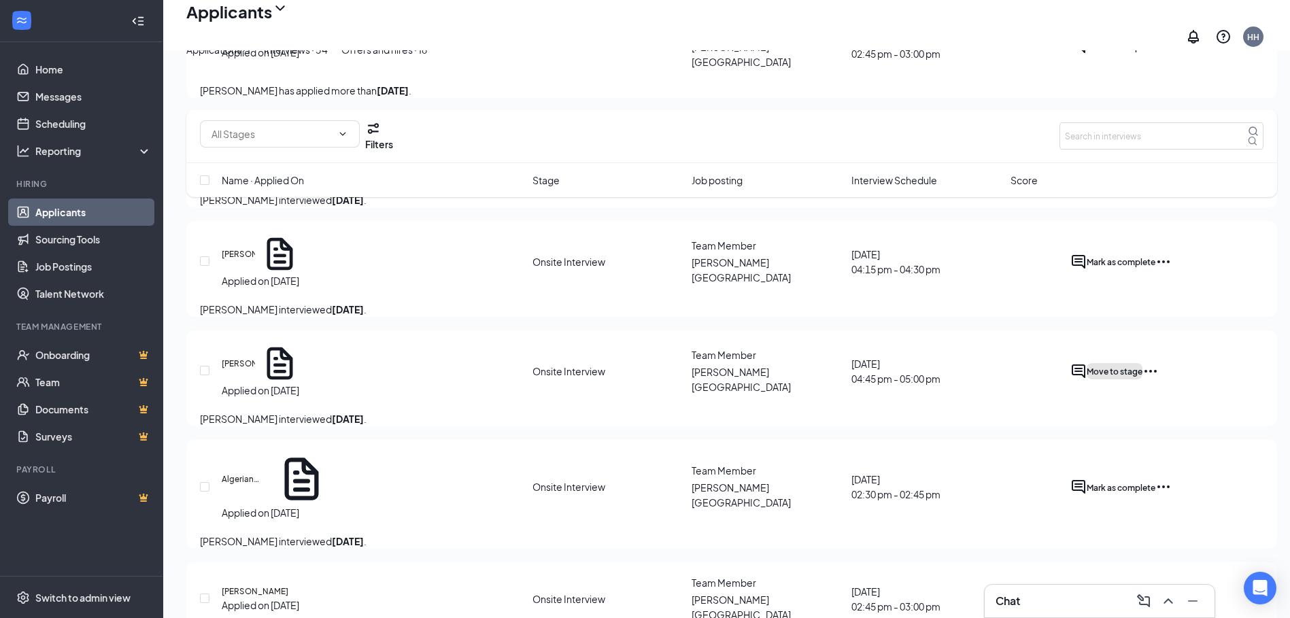
click at [1142, 367] on span "Move to stage" at bounding box center [1115, 372] width 56 height 10
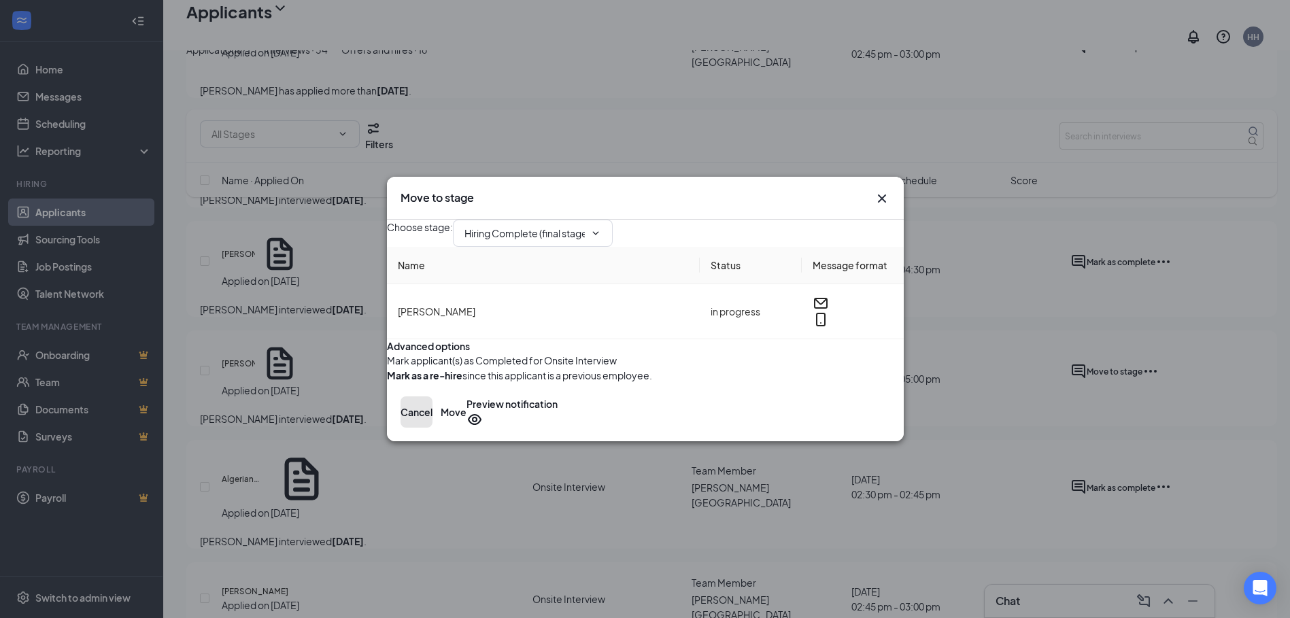
click at [432, 428] on button "Cancel" at bounding box center [417, 411] width 32 height 31
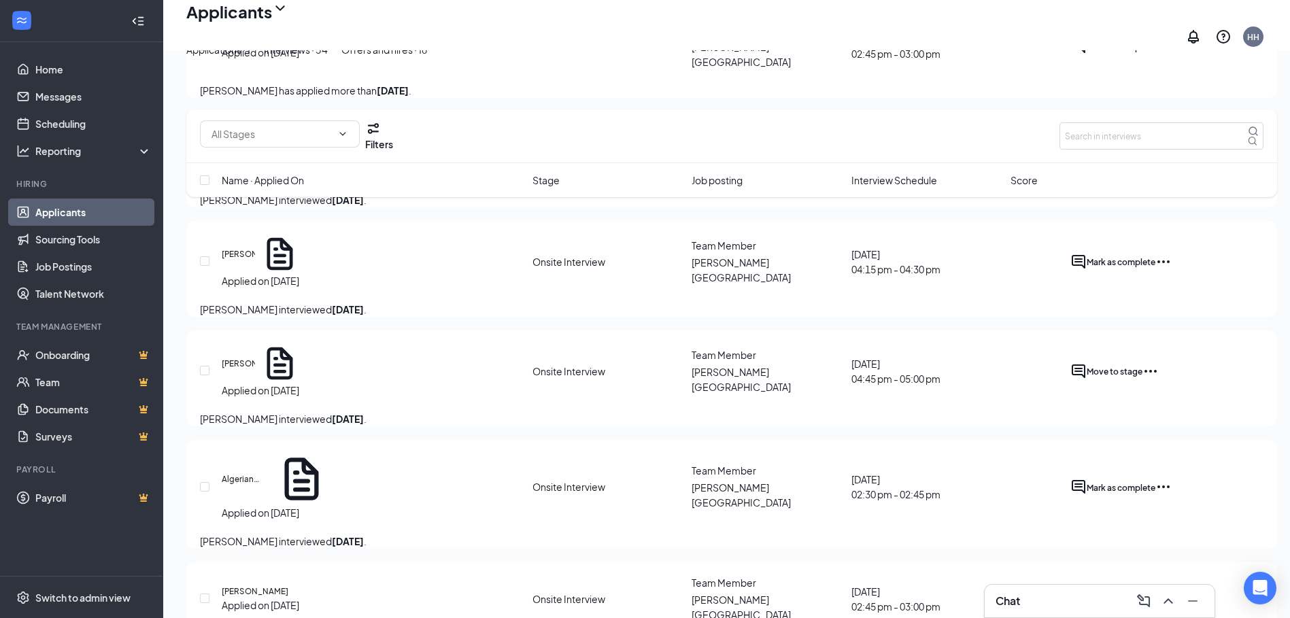
click at [1159, 363] on icon "Ellipses" at bounding box center [1150, 371] width 16 height 16
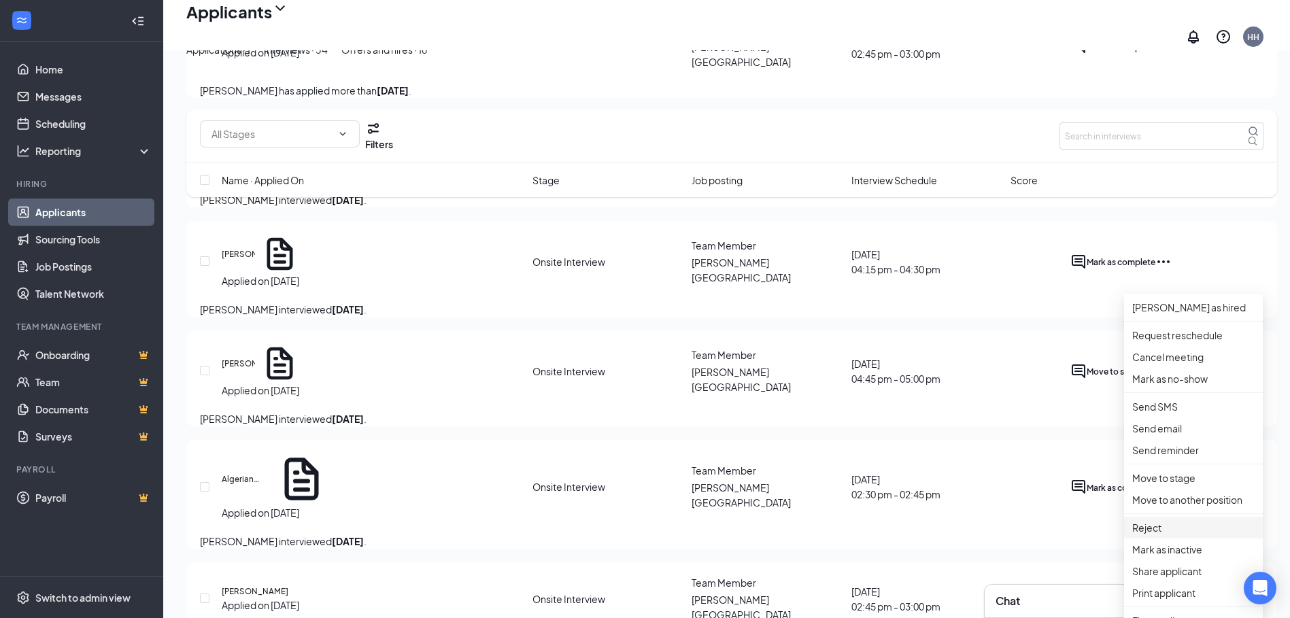
click at [1163, 535] on p "Reject" at bounding box center [1193, 527] width 122 height 15
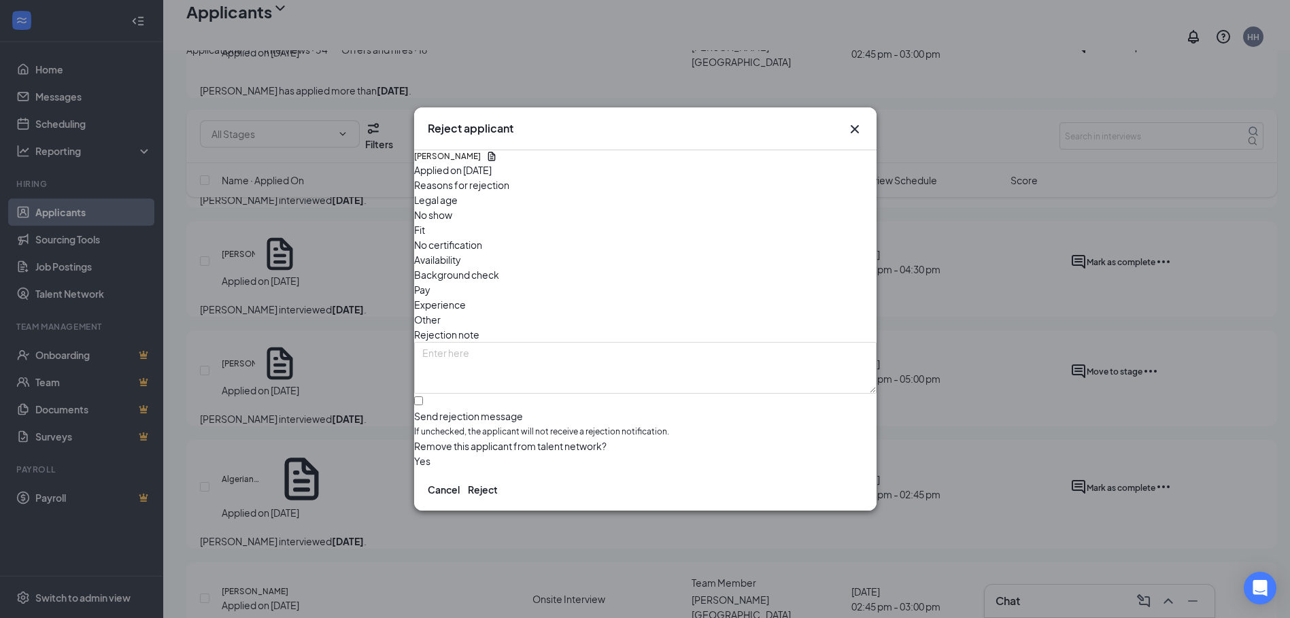
click at [452, 222] on span "No show" at bounding box center [433, 214] width 38 height 15
click at [498, 492] on button "Reject" at bounding box center [483, 489] width 30 height 15
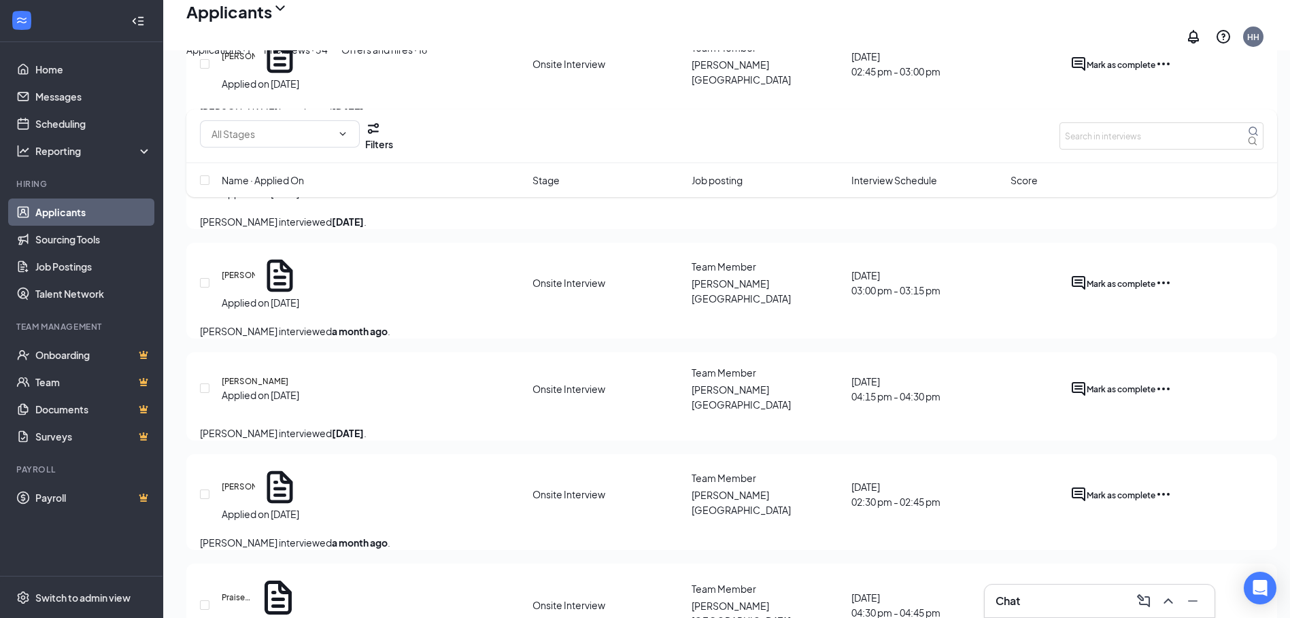
scroll to position [2749, 0]
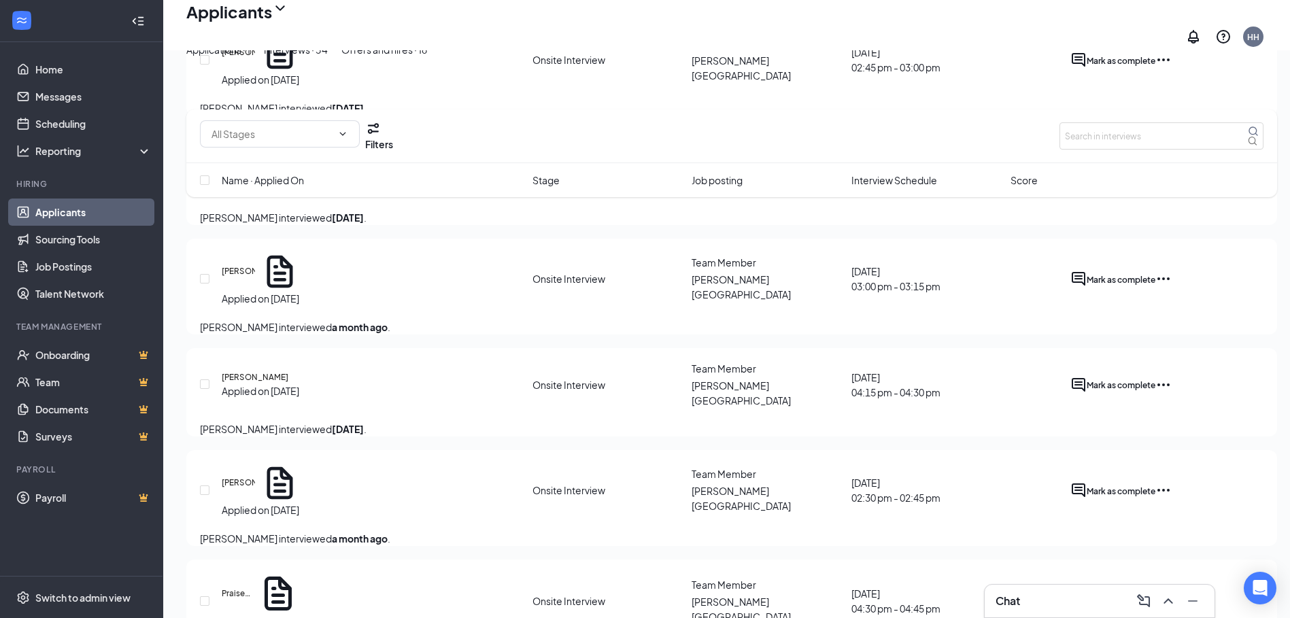
click at [250, 57] on div "Applications · 1" at bounding box center [218, 49] width 64 height 15
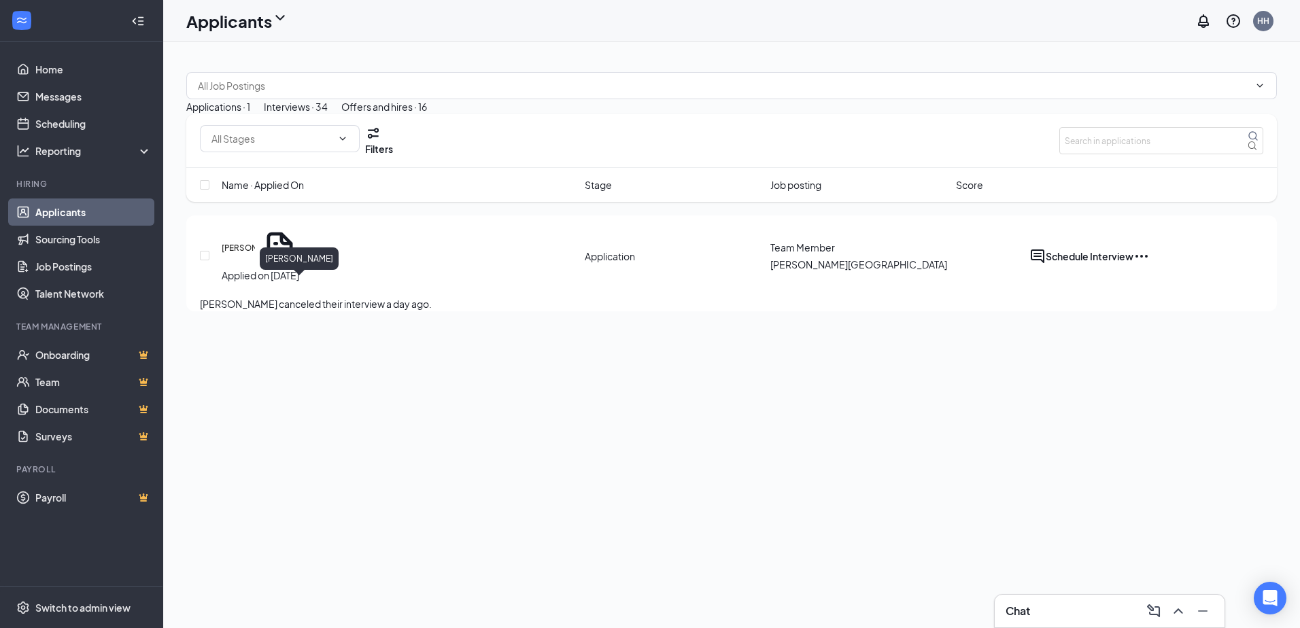
click at [255, 254] on h5 "[PERSON_NAME]" at bounding box center [238, 248] width 33 height 12
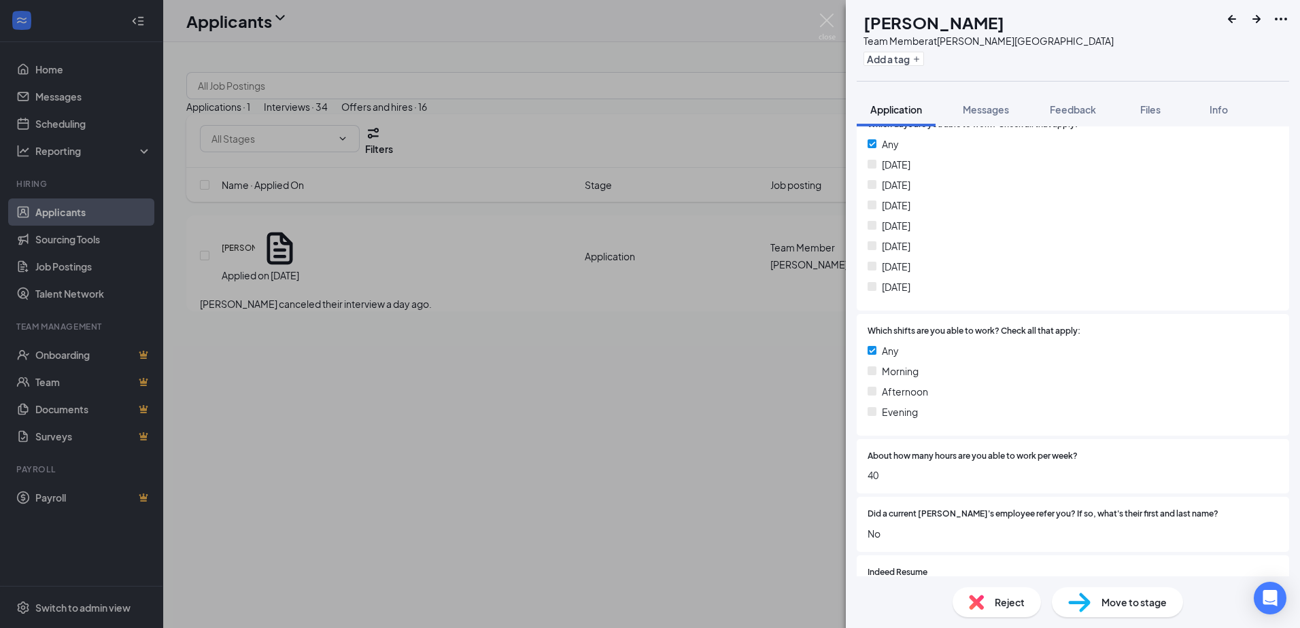
scroll to position [476, 0]
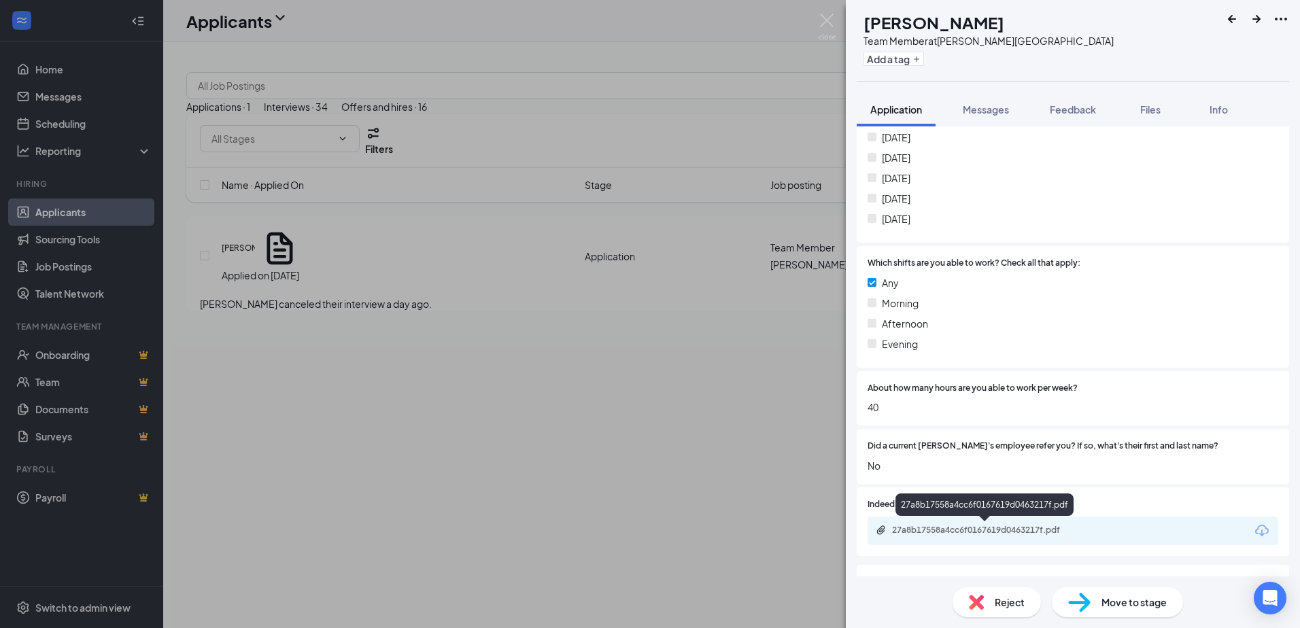
click at [973, 529] on div "27a8b17558a4cc6f0167619d0463217f.pdf" at bounding box center [987, 530] width 190 height 11
